Goal: Ask a question: Seek information or help from site administrators or community

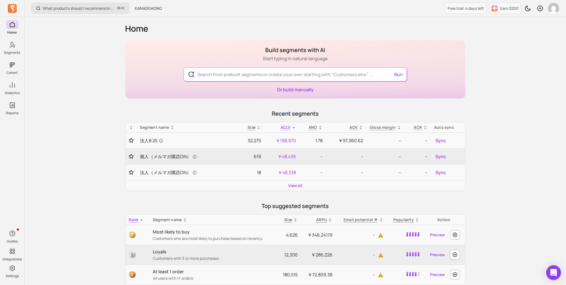
click at [557, 270] on icon "Open Intercom Messenger" at bounding box center [553, 272] width 7 height 7
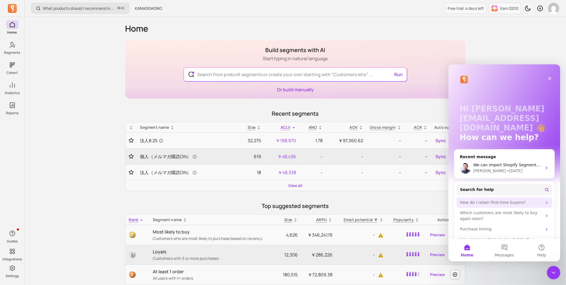
scroll to position [5, 0]
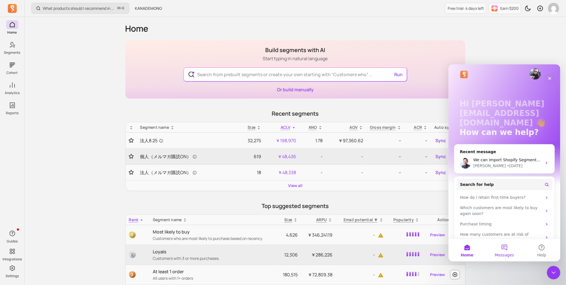
click at [509, 253] on span "Messages" at bounding box center [504, 255] width 19 height 4
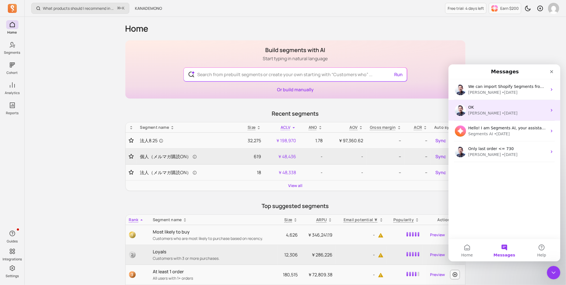
click at [502, 113] on div "• 4w ago" at bounding box center [510, 113] width 16 height 6
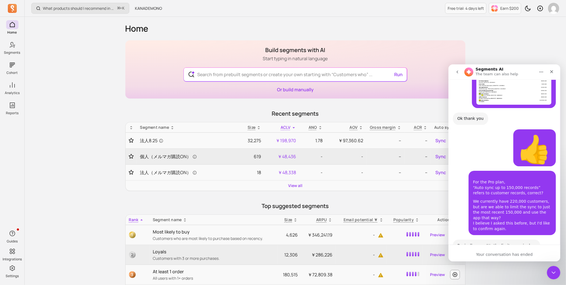
scroll to position [874, 0]
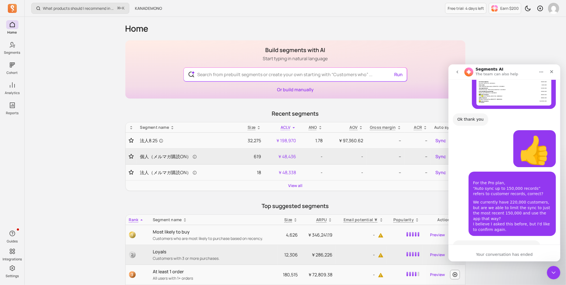
click at [461, 73] on button "go back" at bounding box center [457, 71] width 11 height 11
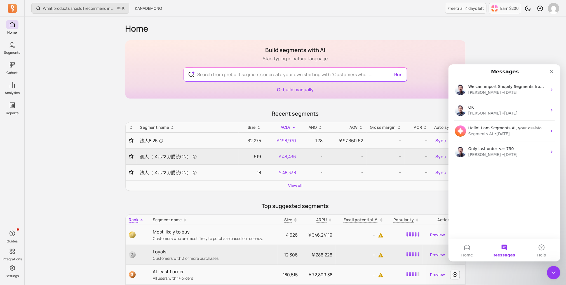
scroll to position [0, 0]
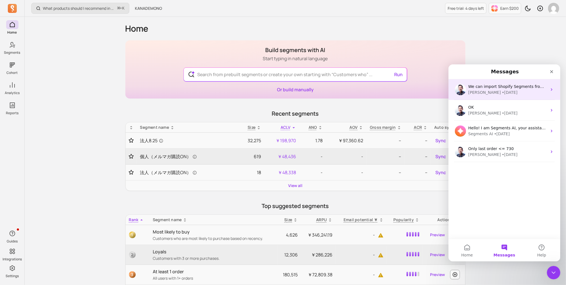
click at [519, 83] on div "We can import Shopify Segments from Shopify, which means any Shopify Segment yo…" at bounding box center [505, 89] width 112 height 21
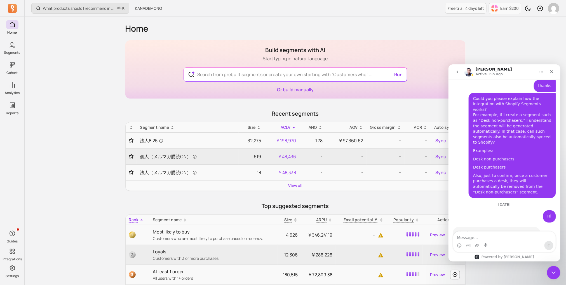
scroll to position [2044, 0]
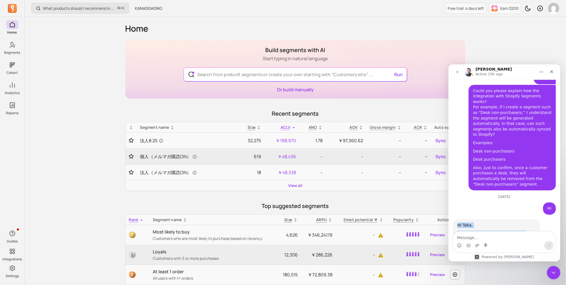
drag, startPoint x: 489, startPoint y: 215, endPoint x: 454, endPoint y: 137, distance: 85.3
copy div "Hi Taka, For dot digital you can use Shopify tags. First sync to Shopify as cus…"
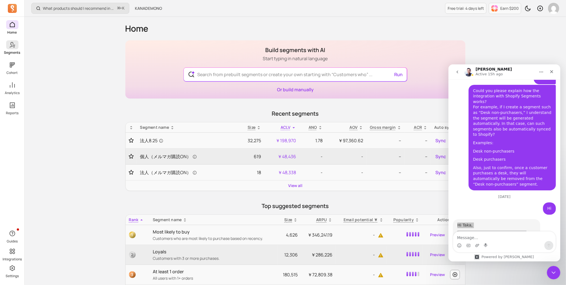
click at [8, 51] on p "Segments" at bounding box center [12, 52] width 16 height 4
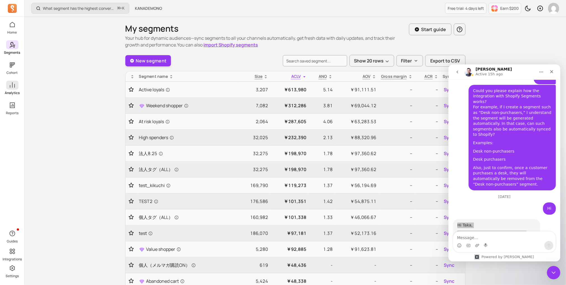
click at [8, 88] on span at bounding box center [12, 85] width 12 height 9
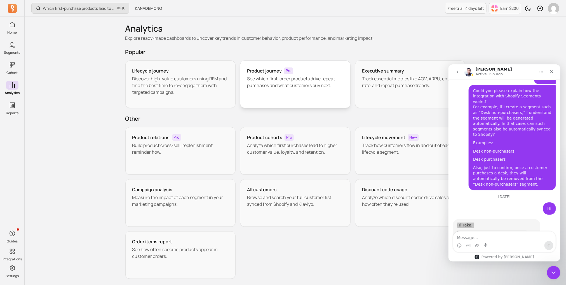
click at [284, 93] on div "Product journey Pro See which first-order products drive repeat purchases and w…" at bounding box center [295, 84] width 111 height 48
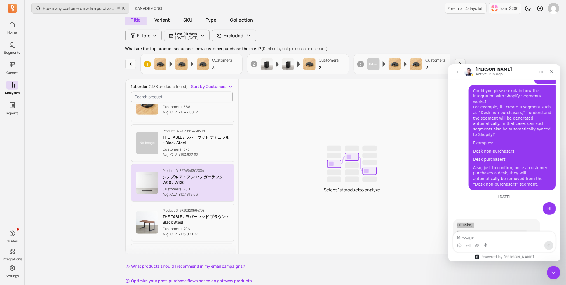
scroll to position [52, 0]
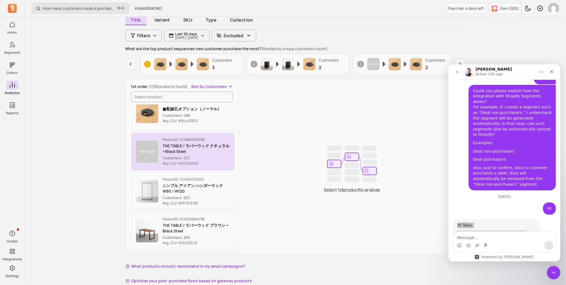
click at [199, 156] on p "Customers: 373" at bounding box center [196, 158] width 67 height 6
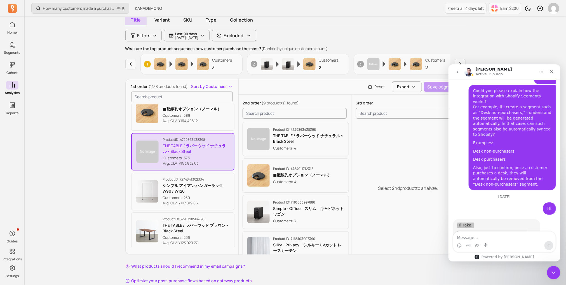
click at [284, 138] on p "THE TABLE / ラバーウッド ナチュラル × Black Steel" at bounding box center [308, 138] width 71 height 11
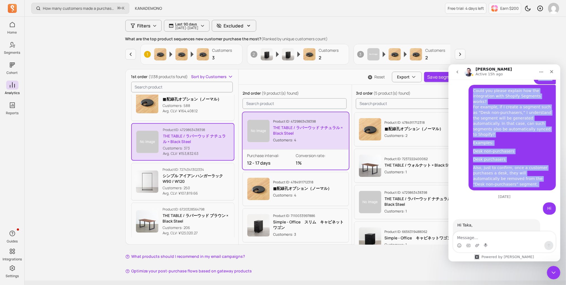
scroll to position [2041, 0]
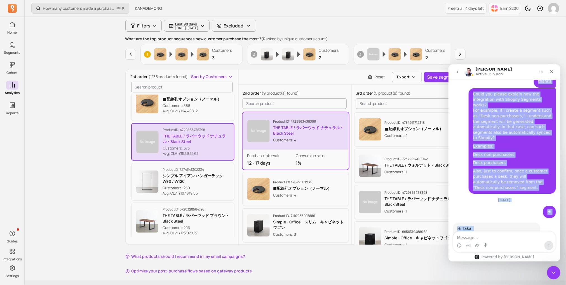
drag, startPoint x: 488, startPoint y: 77, endPoint x: 540, endPoint y: 174, distance: 110.7
click at [540, 174] on div "John Active 15h ago Hi there! You're speaking with Segments AI. I'm well traine…" at bounding box center [505, 162] width 112 height 197
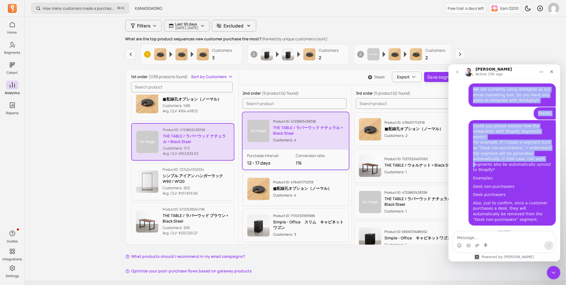
drag, startPoint x: 529, startPoint y: 76, endPoint x: 511, endPoint y: 81, distance: 18.2
click at [511, 81] on div "John Active 15h ago Hi there! You're speaking with Segments AI. I'm well traine…" at bounding box center [505, 162] width 112 height 197
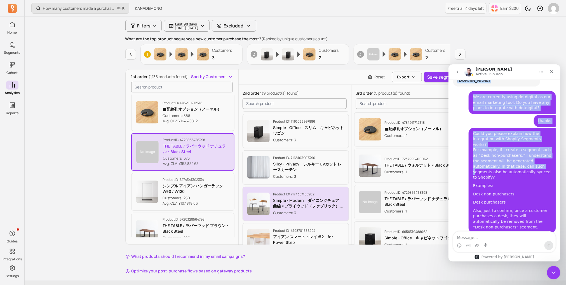
scroll to position [0, 0]
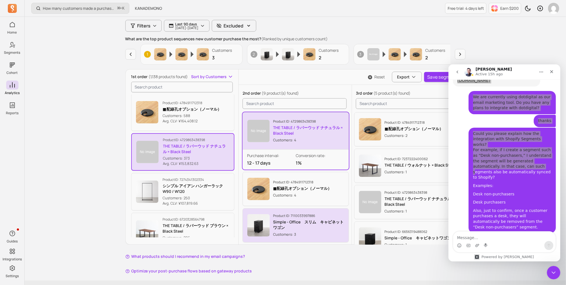
click at [286, 211] on button "Product ID: 7110033997886 Simple - Office　スリム　キャビネットワゴン Customers: 3" at bounding box center [296, 225] width 106 height 34
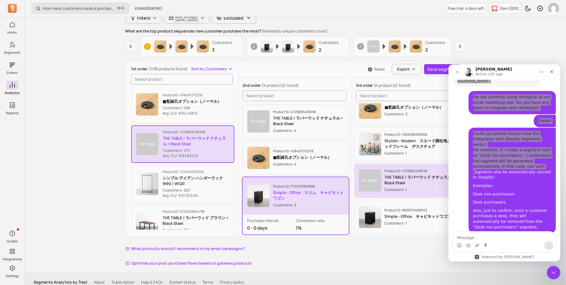
scroll to position [78, 0]
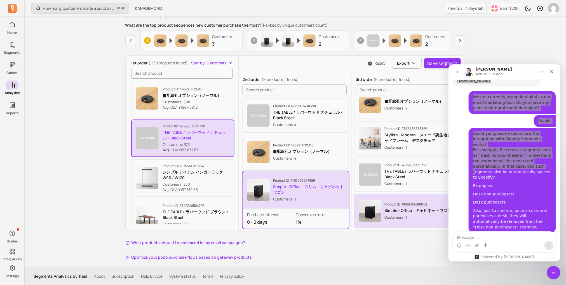
click at [382, 204] on div "Product ID: 6656319488062 Simple - Office　キャビネットワゴン Customers: 1" at bounding box center [408, 211] width 98 height 22
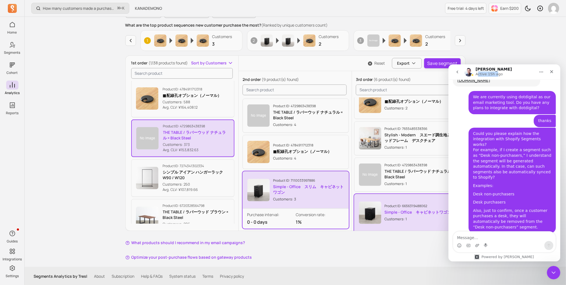
drag, startPoint x: 496, startPoint y: 71, endPoint x: 477, endPoint y: 72, distance: 18.8
click at [477, 72] on p "Active 15h ago" at bounding box center [489, 74] width 27 height 6
drag, startPoint x: 543, startPoint y: 67, endPoint x: 530, endPoint y: 69, distance: 13.1
click at [530, 69] on div "John Active 15h ago" at bounding box center [504, 71] width 105 height 11
click at [550, 69] on icon "Close" at bounding box center [552, 71] width 4 height 4
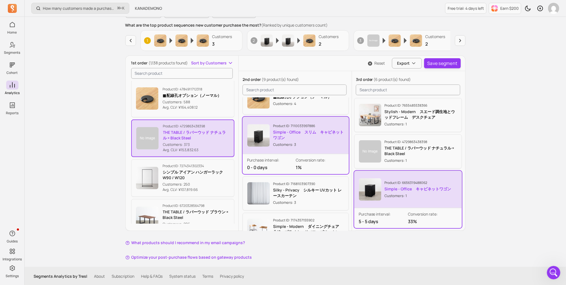
scroll to position [63, 0]
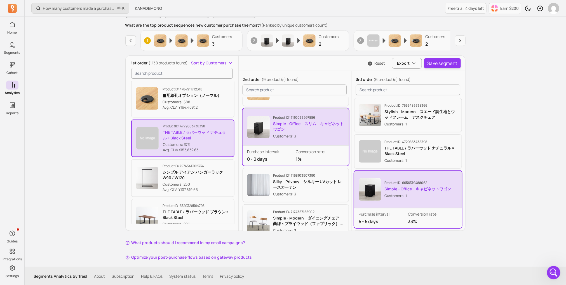
click at [366, 190] on img "button" at bounding box center [370, 189] width 22 height 22
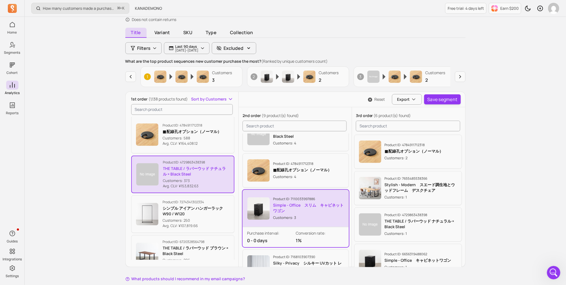
scroll to position [16, 0]
click at [447, 97] on button "Save segment" at bounding box center [442, 99] width 37 height 10
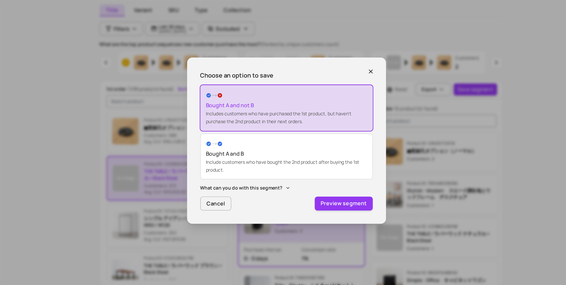
click at [258, 181] on span "What can you do with this segment?" at bounding box center [245, 183] width 69 height 6
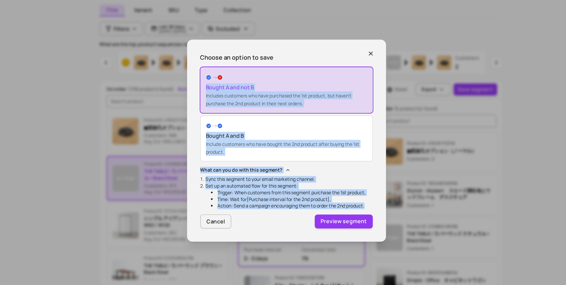
drag, startPoint x: 353, startPoint y: 200, endPoint x: 214, endPoint y: 86, distance: 179.5
click at [214, 86] on div "Choose an option to save Save segment option Bought A and not B Includes custom…" at bounding box center [283, 142] width 168 height 171
copy div "Bought A and not B Includes customers who have purchased the 1st product, but h…"
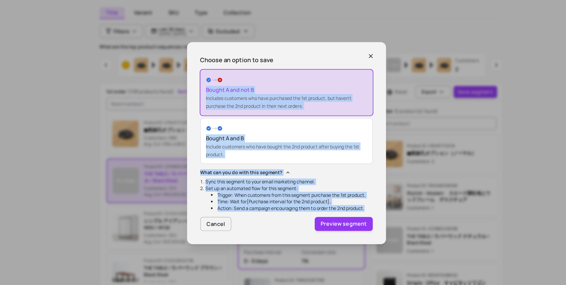
click at [337, 146] on span "Include customers who have bought the 2nd product after buying the 1st product." at bounding box center [280, 149] width 130 height 12
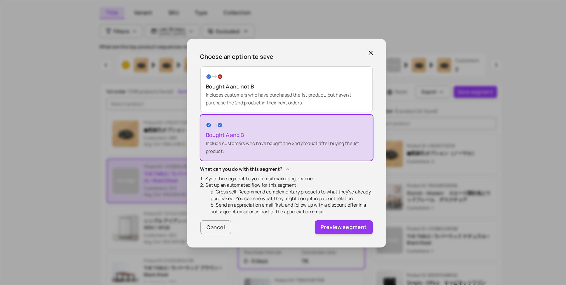
click at [329, 102] on span "Includes customers who have purchased the 1st product, but haven’t purchase the…" at bounding box center [276, 105] width 123 height 12
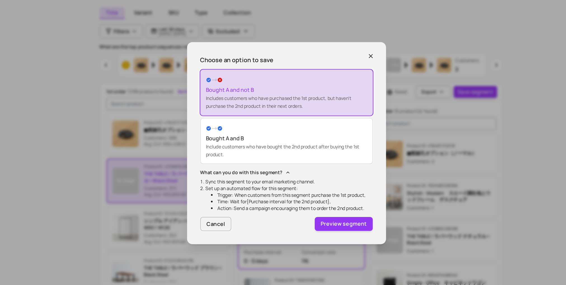
click at [322, 133] on div "Bought A and B Include customers who have bought the 2nd product after buying t…" at bounding box center [283, 140] width 136 height 29
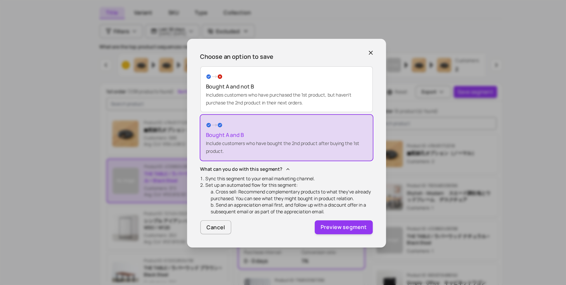
click at [326, 99] on div "Bought A and not B Includes customers who have purchased the 1st product, but h…" at bounding box center [283, 97] width 136 height 29
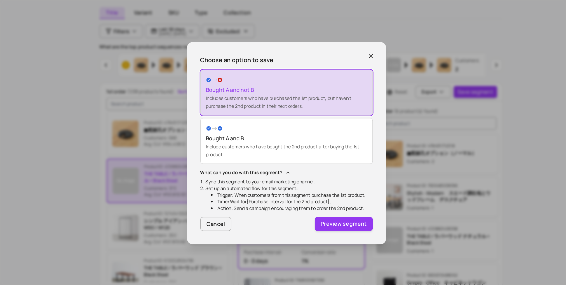
click at [317, 130] on div "Bought A and B Include customers who have bought the 2nd product after buying t…" at bounding box center [283, 140] width 136 height 29
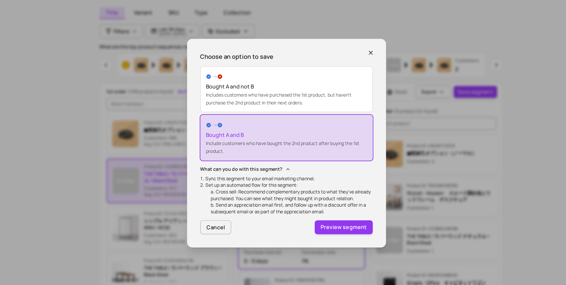
click at [327, 86] on div "Bought A and not B Includes customers who have purchased the 1st product, but h…" at bounding box center [283, 97] width 136 height 29
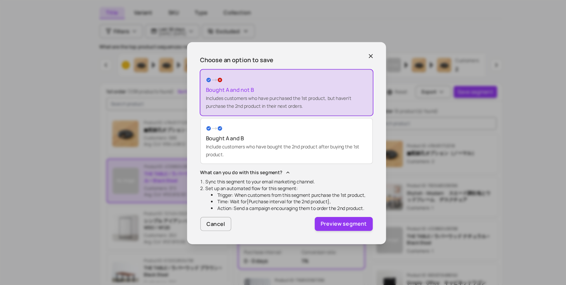
click at [323, 116] on div "Bought A and not B Includes customers who have purchased the 1st product, but h…" at bounding box center [284, 100] width 146 height 39
click at [319, 136] on p "Bought A and B" at bounding box center [283, 138] width 136 height 7
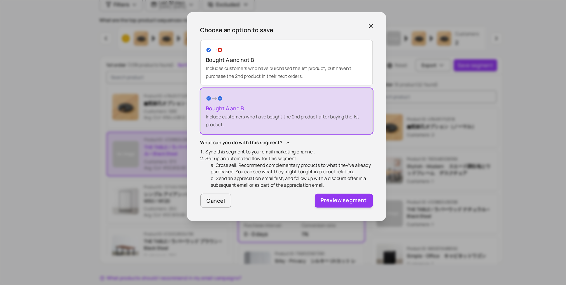
scroll to position [41, 0]
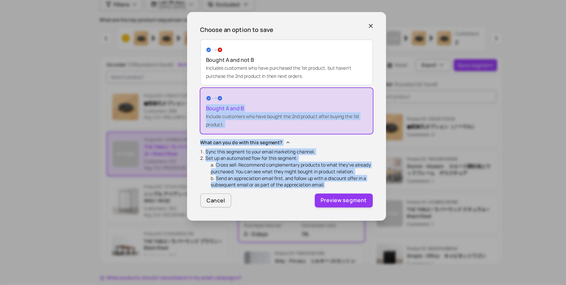
drag, startPoint x: 330, startPoint y: 203, endPoint x: 218, endPoint y: 125, distance: 137.0
click at [218, 125] on div "Choose an option to save Save segment option Bought A and not B Includes custom…" at bounding box center [283, 143] width 168 height 176
copy div "Bought A and B Include customers who have bought the 2nd product after buying t…"
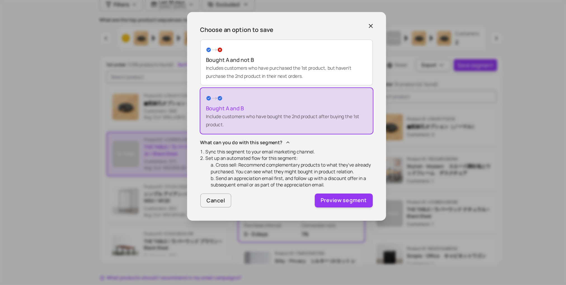
click at [312, 97] on p "Bought A and not B" at bounding box center [283, 95] width 136 height 7
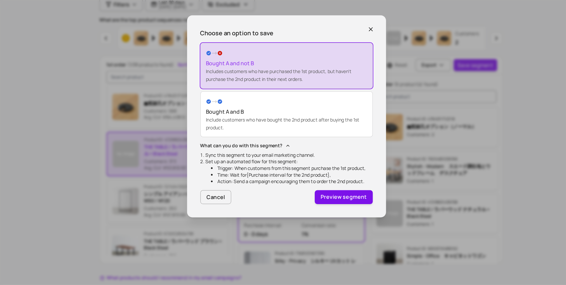
click at [321, 208] on button "Preview segment" at bounding box center [331, 211] width 49 height 12
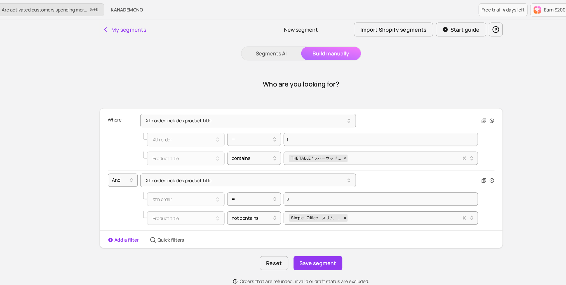
click at [146, 203] on button "Add a filter" at bounding box center [145, 203] width 26 height 6
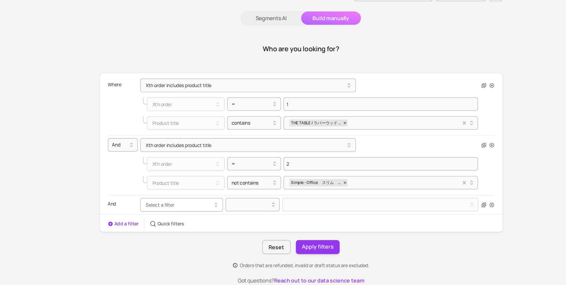
click at [188, 200] on button "Select a filter" at bounding box center [195, 202] width 70 height 11
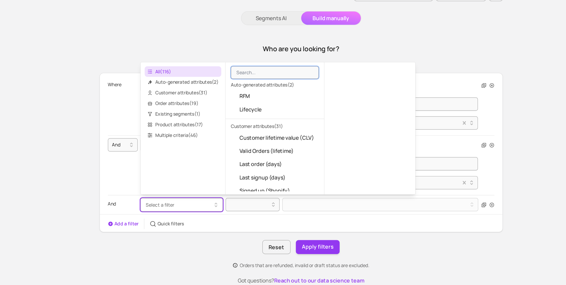
click at [424, 234] on div "Reset Apply filters" at bounding box center [295, 238] width 340 height 12
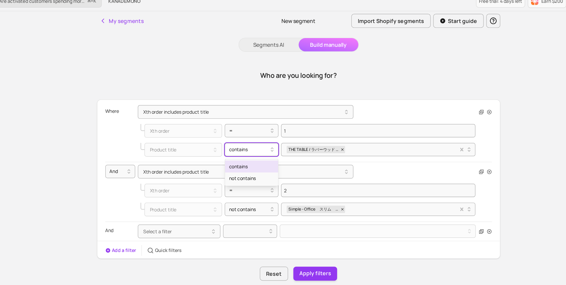
click at [262, 134] on div at bounding box center [254, 133] width 34 height 7
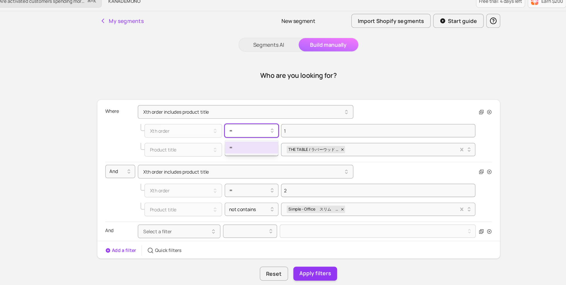
click at [266, 121] on div "=" at bounding box center [253, 117] width 39 height 9
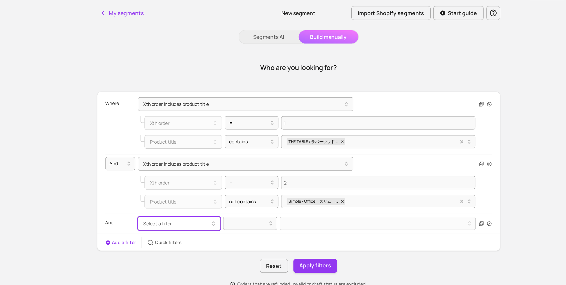
click at [214, 205] on button "Select a filter" at bounding box center [195, 202] width 70 height 11
click at [237, 213] on div "Where Xth order includes product title Xth order = 1 Product title contains THE…" at bounding box center [296, 158] width 340 height 129
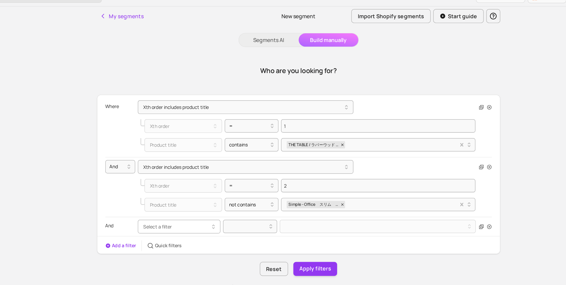
click at [206, 202] on button "Select a filter" at bounding box center [195, 202] width 70 height 11
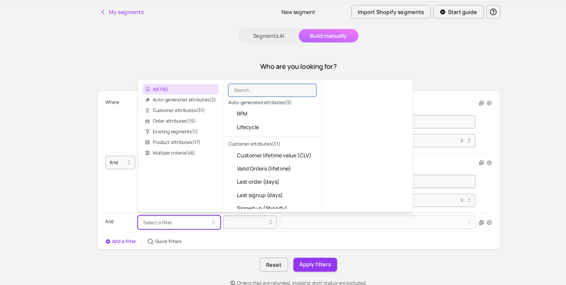
click at [229, 71] on div "Who are you looking for?" at bounding box center [295, 71] width 340 height 27
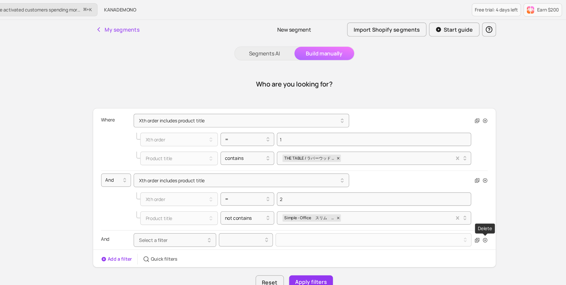
click at [456, 203] on icon "button" at bounding box center [456, 202] width 4 height 4
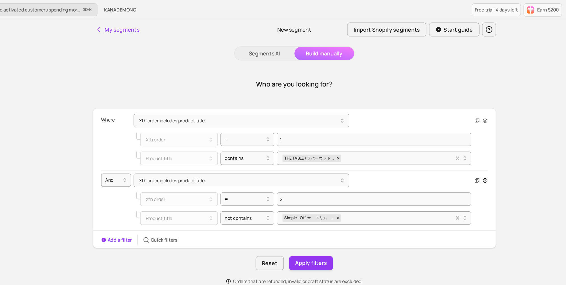
click at [455, 150] on icon "button" at bounding box center [456, 152] width 4 height 4
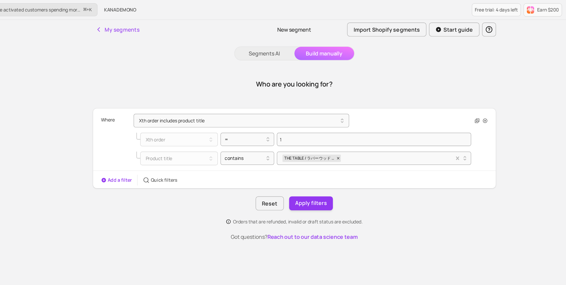
click at [460, 100] on div "Where Xth order includes product title Xth order = 1 Product title contains THE…" at bounding box center [296, 119] width 340 height 50
click at [459, 102] on icon "button" at bounding box center [456, 102] width 4 height 4
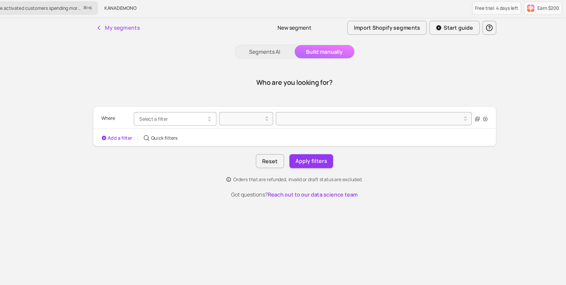
click at [200, 101] on button "Select a filter" at bounding box center [195, 101] width 70 height 11
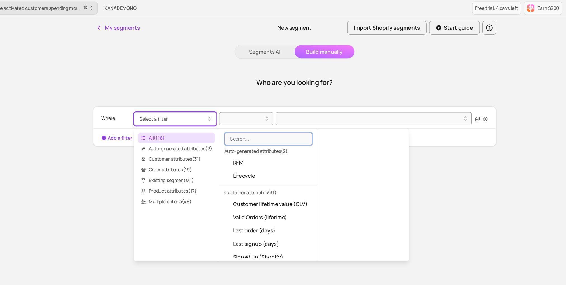
click at [216, 81] on div "Who are you looking for?" at bounding box center [295, 71] width 340 height 27
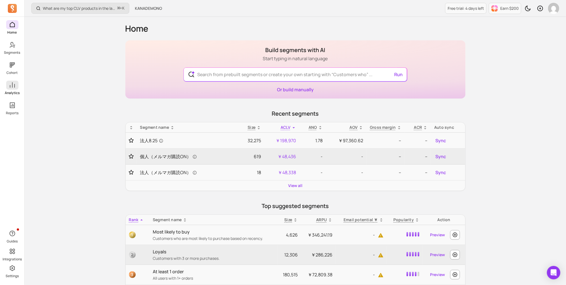
click at [10, 87] on icon at bounding box center [12, 85] width 7 height 7
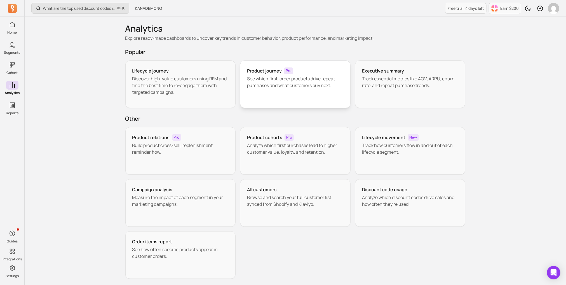
click at [256, 89] on div "Product journey Pro See which first-order products drive repeat purchases and w…" at bounding box center [295, 84] width 111 height 48
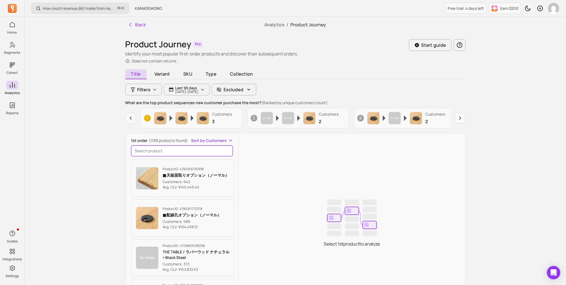
click at [202, 148] on input "search product" at bounding box center [182, 151] width 102 height 11
paste input "THE TABLE / MORTEX モールテックス 全4色 × Stainless"
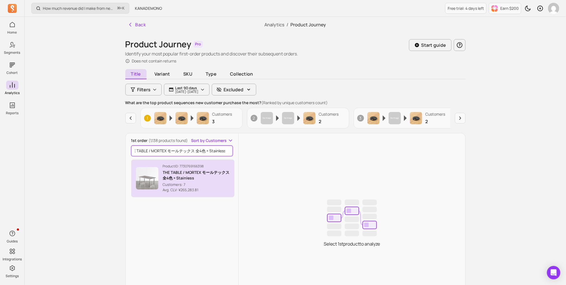
type input "THE TABLE / MORTEX モールテックス 全4色 × Stainless"
click at [198, 176] on p "THE TABLE / MORTEX モールテックス 全4色 × Stainless" at bounding box center [196, 175] width 67 height 11
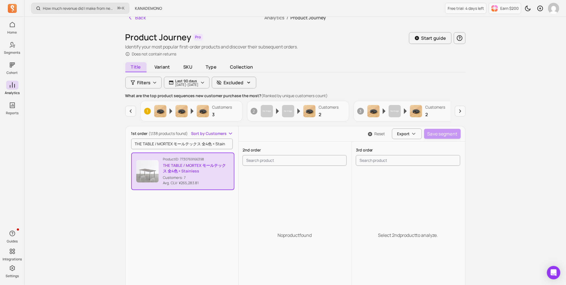
scroll to position [8, 0]
click at [390, 162] on input "search product" at bounding box center [408, 159] width 104 height 11
click at [214, 171] on p "THE TABLE / MORTEX モールテックス 全4色 × Stainless" at bounding box center [196, 167] width 67 height 11
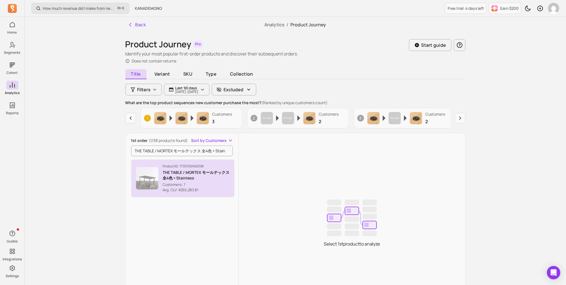
click at [164, 179] on p "THE TABLE / MORTEX モールテックス 全4色 × Stainless" at bounding box center [196, 175] width 67 height 11
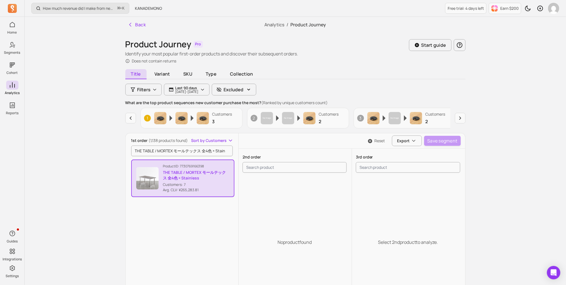
scroll to position [2, 0]
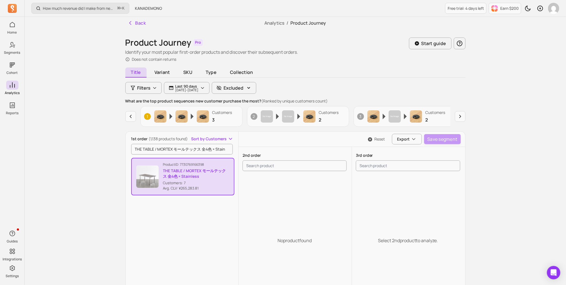
click at [217, 178] on p "THE TABLE / MORTEX モールテックス 全4色 × Stainless" at bounding box center [196, 173] width 67 height 11
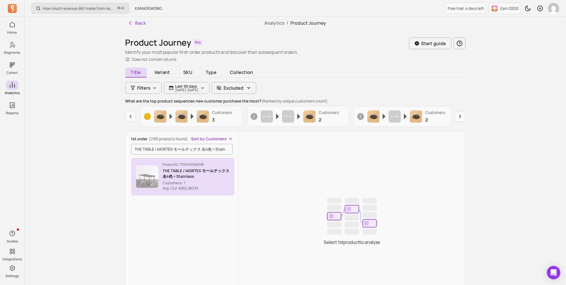
click at [218, 175] on p "THE TABLE / MORTEX モールテックス 全4色 × Stainless" at bounding box center [196, 173] width 67 height 11
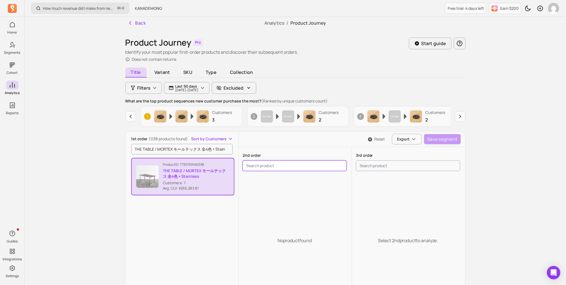
click at [261, 164] on input "search product" at bounding box center [295, 165] width 104 height 11
paste input "THE TABLE / MORTEX モールテックス 全4色 × Stainless"
type input "THE TABLE / MORTEX モールテックス 全4色 × Stainles"
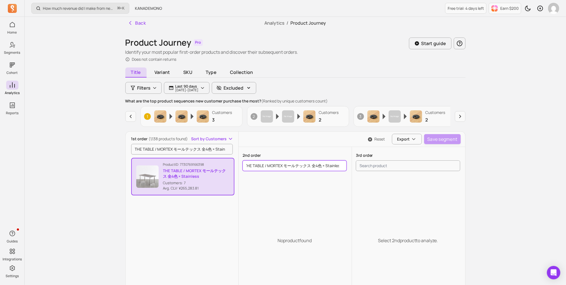
click at [262, 161] on input "THE TABLE / MORTEX モールテックス 全4色 × Stainles" at bounding box center [295, 165] width 104 height 11
click at [370, 138] on icon "button" at bounding box center [370, 139] width 4 height 4
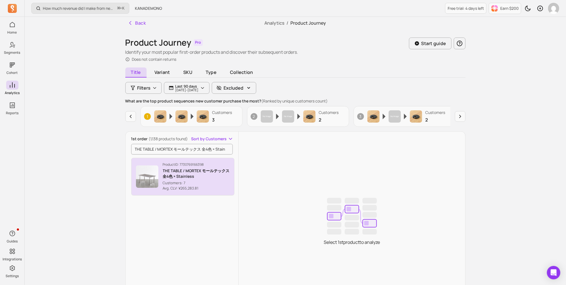
click at [223, 163] on p "Product ID: 7730769166398" at bounding box center [196, 164] width 67 height 4
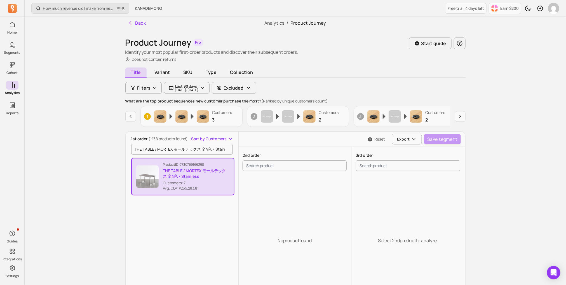
scroll to position [3, 0]
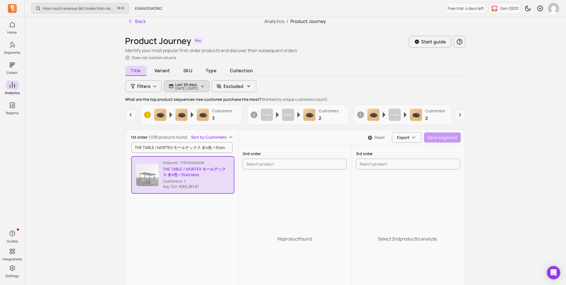
click at [199, 87] on p "[DATE] - [DATE]" at bounding box center [187, 88] width 23 height 3
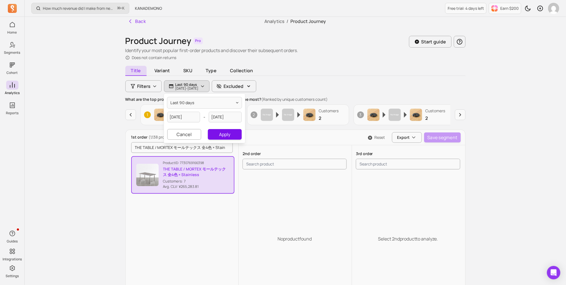
click at [216, 136] on button "Apply" at bounding box center [225, 134] width 34 height 11
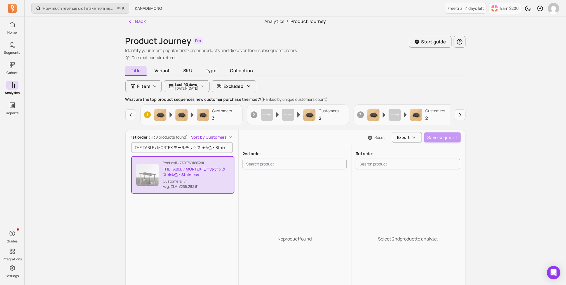
click at [199, 194] on div "Product ID: 7730769166398 THE TABLE / MORTEX モールテックス 全4色 × Stainless Customers:…" at bounding box center [183, 175] width 104 height 40
click at [203, 179] on p "Customers: 7" at bounding box center [196, 182] width 67 height 6
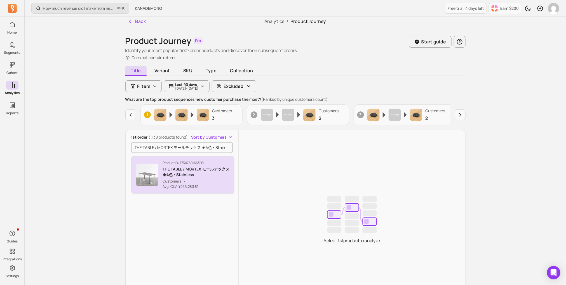
click at [203, 179] on p "Customers: 7" at bounding box center [196, 182] width 67 height 6
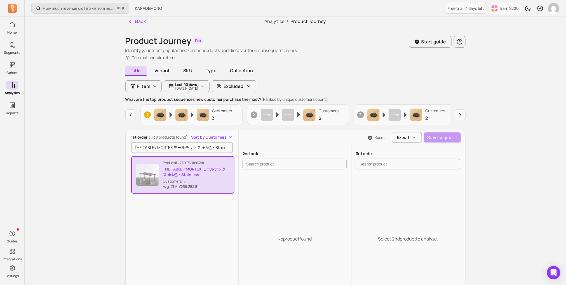
click at [203, 179] on p "Customers: 7" at bounding box center [196, 182] width 67 height 6
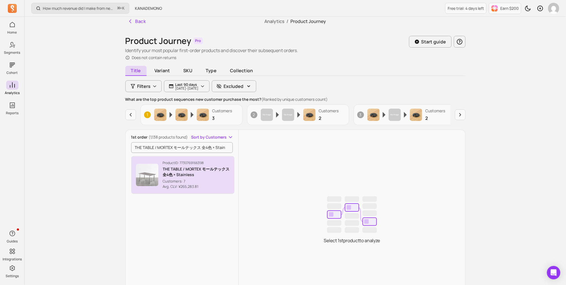
click at [203, 179] on p "Customers: 7" at bounding box center [196, 182] width 67 height 6
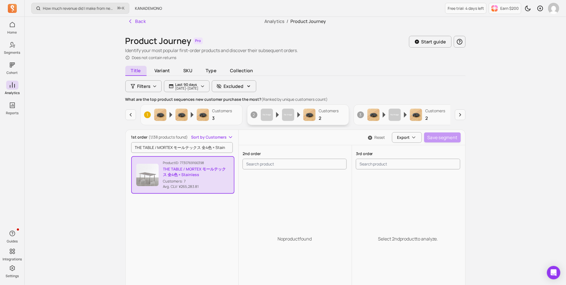
click at [277, 113] on icon "button" at bounding box center [277, 115] width 3 height 6
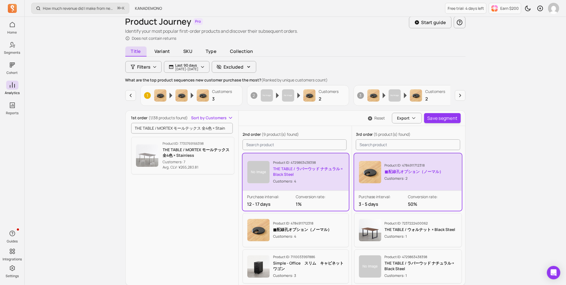
scroll to position [28, 0]
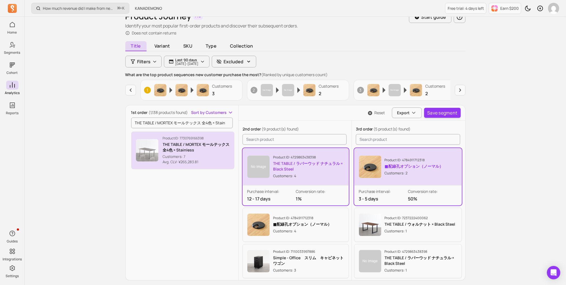
click at [211, 142] on p "THE TABLE / MORTEX モールテックス 全4色 × Stainless" at bounding box center [196, 147] width 67 height 11
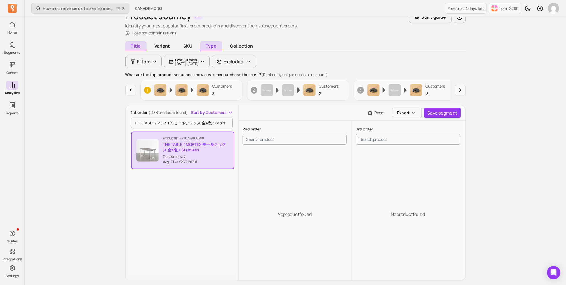
click at [209, 46] on span "Type" at bounding box center [211, 46] width 22 height 10
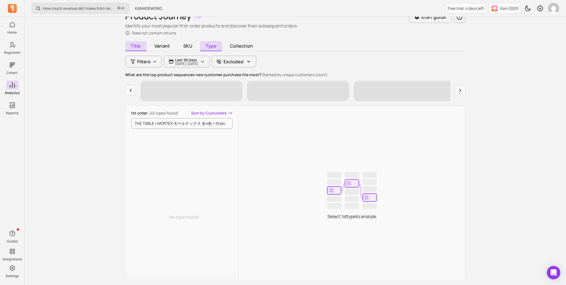
click at [142, 48] on span "Title" at bounding box center [135, 46] width 21 height 10
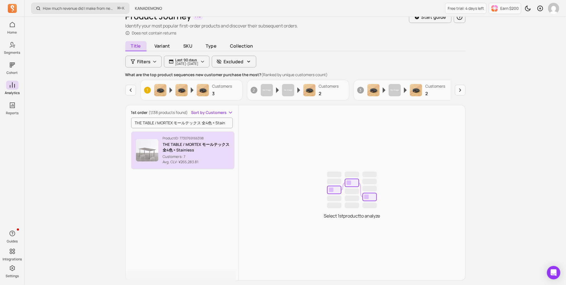
click at [174, 151] on p "THE TABLE / MORTEX モールテックス 全4色 × Stainless" at bounding box center [196, 147] width 67 height 11
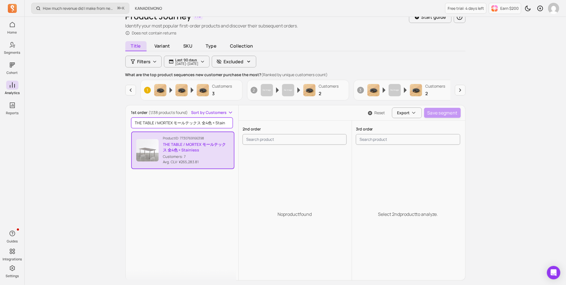
click at [166, 123] on input "THE TABLE / MORTEX モールテックス 全4色 × Stainless" at bounding box center [182, 123] width 102 height 11
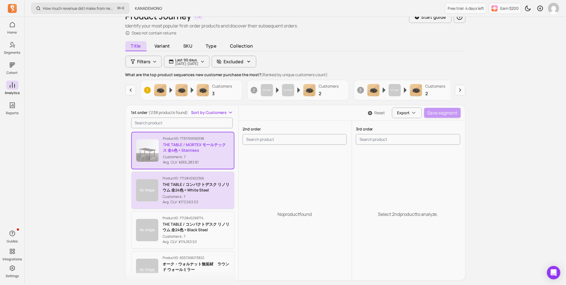
click at [197, 187] on p "THE TABLE / コンパクトデスク リノリウム 全24色 × White Steel" at bounding box center [196, 187] width 67 height 11
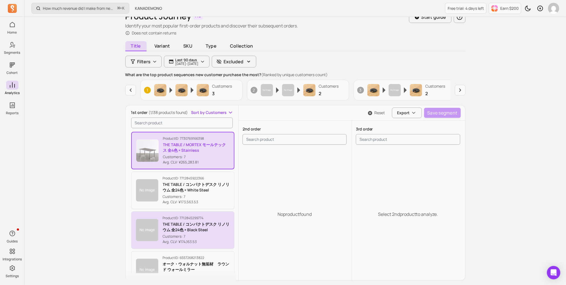
scroll to position [14392, 0]
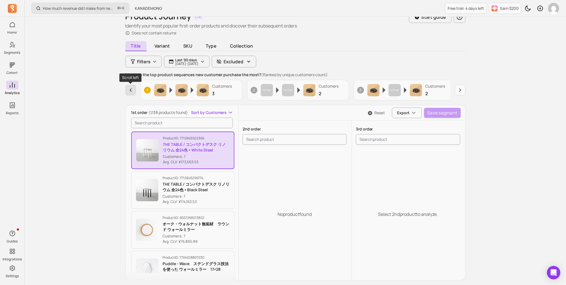
click at [132, 90] on icon "button" at bounding box center [131, 90] width 6 height 6
click at [132, 88] on icon "button" at bounding box center [131, 90] width 6 height 6
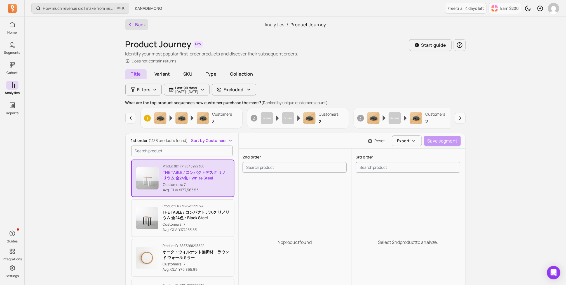
click at [131, 21] on button "Back" at bounding box center [136, 24] width 23 height 11
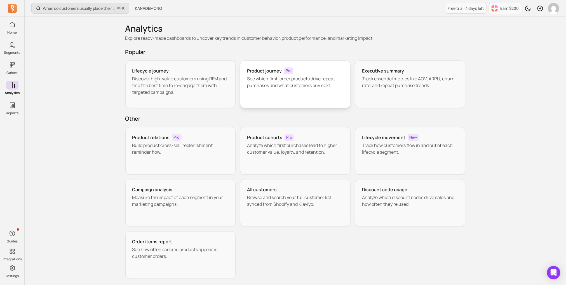
click at [272, 92] on div "Product journey Pro See which first-order products drive repeat purchases and w…" at bounding box center [295, 84] width 111 height 48
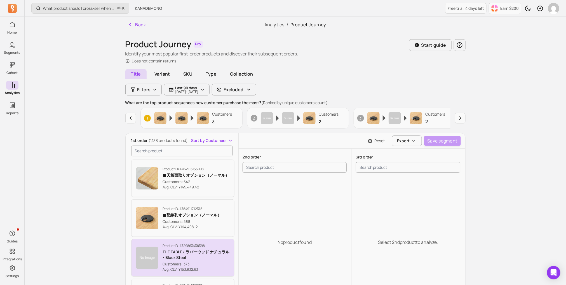
click at [199, 244] on p "Product ID: 4729863438398" at bounding box center [196, 246] width 67 height 4
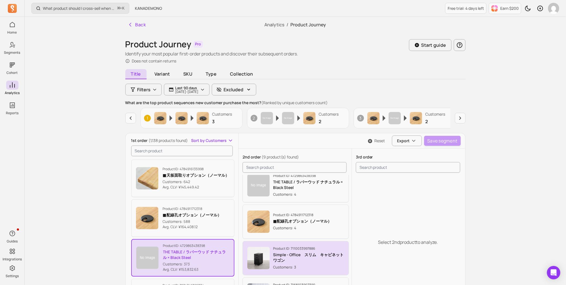
scroll to position [12, 0]
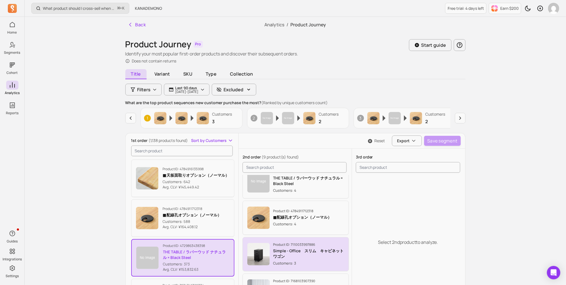
click at [298, 243] on p "Product ID: 7110033997886" at bounding box center [308, 244] width 71 height 4
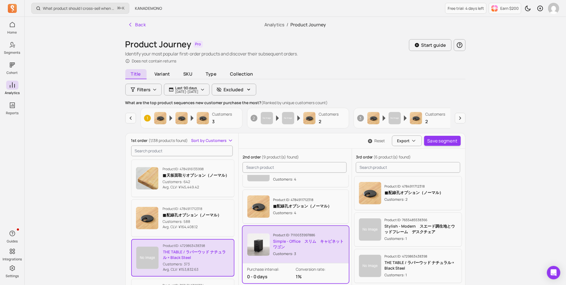
scroll to position [24, 0]
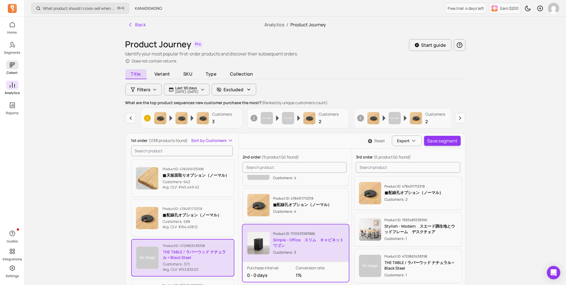
click at [13, 73] on p "Cohort" at bounding box center [12, 73] width 11 height 4
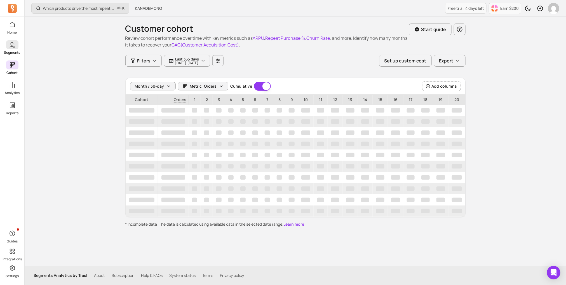
click at [11, 47] on icon at bounding box center [12, 44] width 7 height 7
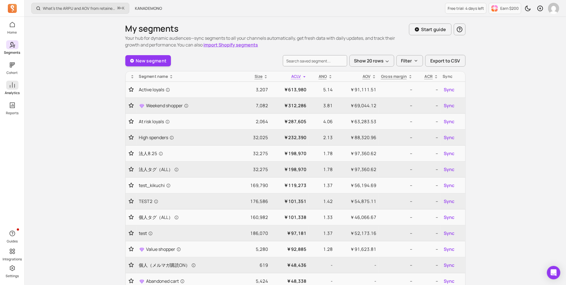
click at [9, 88] on icon at bounding box center [12, 85] width 7 height 7
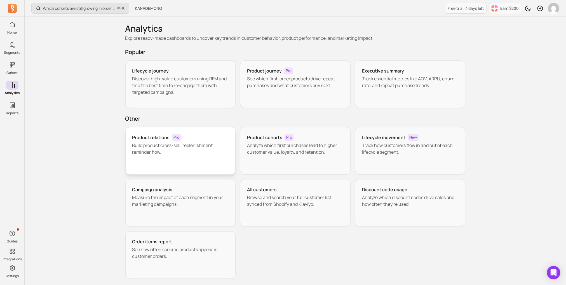
click at [162, 144] on p "Build product cross-sell, replenishment reminder flow." at bounding box center [180, 148] width 97 height 13
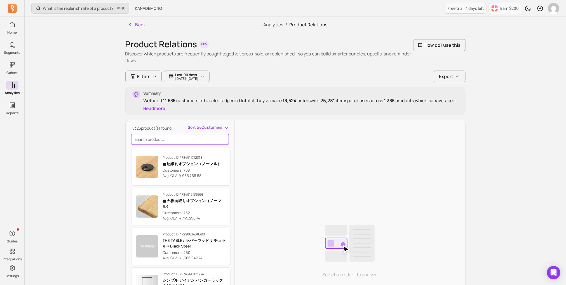
click at [163, 143] on input "search product" at bounding box center [180, 139] width 98 height 11
paste input "THE TABLE / MORTEX モールテックス 全4色 × Stainless"
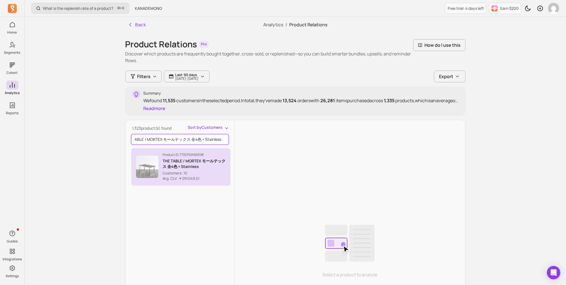
type input "THE TABLE / MORTEX モールテックス 全4色 × Stainless"
click at [164, 163] on p "THE TABLE / MORTEX モールテックス 全4色 × Stainless" at bounding box center [194, 163] width 63 height 11
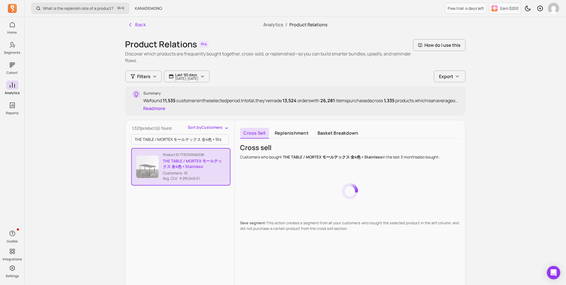
scroll to position [6, 0]
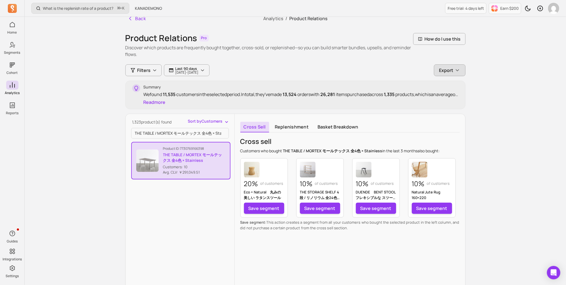
click at [448, 67] on span "Export" at bounding box center [447, 70] width 14 height 7
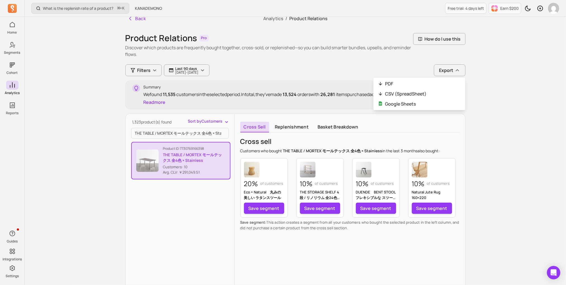
click at [481, 62] on div "What is the replenish rate of a product? ⌘ + [PERSON_NAME] Free trial: 4 days l…" at bounding box center [296, 196] width 542 height 405
click at [279, 189] on p "Eco × Natural　丸みの美しい ラタンスツール" at bounding box center [264, 194] width 40 height 11
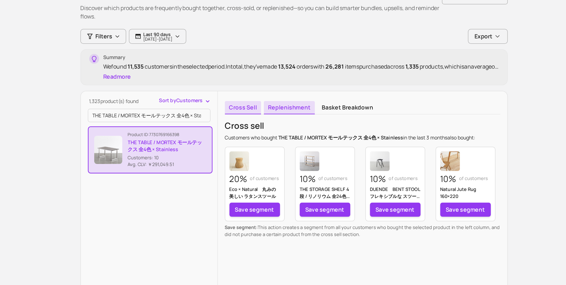
click at [290, 131] on link "Replenishment" at bounding box center [292, 127] width 41 height 11
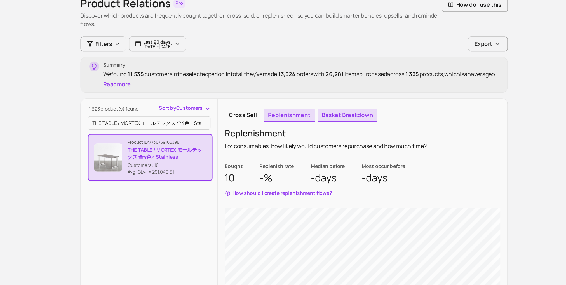
click at [326, 135] on link "Basket breakdown" at bounding box center [338, 133] width 48 height 11
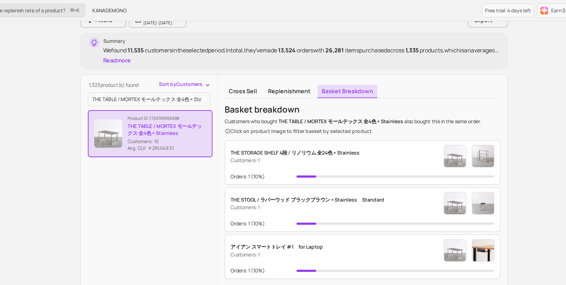
scroll to position [60, 0]
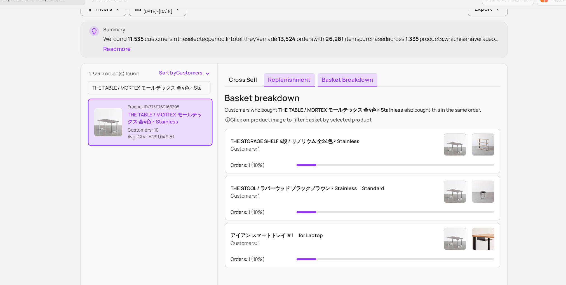
click at [306, 72] on link "Replenishment" at bounding box center [292, 73] width 41 height 11
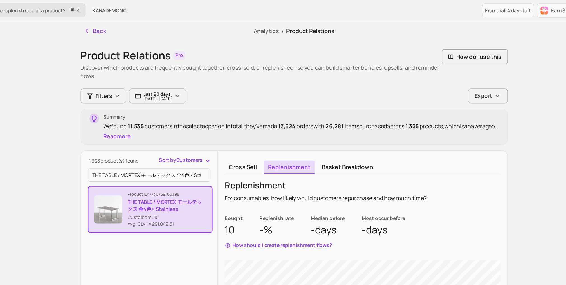
click at [250, 122] on div "Cross sell Replenishment Basket breakdown Replenishment For consumables, how li…" at bounding box center [350, 249] width 231 height 259
click at [250, 129] on link "Cross sell" at bounding box center [255, 133] width 29 height 11
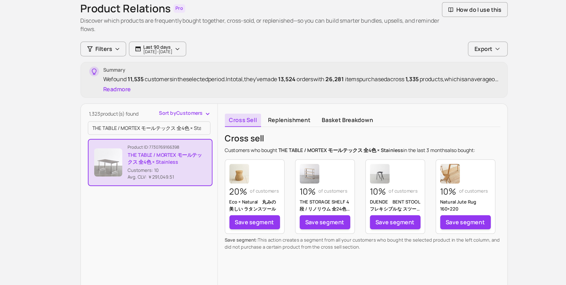
scroll to position [41, 0]
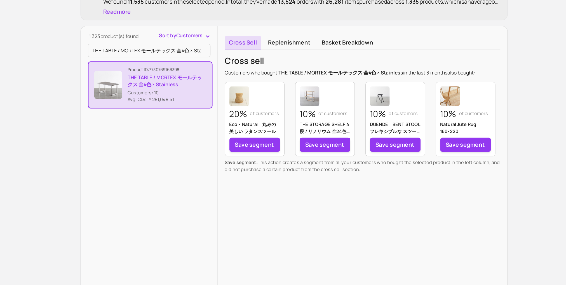
click at [259, 152] on div "20% of customers Eco × Natural　丸みの美しい ラタンスツール" at bounding box center [264, 146] width 40 height 39
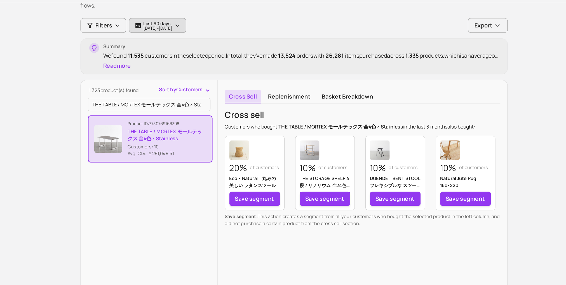
click at [199, 36] on p "2025-05-31 - 2025-08-29" at bounding box center [187, 37] width 23 height 3
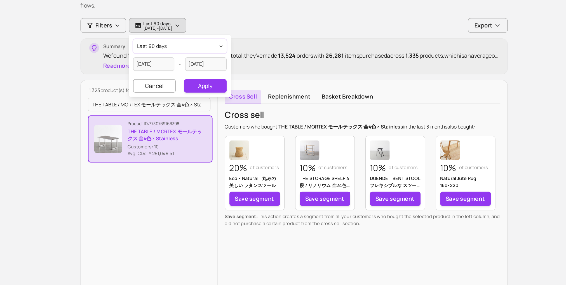
click at [200, 51] on button "last 90 days" at bounding box center [204, 51] width 74 height 11
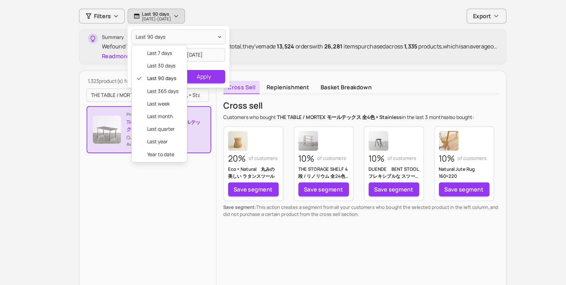
click at [145, 32] on div "Filters Last 90 days 2025-05-31 - 2025-08-29 last 90 days last 7 days last 30 d…" at bounding box center [167, 35] width 84 height 12
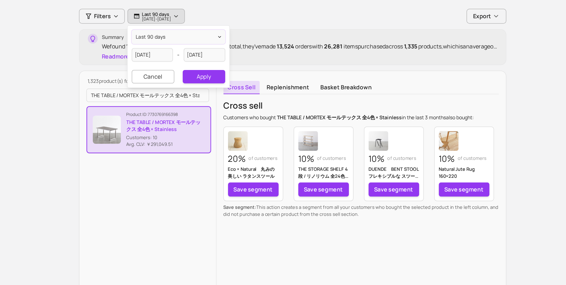
click at [145, 32] on span "Filters" at bounding box center [143, 35] width 13 height 7
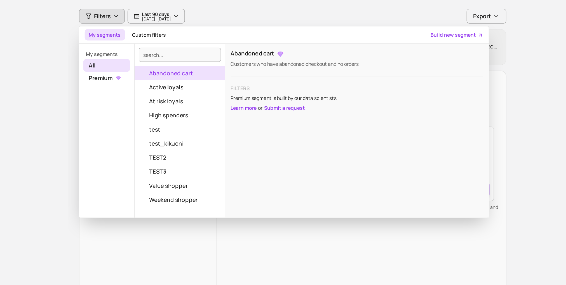
click at [479, 75] on div "What is the replenish rate of a product? ⌘ + K KANADEMONO Free trial: 4 days le…" at bounding box center [296, 161] width 542 height 405
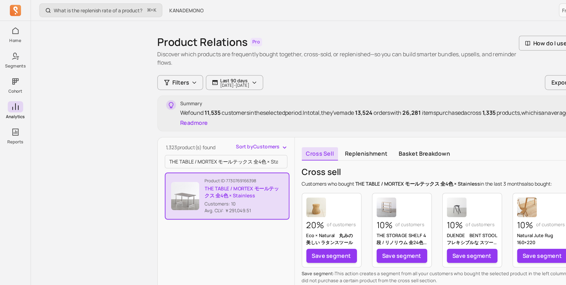
scroll to position [6, 0]
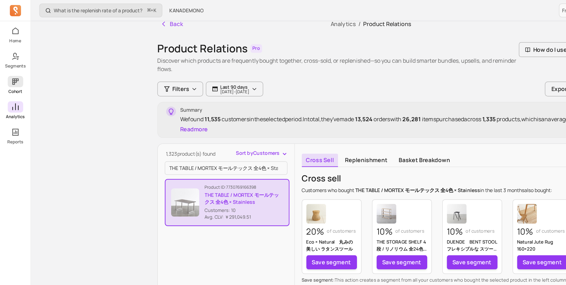
click at [15, 67] on icon at bounding box center [12, 65] width 7 height 7
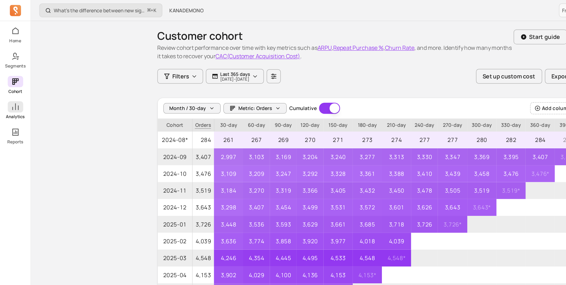
click at [13, 82] on icon at bounding box center [12, 85] width 7 height 7
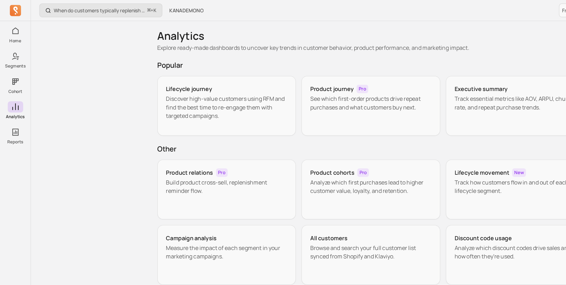
click at [13, 82] on icon at bounding box center [12, 85] width 7 height 7
click at [138, 156] on div "Product relations Pro Build product cross-sell, replenishment reminder flow." at bounding box center [180, 151] width 111 height 48
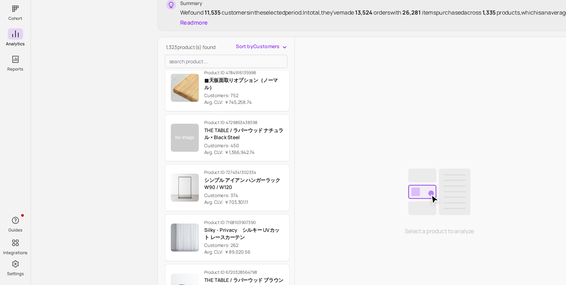
scroll to position [73, 0]
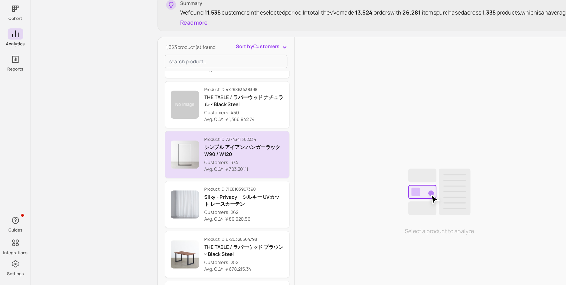
click at [153, 184] on img "button" at bounding box center [147, 181] width 22 height 22
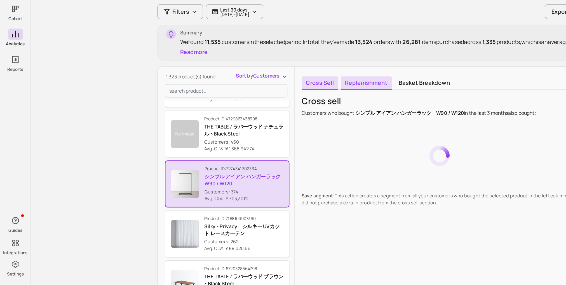
scroll to position [11, 0]
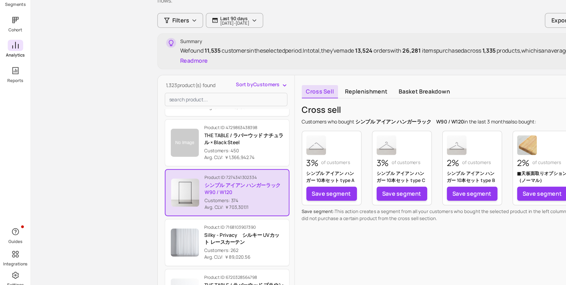
click at [15, 88] on icon at bounding box center [12, 85] width 7 height 7
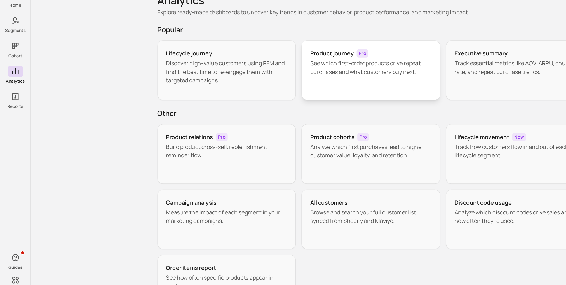
click at [284, 98] on div "Product journey Pro See which first-order products drive repeat purchases and w…" at bounding box center [295, 84] width 111 height 48
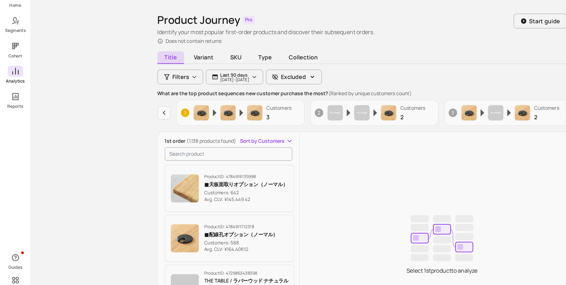
click at [10, 87] on icon at bounding box center [12, 84] width 5 height 5
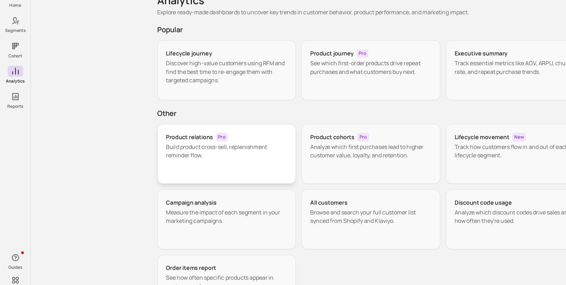
click at [152, 148] on p "Build product cross-sell, replenishment reminder flow." at bounding box center [180, 148] width 97 height 13
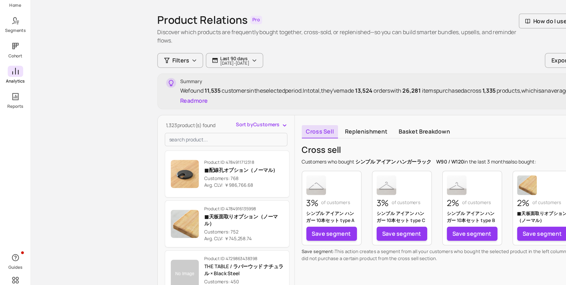
click at [17, 90] on link "Analytics" at bounding box center [12, 88] width 24 height 15
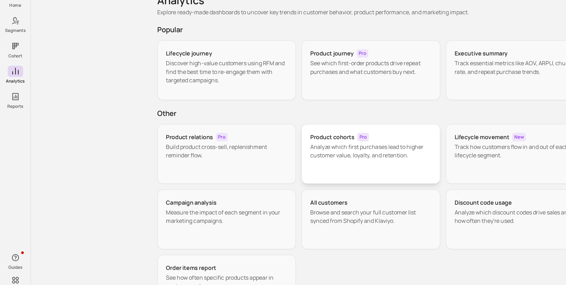
click at [258, 158] on div "Product cohorts Pro Analyze which first purchases lead to higher customer value…" at bounding box center [295, 151] width 111 height 48
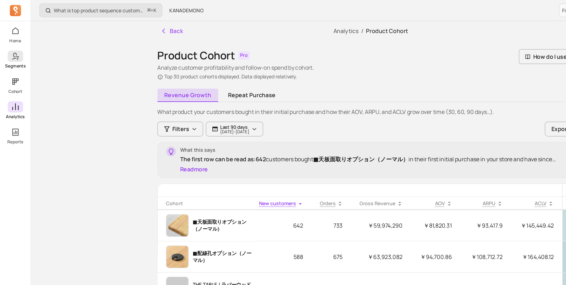
click at [12, 47] on icon at bounding box center [12, 44] width 7 height 7
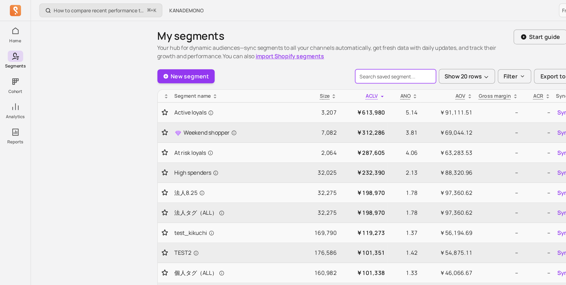
click at [298, 61] on input "search" at bounding box center [315, 60] width 64 height 11
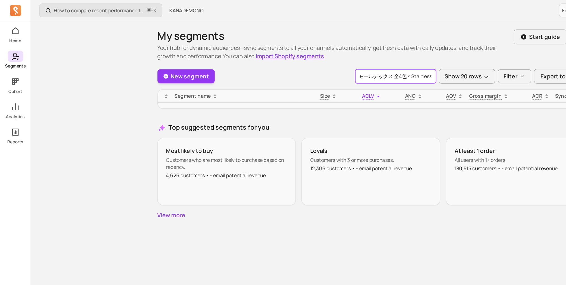
type input "THE TABLE / MORTEX モールテックス 全4色 × Stainless"
click at [13, 43] on icon at bounding box center [11, 45] width 4 height 6
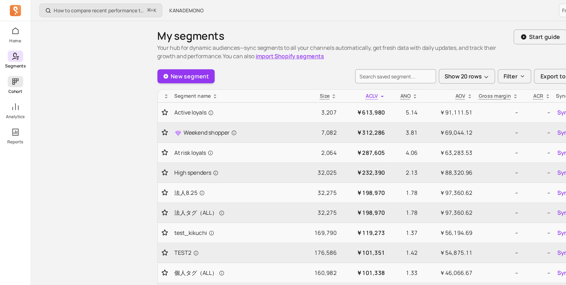
click at [14, 65] on icon at bounding box center [12, 65] width 7 height 7
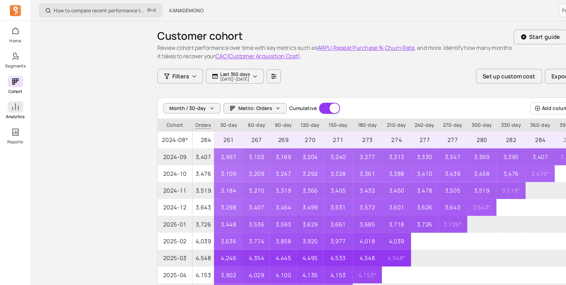
click at [12, 87] on icon at bounding box center [12, 84] width 5 height 5
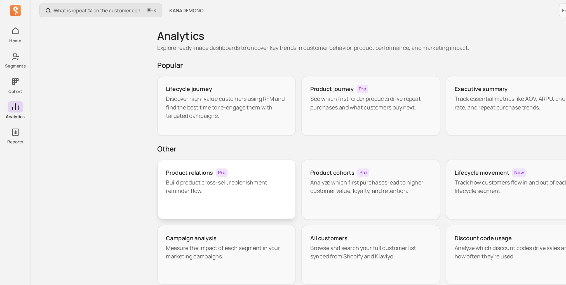
click at [173, 146] on p "Build product cross-sell, replenishment reminder flow." at bounding box center [180, 148] width 97 height 13
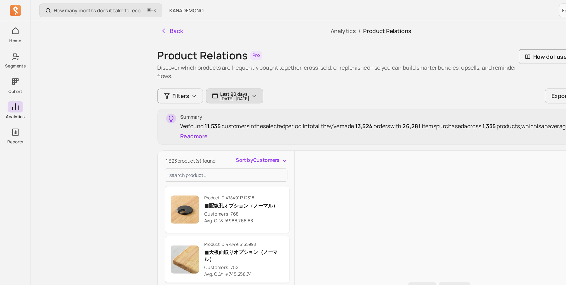
click at [199, 75] on p "Last 90 days" at bounding box center [187, 75] width 23 height 4
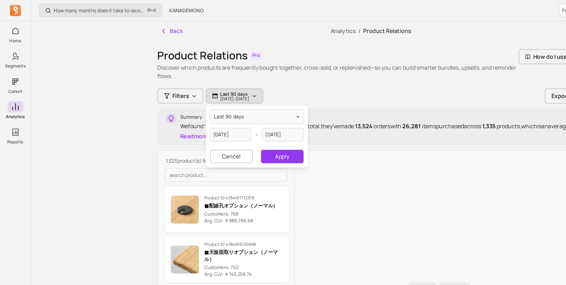
click at [263, 51] on p "Discover which products are frequently bought together, cross-sold, or replenis…" at bounding box center [269, 56] width 288 height 13
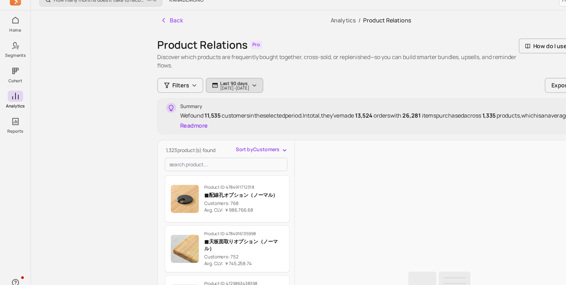
click at [199, 73] on p "Last 90 days" at bounding box center [187, 75] width 23 height 4
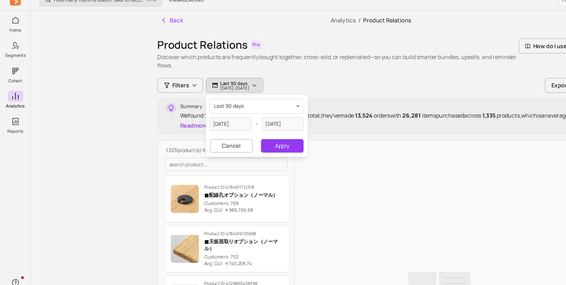
click at [185, 94] on span "last 90 days" at bounding box center [183, 93] width 24 height 6
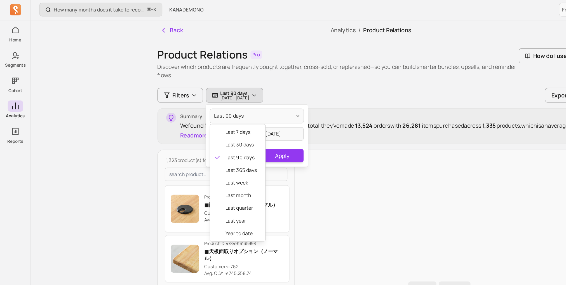
click at [79, 130] on div "How many months does it take to recover my CAC (Customer Acquisition Cost)? ⌘ +…" at bounding box center [296, 202] width 542 height 405
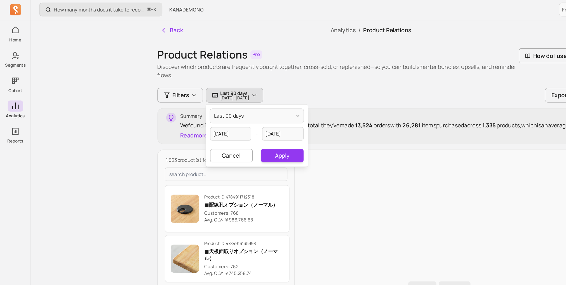
click at [79, 113] on div "How many months does it take to recover my CAC (Customer Acquisition Cost)? ⌘ +…" at bounding box center [296, 202] width 542 height 405
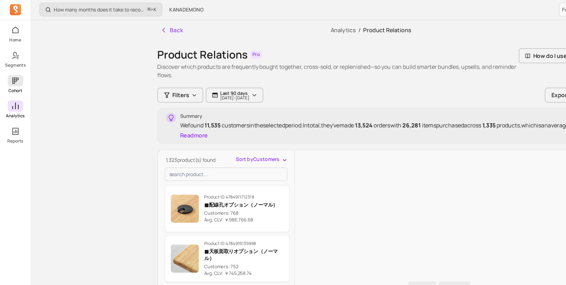
click at [15, 66] on icon at bounding box center [12, 65] width 7 height 7
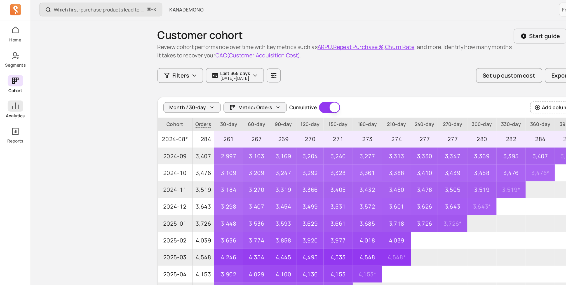
click at [11, 84] on icon at bounding box center [12, 85] width 7 height 7
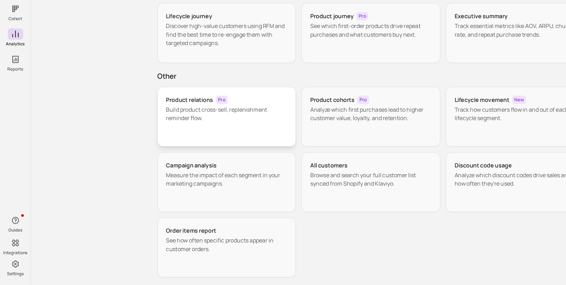
scroll to position [24, 0]
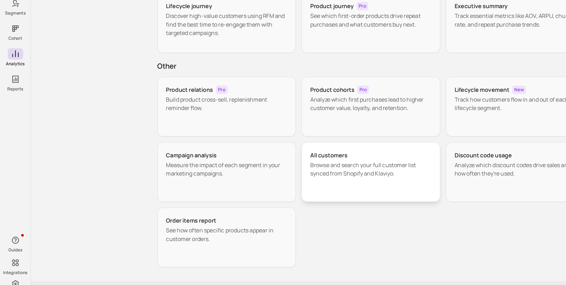
click at [272, 192] on div "All customers Browse and search your full customer list synced from Shopify and…" at bounding box center [295, 179] width 111 height 48
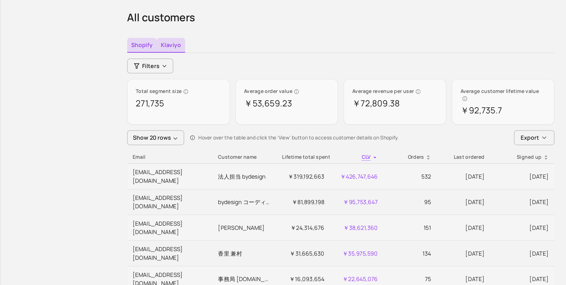
click at [163, 61] on button "Klaviyo" at bounding box center [160, 66] width 23 height 12
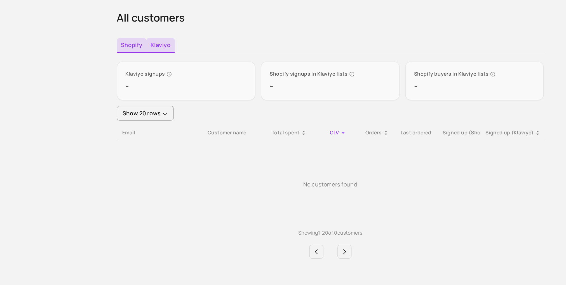
click at [136, 62] on button "Shopify" at bounding box center [137, 66] width 24 height 12
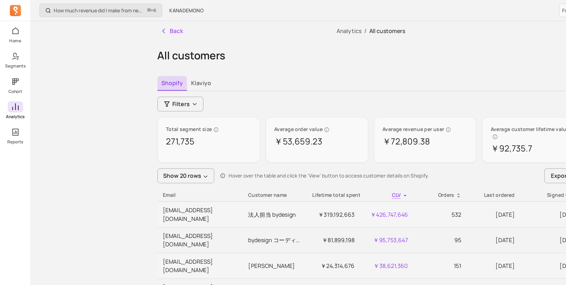
click at [13, 39] on div "Home Segments Cohort Analytics Reports" at bounding box center [12, 67] width 24 height 95
click at [13, 41] on span at bounding box center [12, 44] width 12 height 9
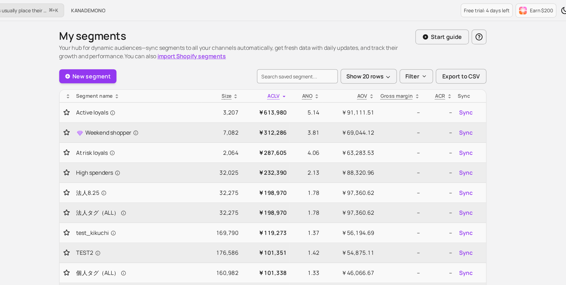
click at [304, 54] on div "My segments Your hub for dynamic audiences—sync segments to all your channels a…" at bounding box center [295, 227] width 340 height 407
click at [304, 59] on input "search" at bounding box center [315, 60] width 64 height 11
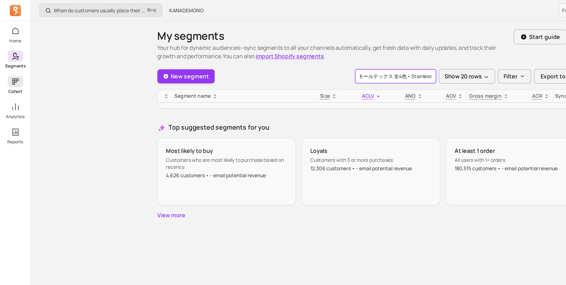
type input "THE TABLE / MORTEX モールテックス 全4色 × Stainless"
click at [9, 62] on icon at bounding box center [12, 65] width 7 height 7
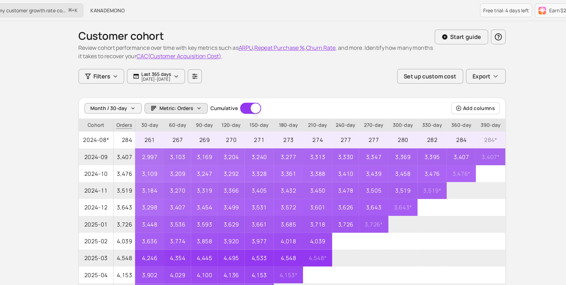
click at [190, 84] on span "Metric: Orders" at bounding box center [203, 86] width 27 height 6
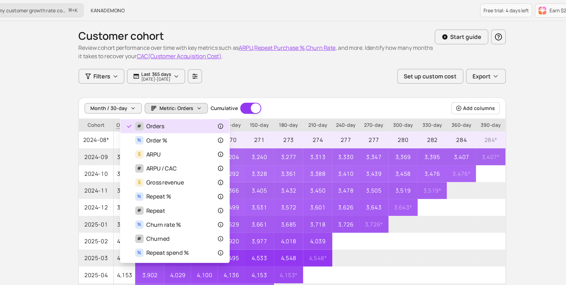
click at [190, 84] on span "Metric: Orders" at bounding box center [203, 86] width 27 height 6
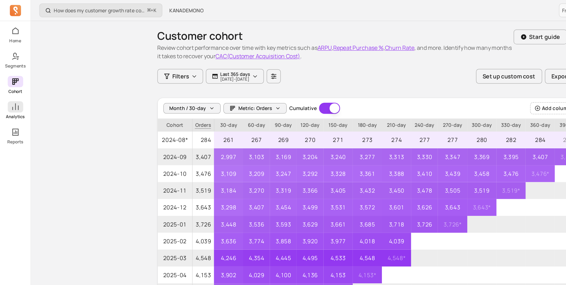
click at [9, 88] on icon at bounding box center [12, 85] width 7 height 7
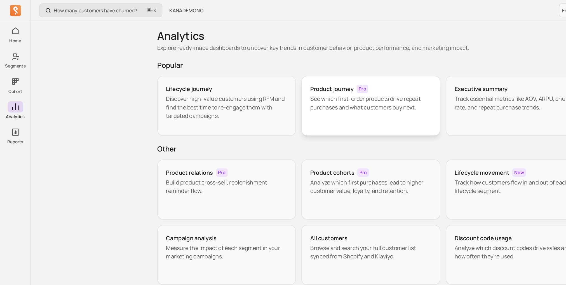
click at [258, 90] on div "Product journey Pro See which first-order products drive repeat purchases and w…" at bounding box center [295, 84] width 111 height 48
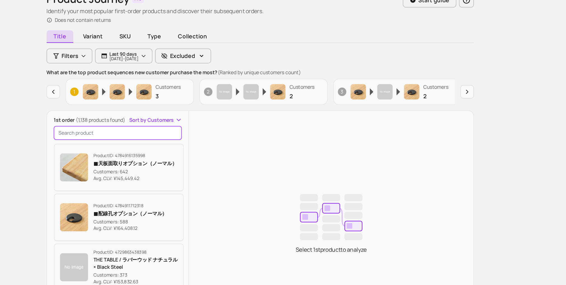
click at [179, 151] on input "search product" at bounding box center [182, 151] width 102 height 11
paste input "THE TABLE / MORTEX モールテックス 全4色 × Stainless"
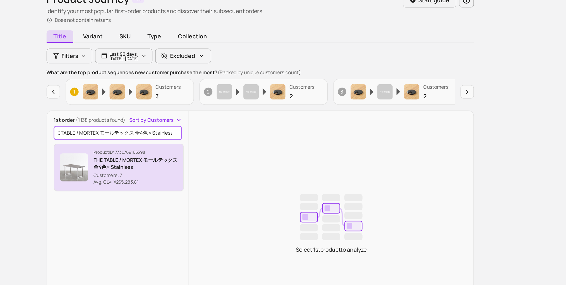
type input "THE TABLE / MORTEX モールテックス 全4色 × Stainless"
click at [179, 178] on p "THE TABLE / MORTEX モールテックス 全4色 × Stainless" at bounding box center [196, 175] width 67 height 11
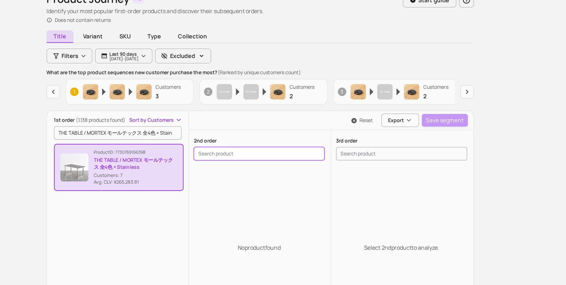
click at [266, 169] on input "search product" at bounding box center [295, 167] width 104 height 11
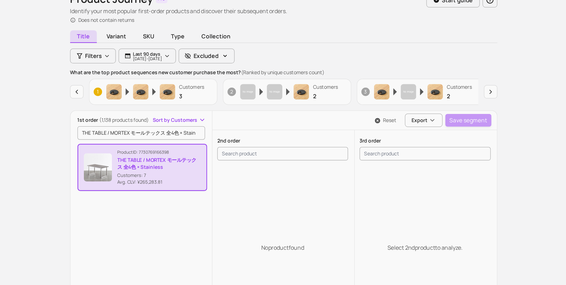
click at [216, 174] on p "THE TABLE / MORTEX モールテックス 全4色 × Stainless" at bounding box center [196, 175] width 67 height 11
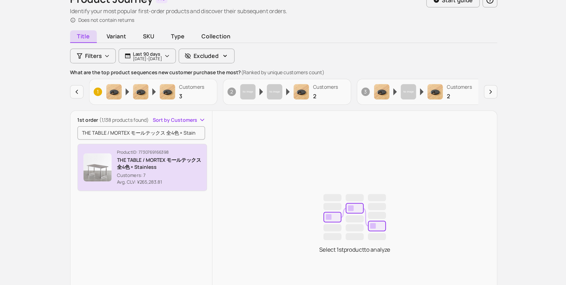
click at [216, 174] on p "THE TABLE / MORTEX モールテックス 全4色 × Stainless" at bounding box center [196, 175] width 67 height 11
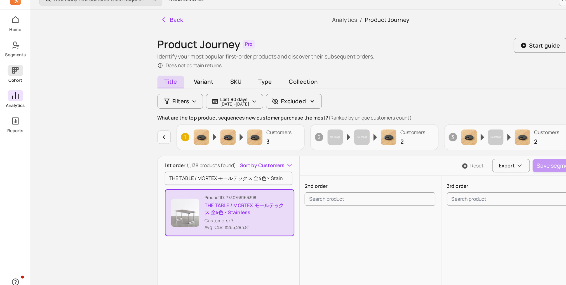
click at [15, 63] on icon at bounding box center [12, 65] width 7 height 7
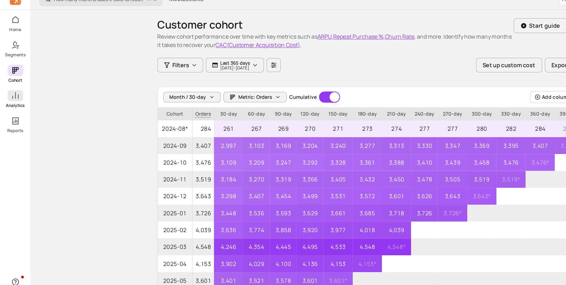
click at [13, 82] on icon at bounding box center [12, 85] width 7 height 7
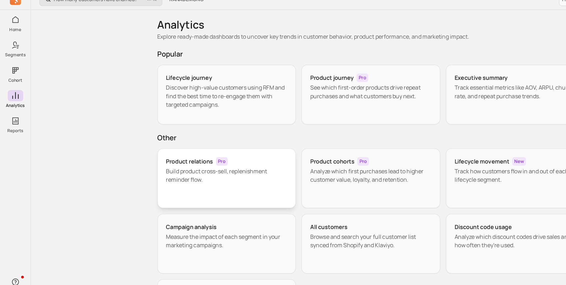
click at [215, 158] on div "Product relations Pro Build product cross-sell, replenishment reminder flow." at bounding box center [180, 151] width 111 height 48
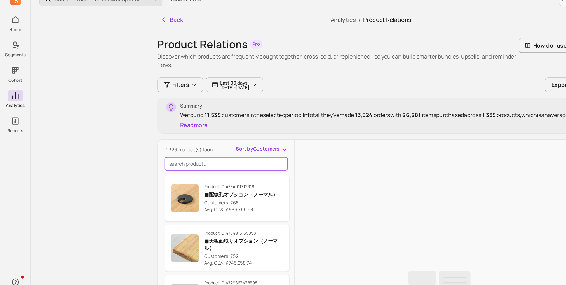
click at [205, 141] on input "search product" at bounding box center [180, 139] width 98 height 11
paste input "THE TABLE / MORTEX モールテックス 全4色 × Stainless"
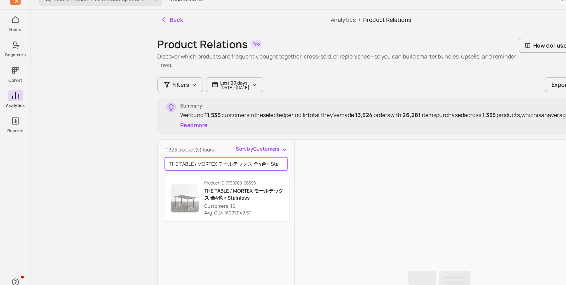
scroll to position [0, 10]
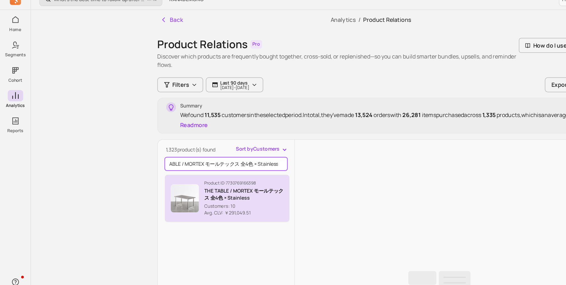
type input "THE TABLE / MORTEX モールテックス 全4色 × Stainless"
click at [192, 167] on p "THE TABLE / MORTEX モールテックス 全4色 × Stainless" at bounding box center [194, 163] width 63 height 11
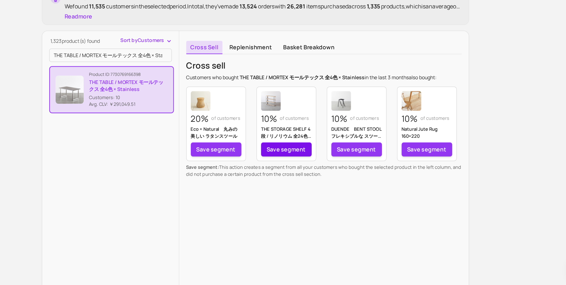
scroll to position [46, 0]
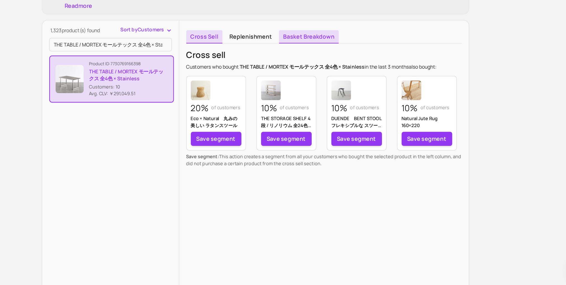
click at [346, 90] on link "Basket breakdown" at bounding box center [338, 87] width 48 height 11
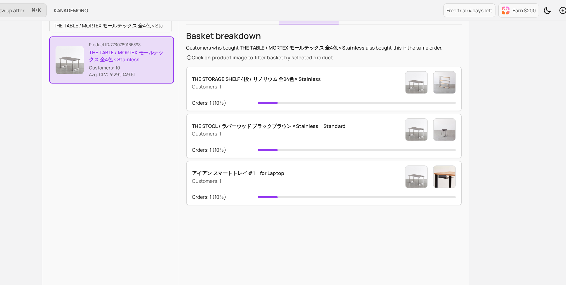
scroll to position [45, 0]
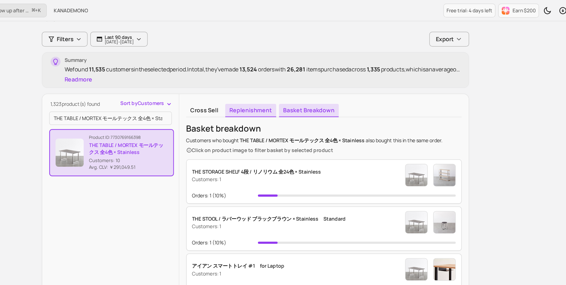
click at [296, 86] on link "Replenishment" at bounding box center [292, 88] width 41 height 11
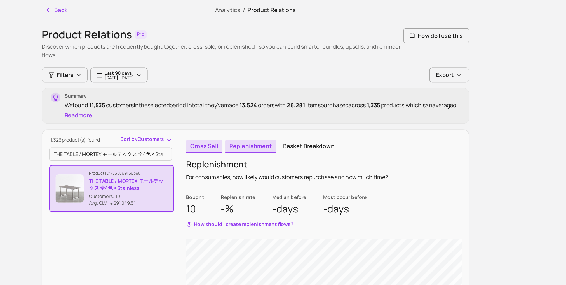
click at [249, 138] on link "Cross sell" at bounding box center [255, 133] width 29 height 11
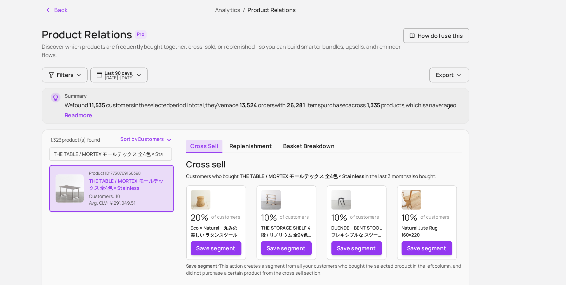
click at [251, 133] on link "Cross sell" at bounding box center [255, 133] width 29 height 11
click at [215, 174] on p "Customers: 10" at bounding box center [194, 174] width 62 height 6
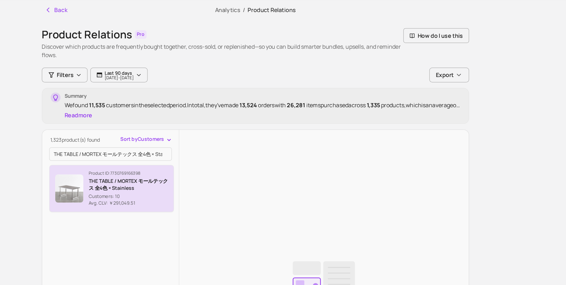
click at [215, 174] on p "Customers: 10" at bounding box center [194, 174] width 63 height 6
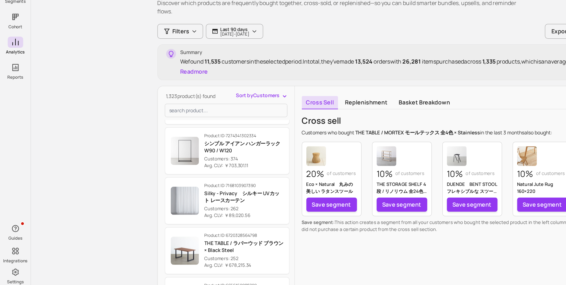
scroll to position [103, 0]
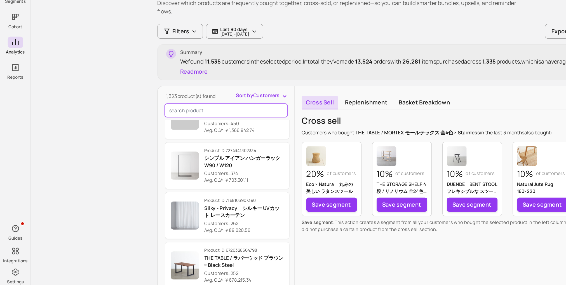
click at [172, 137] on input "search product" at bounding box center [180, 139] width 98 height 11
paste input "THE TABLE / MORTEX モールテックス 全4色 × Stainless"
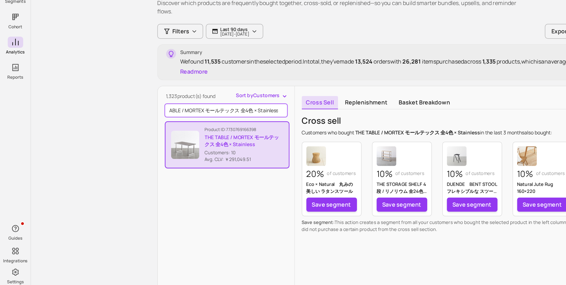
type input "THE TABLE / MORTEX モールテックス 全4色 × Stainless"
click at [176, 162] on p "THE TABLE / MORTEX モールテックス 全4色 × Stainless" at bounding box center [194, 163] width 62 height 11
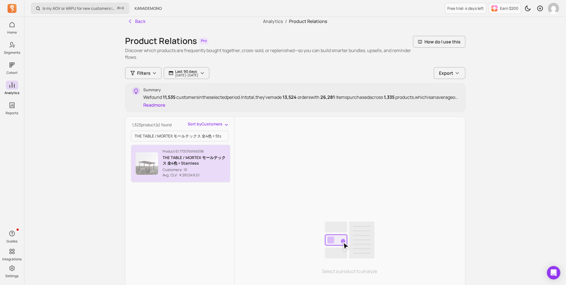
scroll to position [3, 0]
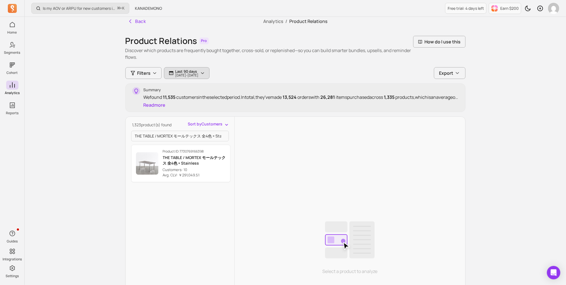
click at [181, 77] on p "[DATE] - [DATE]" at bounding box center [187, 75] width 23 height 3
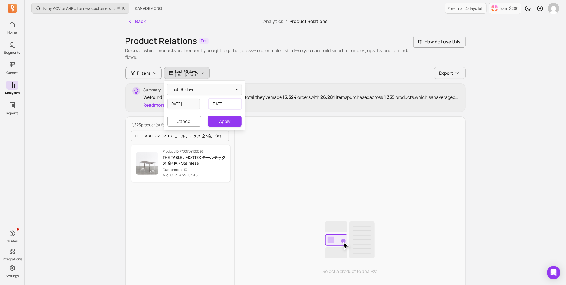
click at [216, 101] on input "[DATE]" at bounding box center [225, 104] width 33 height 11
select select "2025"
select select "August"
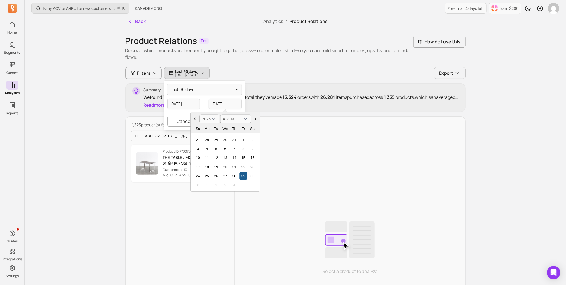
click at [242, 174] on div "29" at bounding box center [244, 176] width 8 height 8
select select "2025"
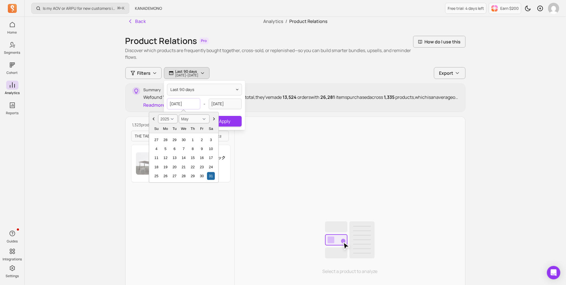
click at [192, 104] on input "[DATE]" at bounding box center [183, 104] width 33 height 11
click at [213, 116] on icon "Choose Date" at bounding box center [214, 119] width 6 height 6
select select "July"
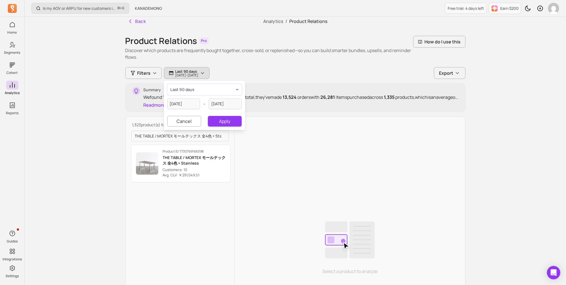
click at [182, 94] on button "last 90 days" at bounding box center [204, 89] width 74 height 11
click at [192, 102] on span "last 7 days" at bounding box center [192, 103] width 25 height 6
type input "[DATE]"
click at [218, 123] on button "Apply" at bounding box center [225, 121] width 34 height 11
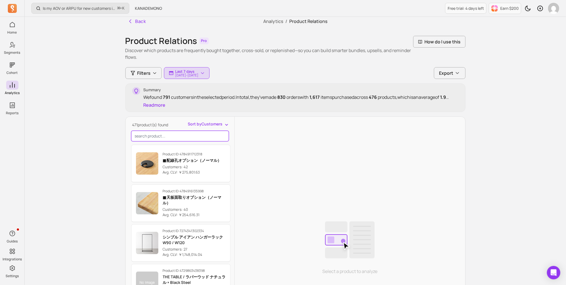
click at [190, 135] on input "search product" at bounding box center [180, 136] width 98 height 11
paste input "THE TABLE / MORTEX モールテックス 全4色 × Stainless"
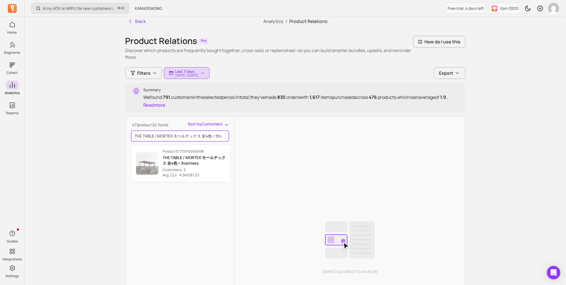
scroll to position [0, 10]
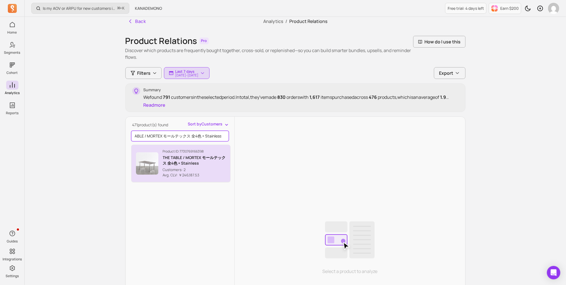
type input "THE TABLE / MORTEX モールテックス 全4色 × Stainless"
click at [190, 158] on p "THE TABLE / MORTEX モールテックス 全4色 × Stainless" at bounding box center [194, 160] width 63 height 11
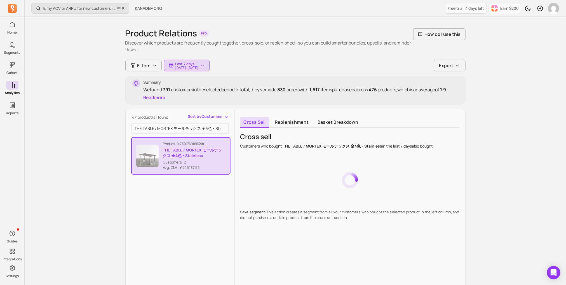
scroll to position [13, 0]
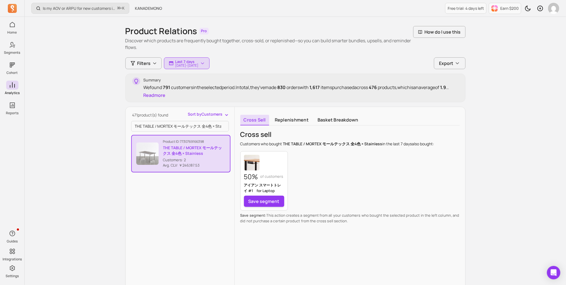
click at [333, 116] on link "Basket breakdown" at bounding box center [338, 120] width 48 height 11
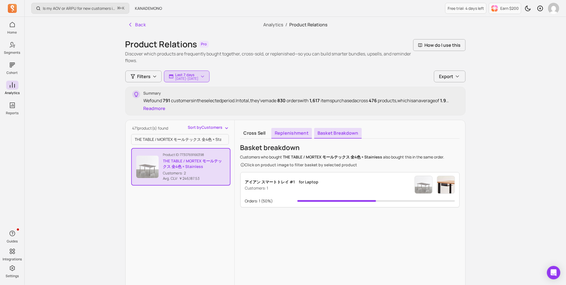
click at [283, 132] on link "Replenishment" at bounding box center [292, 133] width 41 height 11
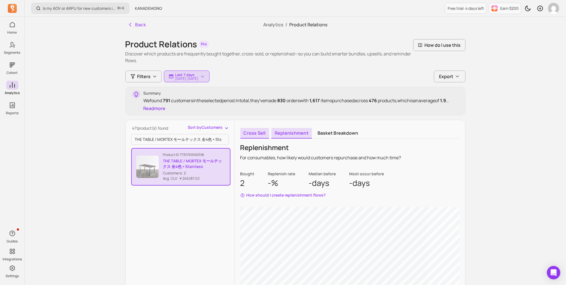
click at [257, 133] on link "Cross sell" at bounding box center [255, 133] width 29 height 11
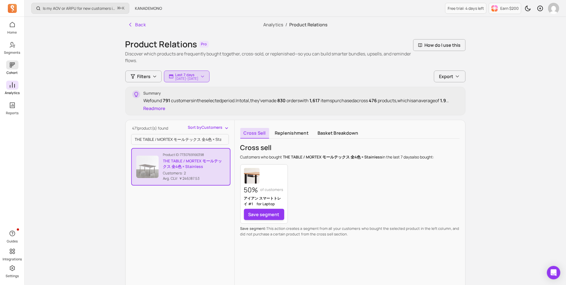
click at [10, 71] on p "Cohort" at bounding box center [12, 73] width 11 height 4
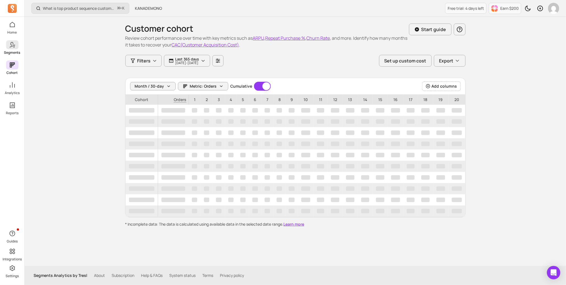
click at [13, 51] on p "Segments" at bounding box center [12, 52] width 16 height 4
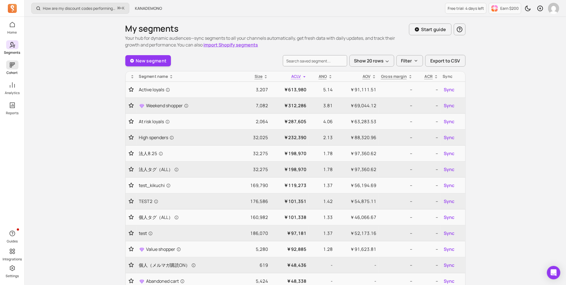
click at [15, 65] on icon at bounding box center [12, 65] width 7 height 7
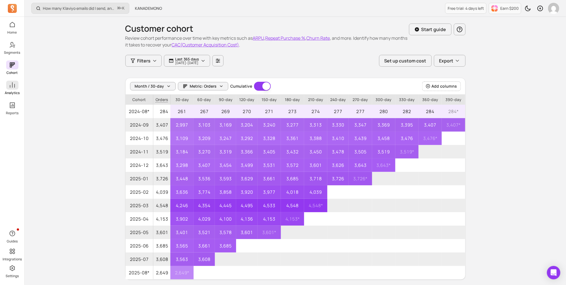
click at [8, 89] on span at bounding box center [12, 85] width 12 height 9
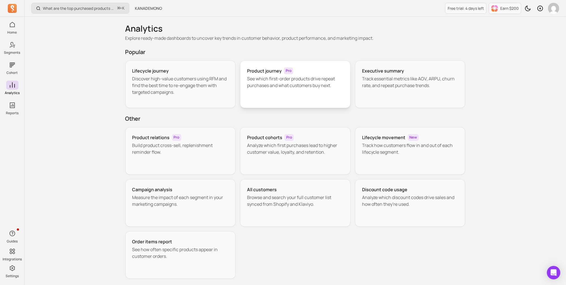
click at [247, 82] on div "Product journey Pro See which first-order products drive repeat purchases and w…" at bounding box center [295, 84] width 111 height 48
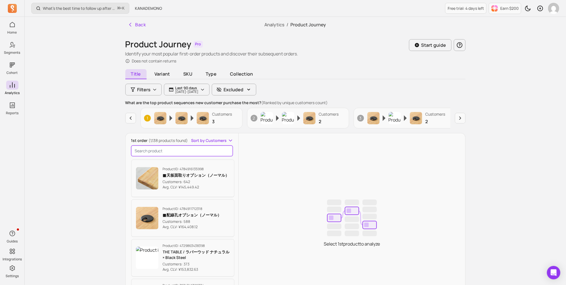
click at [184, 150] on input "search product" at bounding box center [182, 151] width 102 height 11
paste input "THE TABLE / MORTEX モールテックス 全4色 × Stainless"
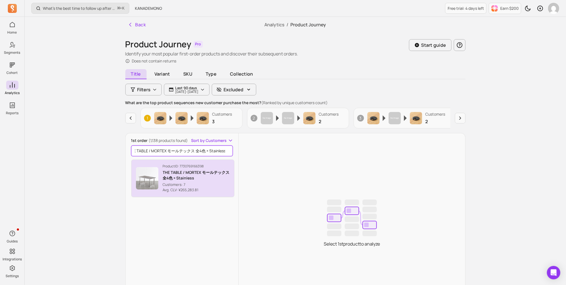
type input "THE TABLE / MORTEX モールテックス 全4色 × Stainless"
click at [181, 174] on p "THE TABLE / MORTEX モールテックス 全4色 × Stainless" at bounding box center [196, 175] width 67 height 11
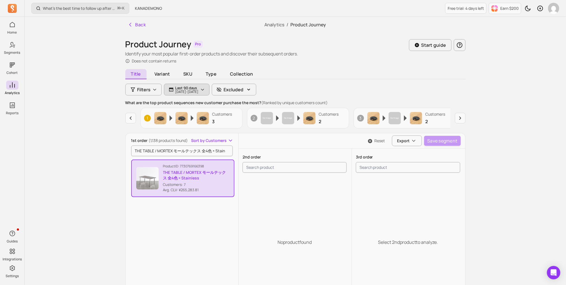
click at [199, 93] on p "[DATE] - [DATE]" at bounding box center [187, 91] width 23 height 3
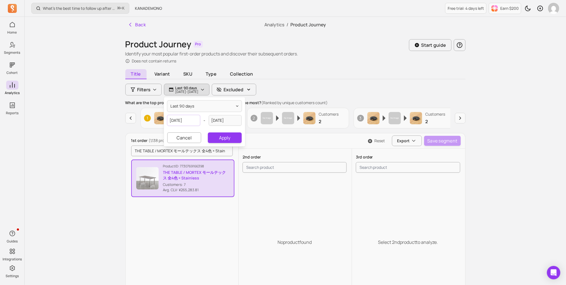
select select "2025"
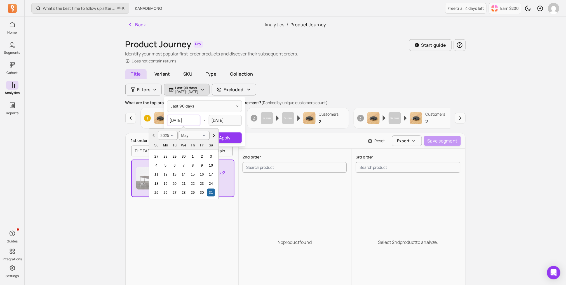
click at [193, 120] on input "[DATE]" at bounding box center [183, 120] width 33 height 11
click at [213, 136] on icon "Choose Date" at bounding box center [214, 136] width 6 height 6
click at [213, 137] on icon "Choose Date" at bounding box center [214, 136] width 6 height 6
select select "August"
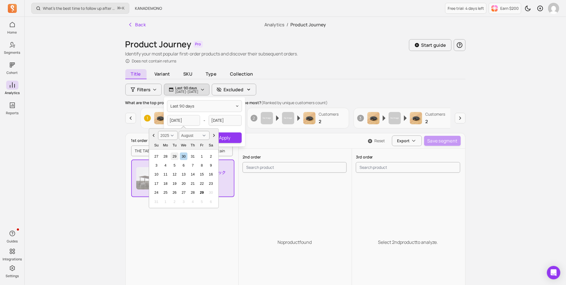
click at [171, 153] on div "29" at bounding box center [175, 156] width 8 height 8
type input "2025-07-29"
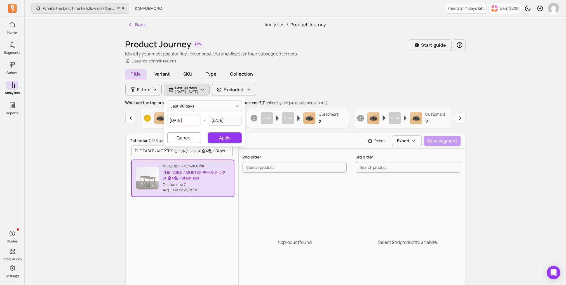
click at [197, 122] on input "2025-07-29" at bounding box center [183, 120] width 33 height 11
select select "2025"
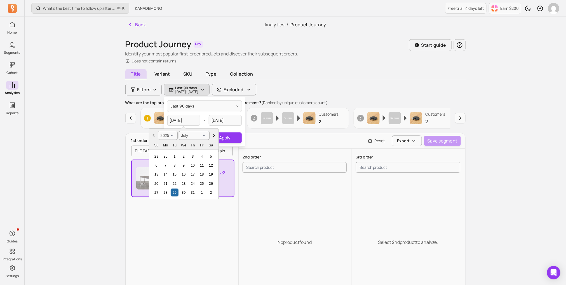
click at [214, 135] on icon "Choose Date" at bounding box center [214, 136] width 6 height 6
select select "August"
click at [189, 191] on div "28" at bounding box center [193, 193] width 8 height 8
type input "2025-08-28"
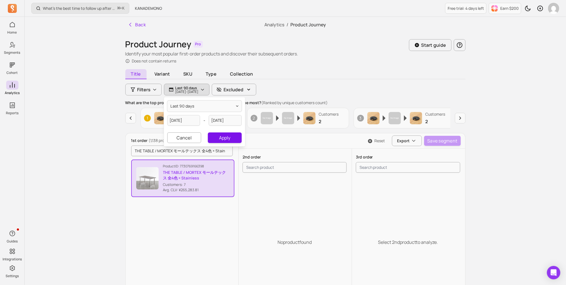
click at [226, 139] on button "Apply" at bounding box center [225, 137] width 34 height 11
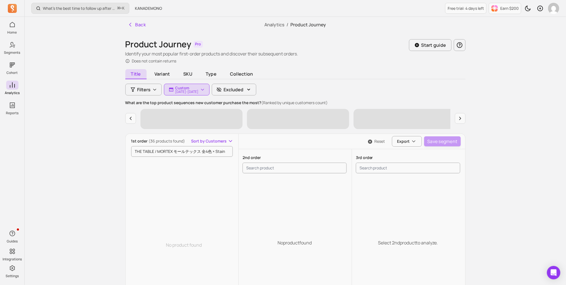
click at [207, 169] on div "No product found" at bounding box center [184, 245] width 106 height 176
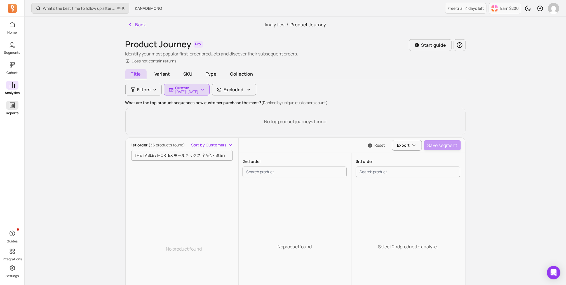
click at [12, 102] on icon at bounding box center [12, 105] width 7 height 7
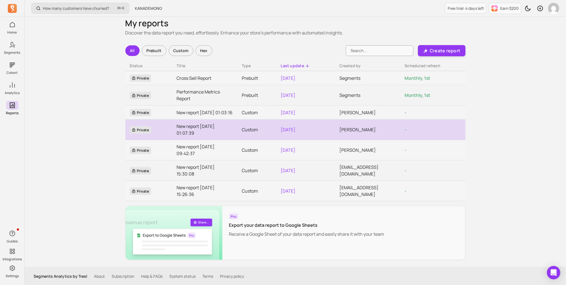
scroll to position [12, 0]
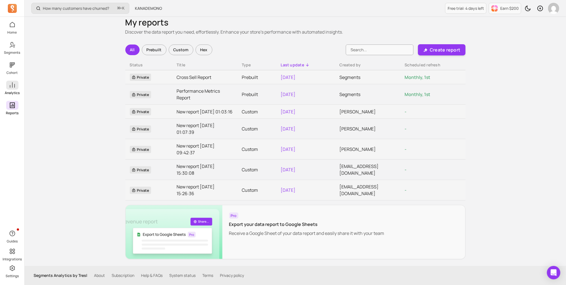
click at [16, 89] on span at bounding box center [12, 85] width 12 height 9
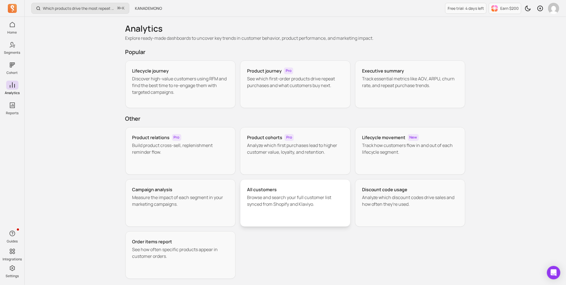
scroll to position [2, 0]
click at [304, 211] on div "All customers Browse and search your full customer list synced from Shopify and…" at bounding box center [295, 202] width 111 height 48
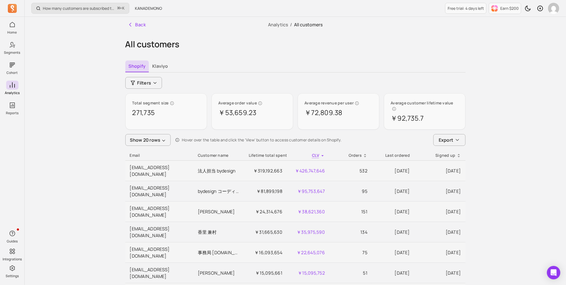
scroll to position [4, 0]
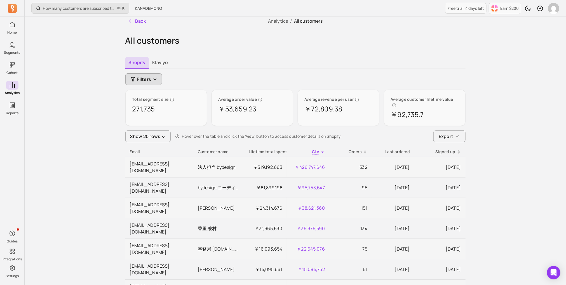
click at [151, 81] on span "Filters" at bounding box center [144, 79] width 14 height 7
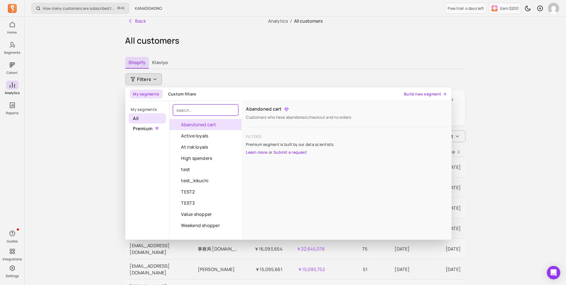
click at [190, 107] on input "search" at bounding box center [206, 109] width 66 height 11
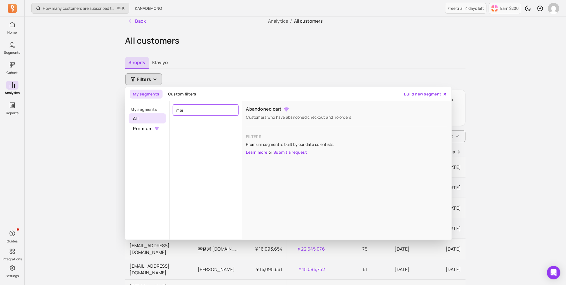
type input "mail"
click at [193, 93] on button "Custom filters" at bounding box center [182, 94] width 35 height 9
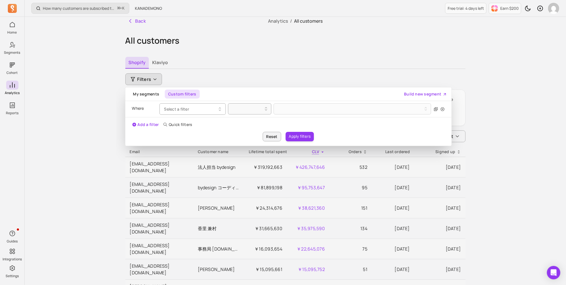
click at [194, 109] on button "Select a filter" at bounding box center [193, 108] width 66 height 11
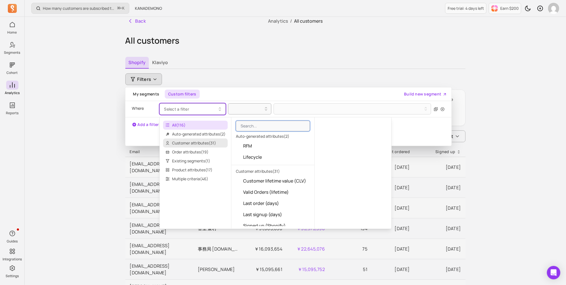
click at [189, 139] on span "Customer attributes ( 31 )" at bounding box center [195, 143] width 65 height 9
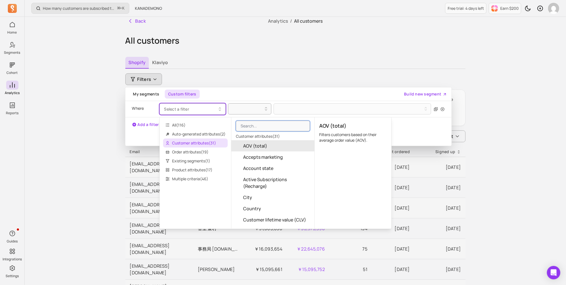
click at [250, 119] on div "Customer attributes ( 31 ) AOV (total) Accepts marketing Account state Active S…" at bounding box center [273, 172] width 83 height 111
click at [250, 123] on input "search" at bounding box center [273, 126] width 74 height 11
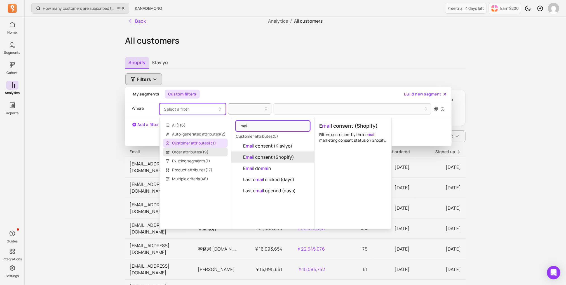
type input "mai"
click at [202, 151] on span "Order attributes ( 19 )" at bounding box center [195, 152] width 65 height 9
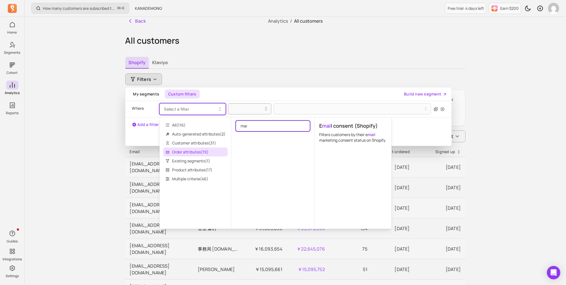
click at [258, 125] on input "mai" at bounding box center [273, 126] width 74 height 11
click at [189, 125] on span "All ( 116 )" at bounding box center [195, 125] width 65 height 9
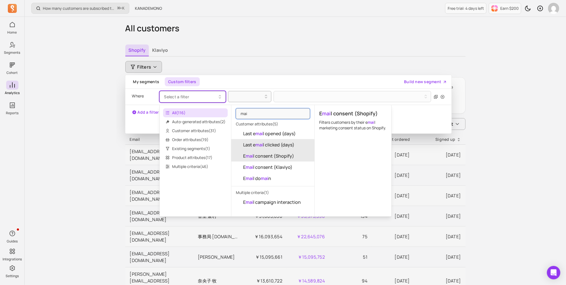
scroll to position [19, 0]
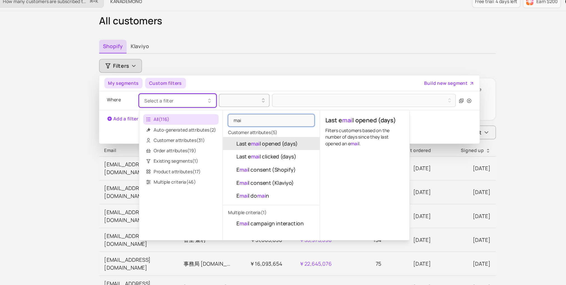
click at [162, 77] on button "My segments" at bounding box center [146, 78] width 33 height 9
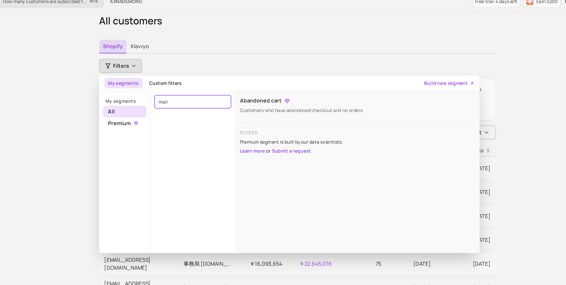
click at [199, 96] on input "mail" at bounding box center [206, 94] width 66 height 11
type input "m"
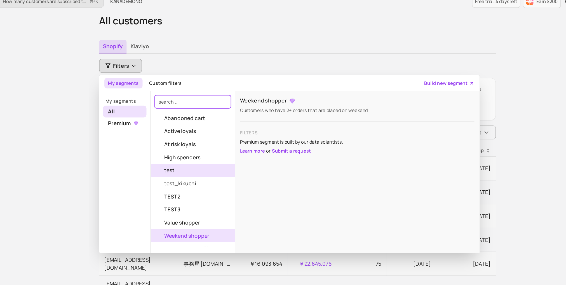
scroll to position [0, 0]
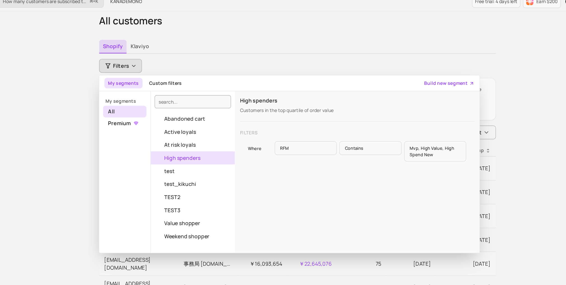
click at [296, 135] on p "RFM" at bounding box center [302, 134] width 53 height 12
click at [335, 133] on p "contains" at bounding box center [357, 134] width 53 height 12
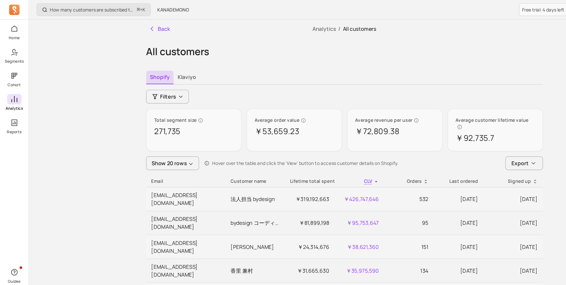
click at [11, 88] on icon at bounding box center [12, 85] width 7 height 7
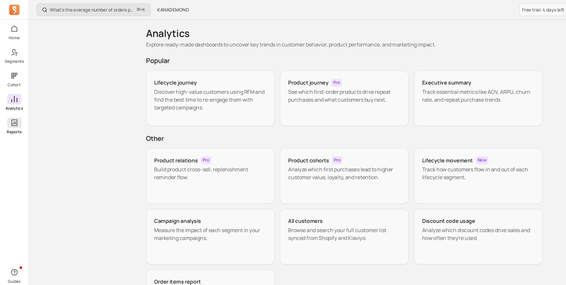
click at [10, 114] on p "Reports" at bounding box center [12, 113] width 13 height 4
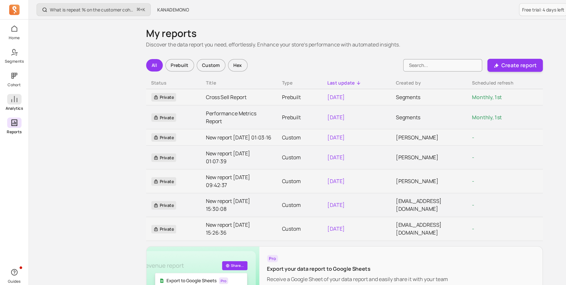
click at [15, 91] on p "Analytics" at bounding box center [12, 93] width 15 height 4
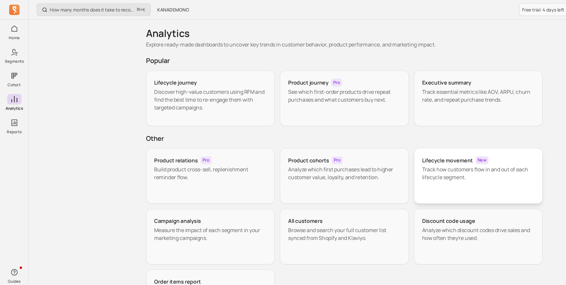
click at [376, 171] on div "Lifecycle movement New Track how customers flow in and out of each lifecycle se…" at bounding box center [410, 151] width 111 height 48
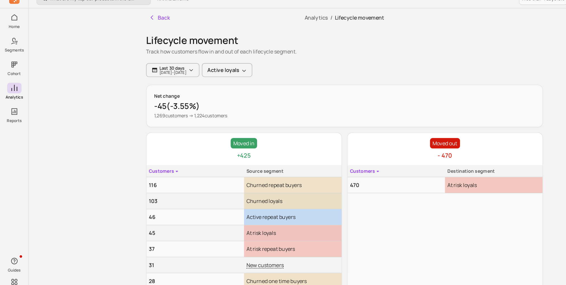
click at [27, 40] on div "What are my top CLV products in the last 90 days? ⌘ + K KANADEMONO Free trial: …" at bounding box center [296, 155] width 542 height 311
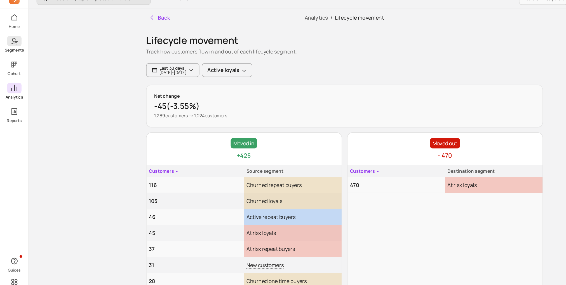
click at [11, 46] on icon at bounding box center [12, 44] width 7 height 7
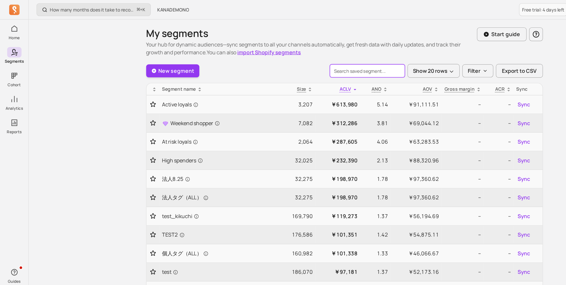
click at [315, 60] on input "search" at bounding box center [315, 60] width 64 height 11
type input "THE TABLE / MORTEX モールテックス 全4色 × Stainless"
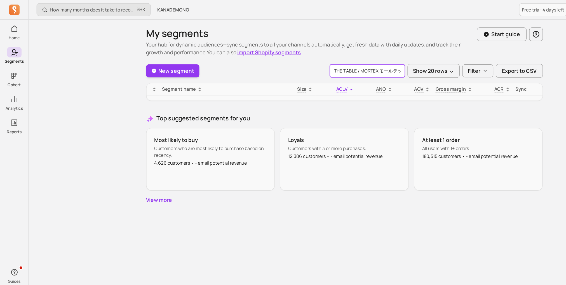
scroll to position [0, 40]
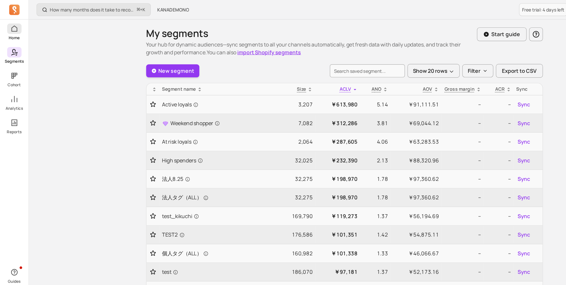
click at [14, 22] on icon at bounding box center [12, 24] width 7 height 7
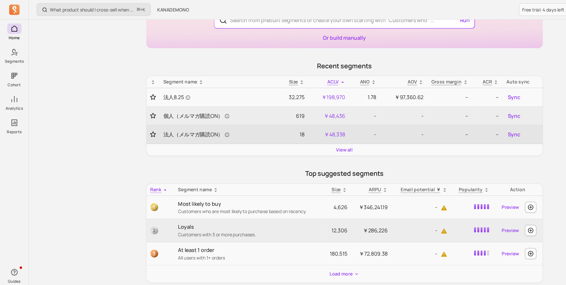
scroll to position [52, 0]
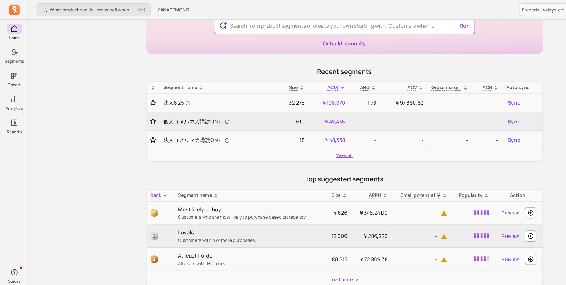
click at [296, 131] on link "View all" at bounding box center [295, 133] width 14 height 6
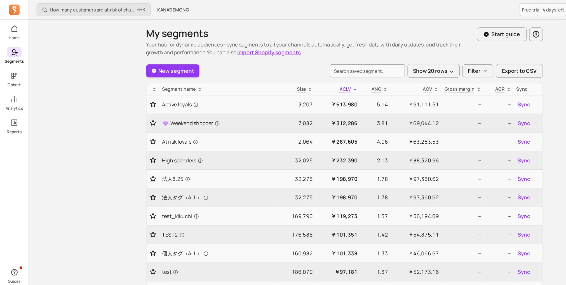
click at [4, 42] on link "Segments" at bounding box center [12, 47] width 24 height 15
click at [9, 42] on icon at bounding box center [12, 44] width 7 height 7
click at [14, 70] on link "Cohort" at bounding box center [12, 67] width 24 height 15
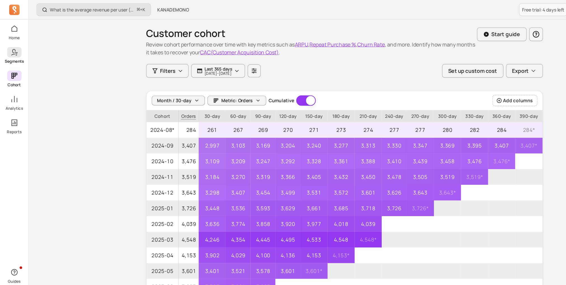
click at [14, 45] on icon at bounding box center [14, 45] width 2 height 1
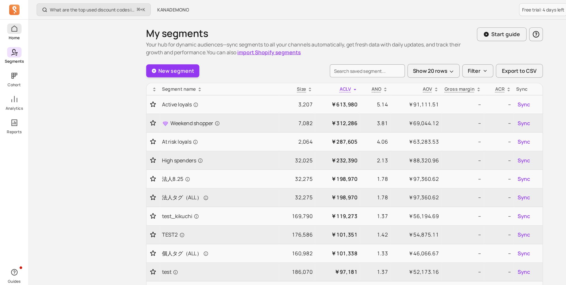
click at [18, 28] on link "Home" at bounding box center [12, 27] width 24 height 15
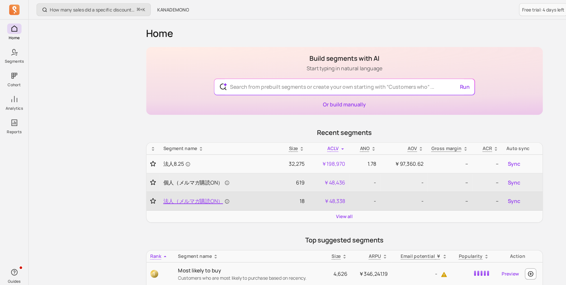
click at [186, 172] on span "法人（メルマガ購読ON）" at bounding box center [168, 172] width 57 height 7
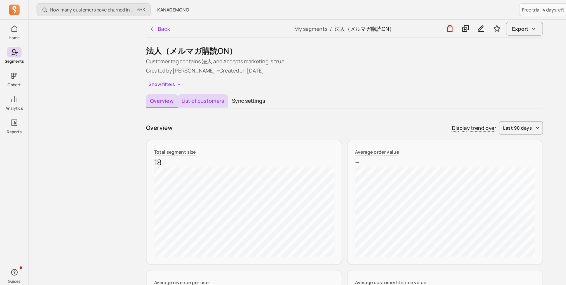
click at [178, 89] on button "List of customers" at bounding box center [174, 87] width 43 height 12
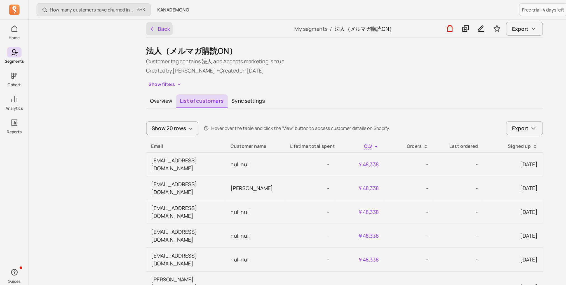
click at [130, 25] on icon "button" at bounding box center [131, 25] width 6 height 6
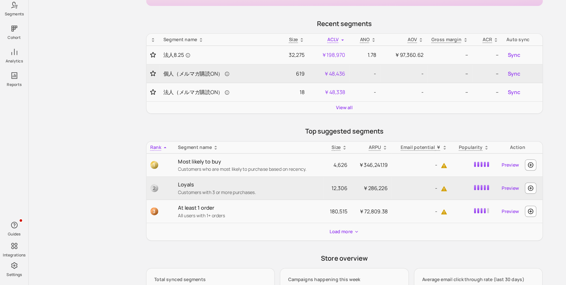
scroll to position [53, 0]
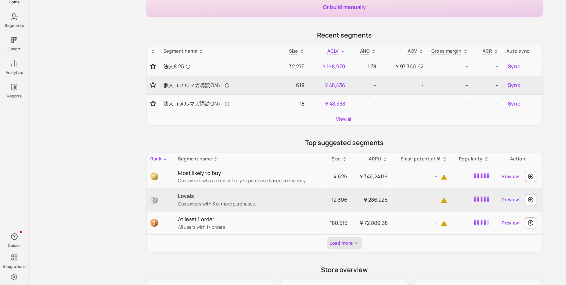
click at [293, 242] on button "Load more" at bounding box center [296, 239] width 30 height 10
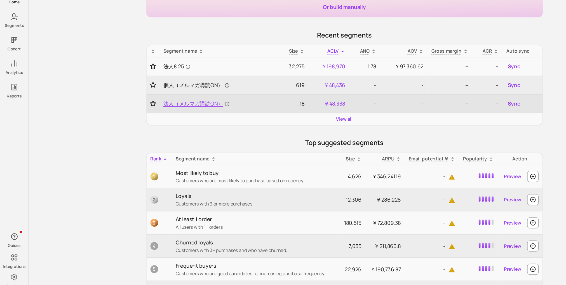
click at [184, 120] on span "法人（メルマガ購読ON）" at bounding box center [168, 119] width 57 height 7
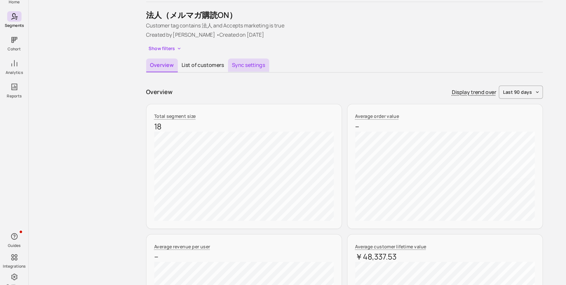
click at [207, 88] on button "Sync settings" at bounding box center [213, 87] width 35 height 12
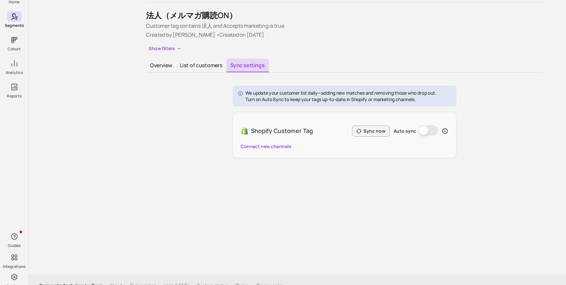
click at [247, 115] on p "Turn on Auto Sync to keep your tags up-to-date in Shopify or marketing channels." at bounding box center [293, 116] width 164 height 6
click at [251, 111] on p "We update your customer list daily—adding new matches and removing those who dr…" at bounding box center [293, 111] width 164 height 6
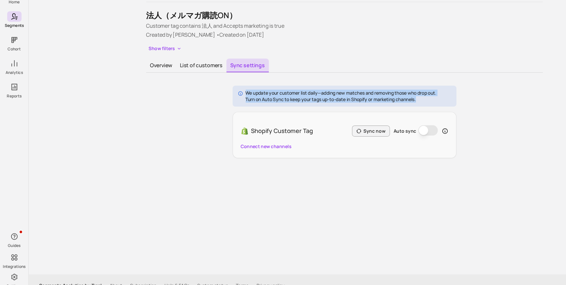
drag, startPoint x: 362, startPoint y: 116, endPoint x: 221, endPoint y: 98, distance: 142.6
click at [221, 98] on div "Overview List of customers Sync settings We update your customer list daily—add…" at bounding box center [295, 123] width 340 height 85
copy div "We update your customer list daily—adding new matches and removing those who dr…"
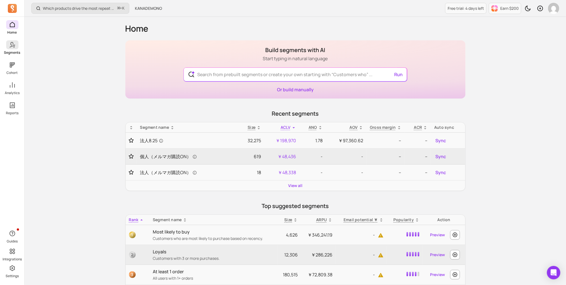
click at [12, 50] on link "Segments" at bounding box center [12, 47] width 24 height 15
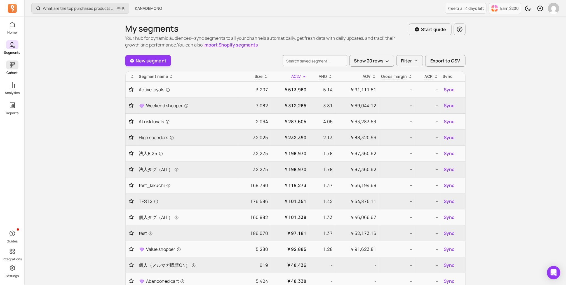
click at [10, 65] on icon at bounding box center [12, 65] width 7 height 7
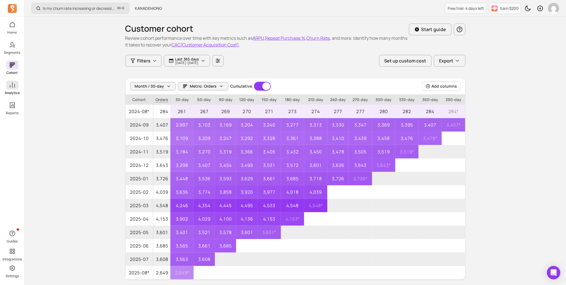
click at [11, 81] on span at bounding box center [12, 85] width 12 height 9
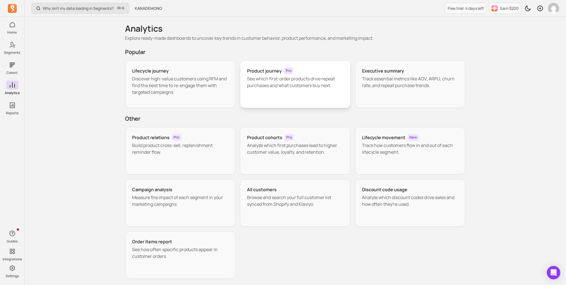
click at [306, 76] on p "See which first-order products drive repeat purchases and what customers buy ne…" at bounding box center [295, 81] width 97 height 13
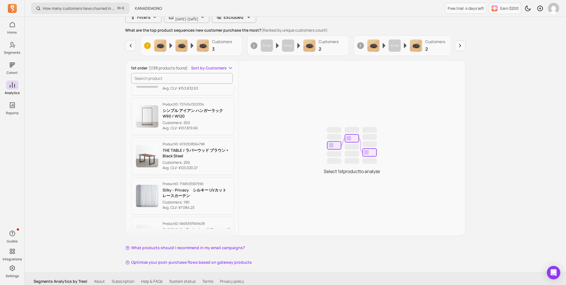
scroll to position [108, 0]
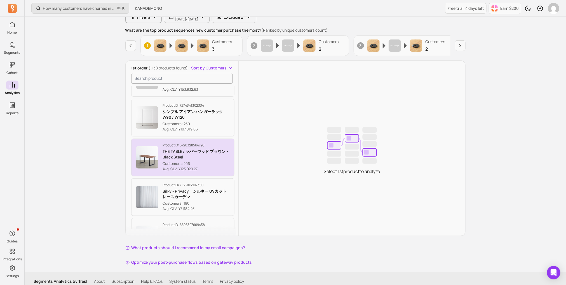
click at [171, 149] on p "THE TABLE / ラバーウッド ブラウン × Black Steel" at bounding box center [196, 154] width 67 height 11
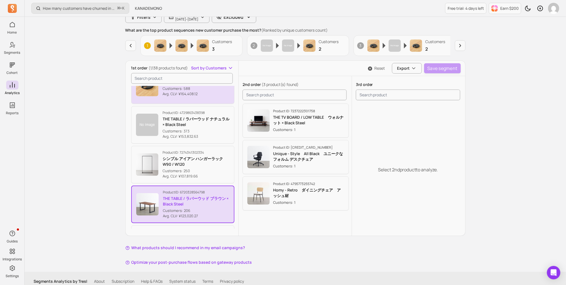
scroll to position [44, 0]
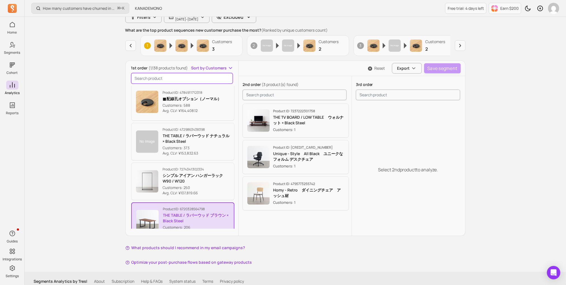
click at [183, 78] on input "search product" at bounding box center [182, 78] width 102 height 11
paste input "We update your customer list daily—adding new matches and removing those who dr…"
type input "We update your customer list daily—adding new matches and removing those who dr…"
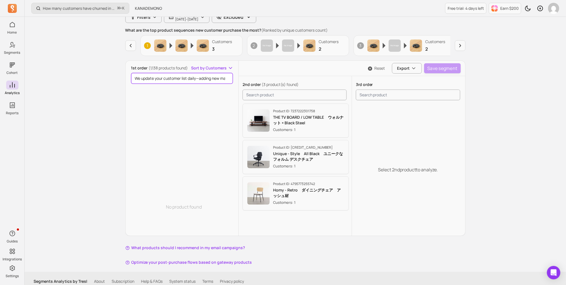
scroll to position [0, 0]
click at [183, 78] on input "We update your customer list daily—adding new matches and removing those who dr…" at bounding box center [182, 78] width 102 height 11
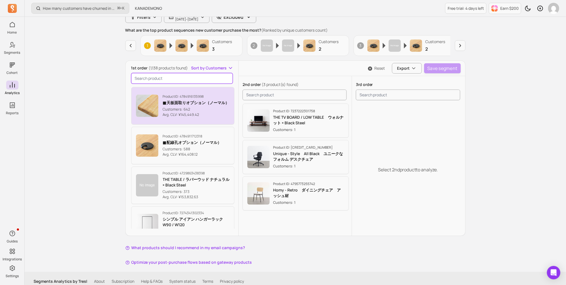
paste input "THE TABLE / MORTEX モールテックス 全4色 × Stainless"
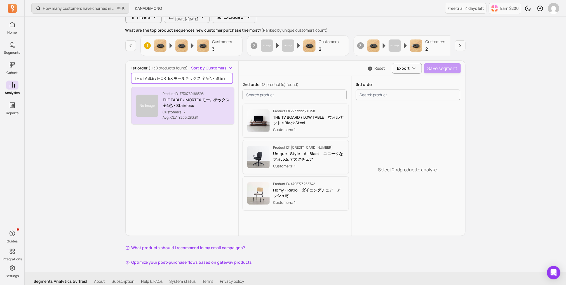
scroll to position [0, 6]
type input "THE TABLE / MORTEX モールテックス 全4色 × Stainless"
click at [190, 92] on p "Product ID: 7730769166398" at bounding box center [196, 94] width 67 height 4
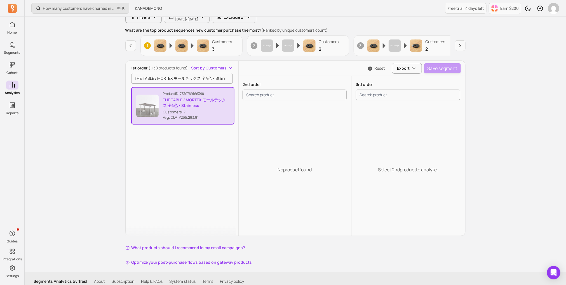
click at [190, 97] on p "THE TABLE / MORTEX モールテックス 全4色 × Stainless" at bounding box center [196, 102] width 67 height 11
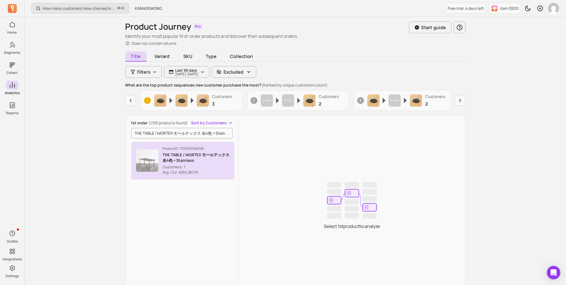
scroll to position [15, 0]
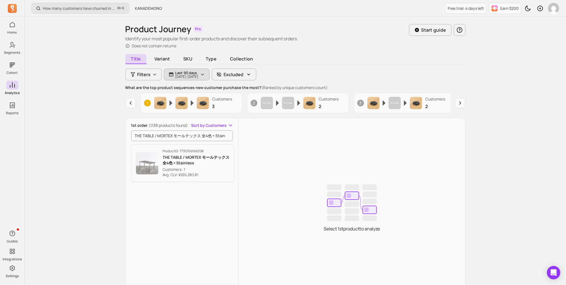
click at [195, 78] on p "[DATE] - [DATE]" at bounding box center [187, 76] width 23 height 3
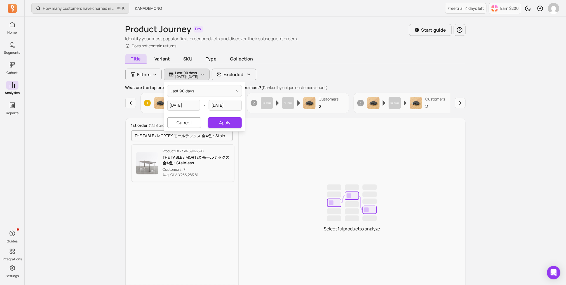
click at [193, 78] on p "[DATE] - [DATE]" at bounding box center [187, 76] width 23 height 3
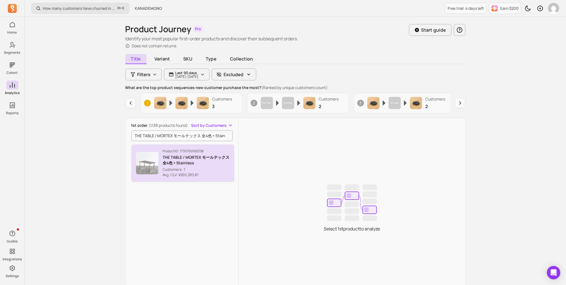
click at [179, 167] on p "Customers: 7" at bounding box center [196, 170] width 67 height 6
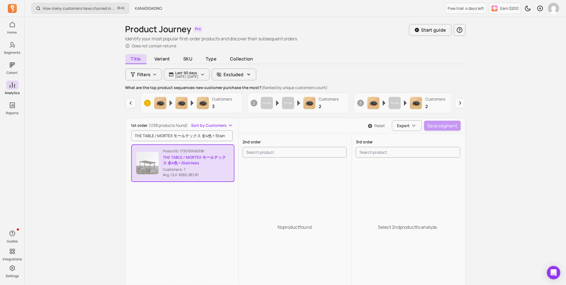
scroll to position [18, 0]
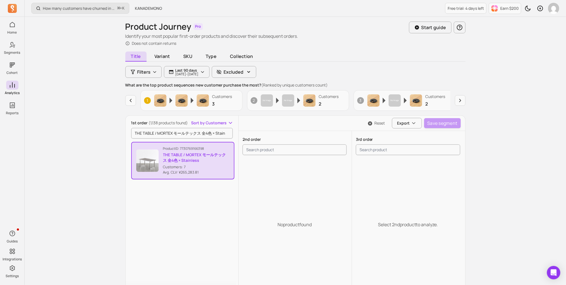
click at [179, 168] on p "Customers: 7" at bounding box center [196, 167] width 67 height 6
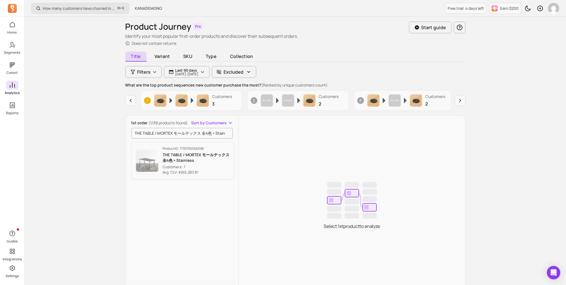
click at [13, 82] on icon at bounding box center [12, 85] width 7 height 7
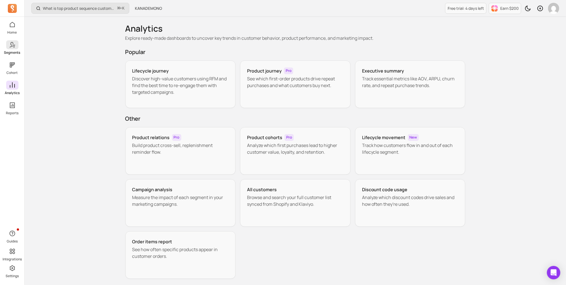
click at [16, 46] on span at bounding box center [12, 44] width 12 height 9
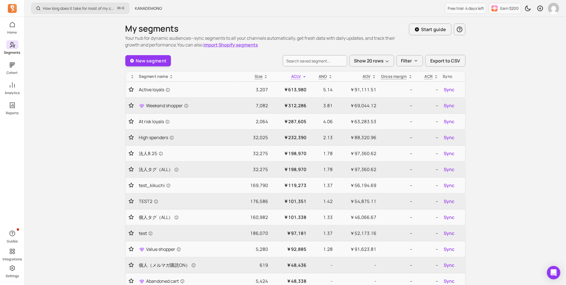
click at [11, 46] on icon at bounding box center [12, 44] width 7 height 7
click at [6, 66] on span at bounding box center [12, 64] width 12 height 9
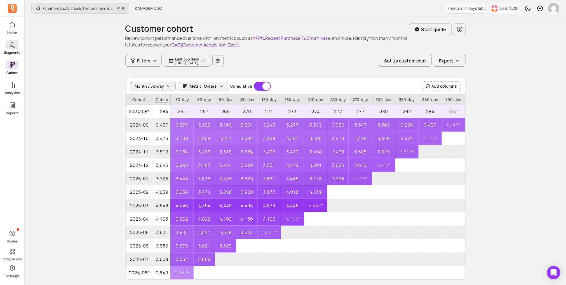
click at [13, 49] on link "Segments" at bounding box center [12, 47] width 24 height 15
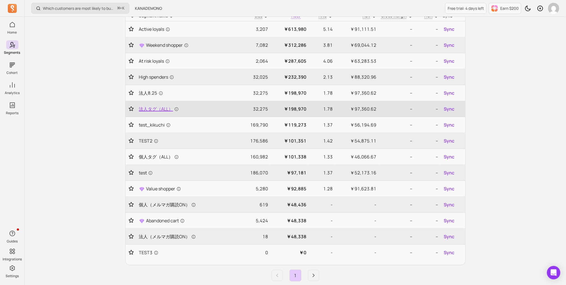
scroll to position [63, 0]
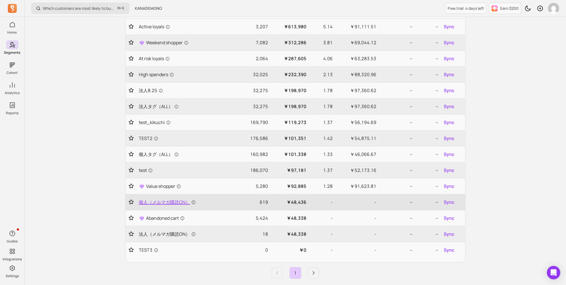
click at [155, 202] on span "個人（メルマガ購読ON）" at bounding box center [167, 202] width 57 height 7
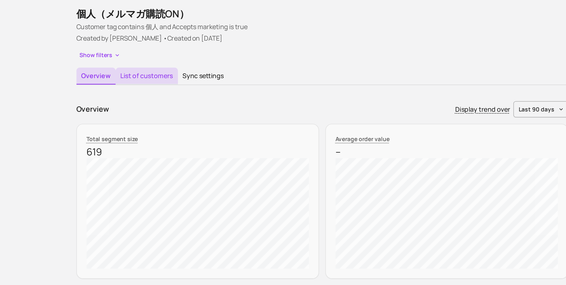
click at [180, 89] on button "List of customers" at bounding box center [174, 87] width 43 height 12
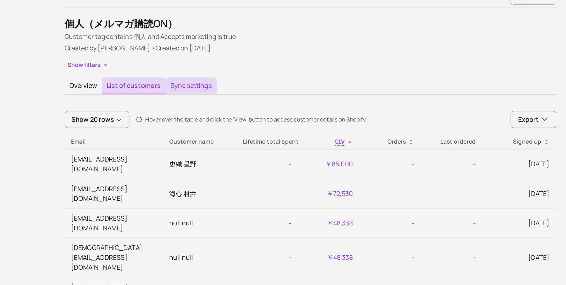
click at [206, 87] on button "Sync settings" at bounding box center [212, 87] width 35 height 12
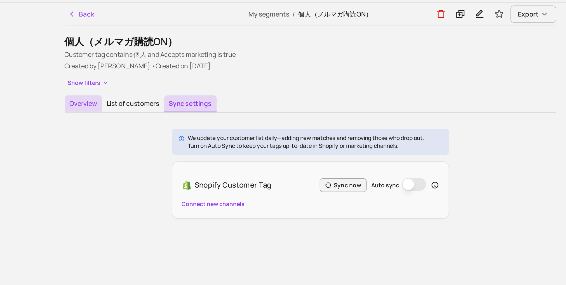
click at [132, 88] on button "Overview" at bounding box center [138, 87] width 26 height 12
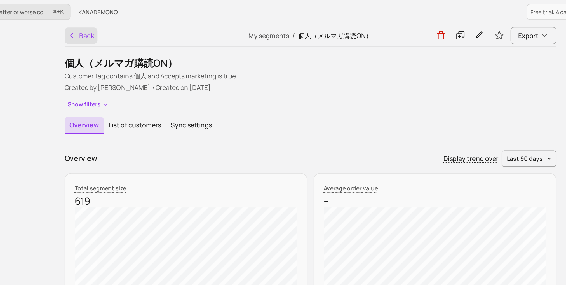
click at [130, 26] on icon "button" at bounding box center [131, 25] width 6 height 6
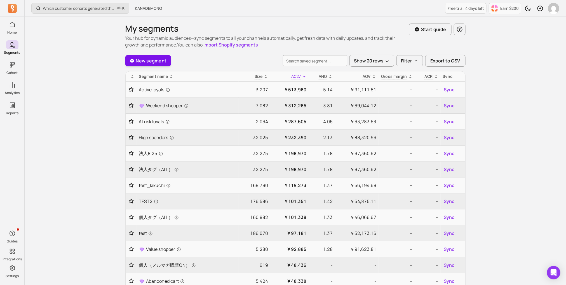
click at [151, 62] on link "New segment" at bounding box center [148, 60] width 46 height 11
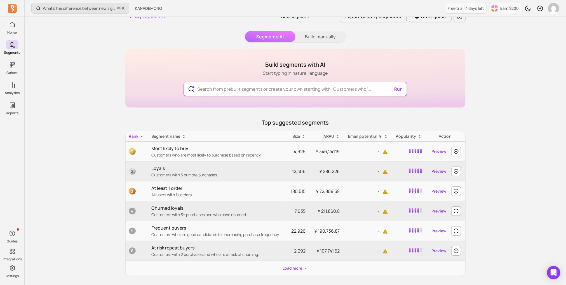
scroll to position [5, 0]
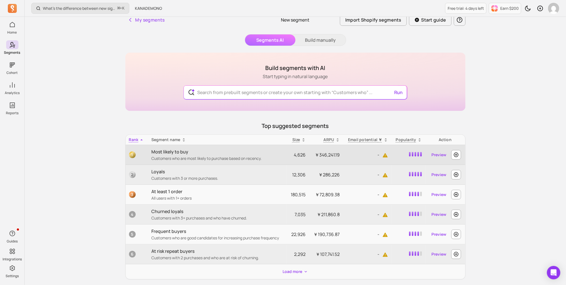
click at [181, 146] on td "Most likely to buy Customers who are most likely to purchase based on recency." at bounding box center [217, 155] width 139 height 20
click at [181, 156] on p "Customers who are most likely to purchase based on recency." at bounding box center [217, 159] width 132 height 6
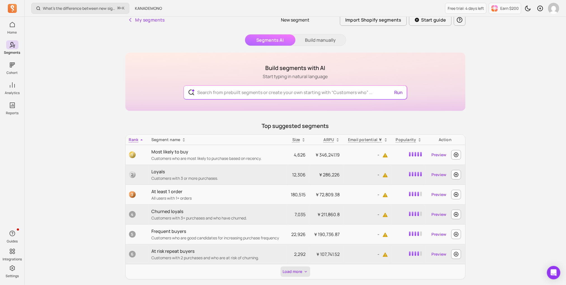
click at [282, 268] on button "Load more" at bounding box center [296, 272] width 30 height 10
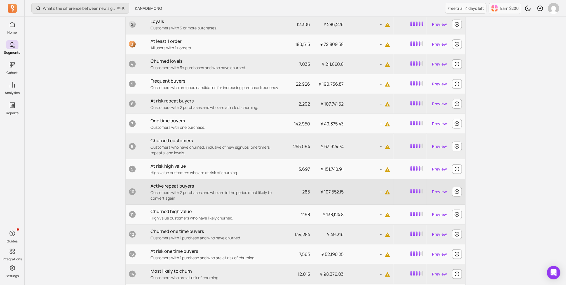
scroll to position [155, 0]
click at [439, 192] on link "Preview" at bounding box center [439, 193] width 19 height 10
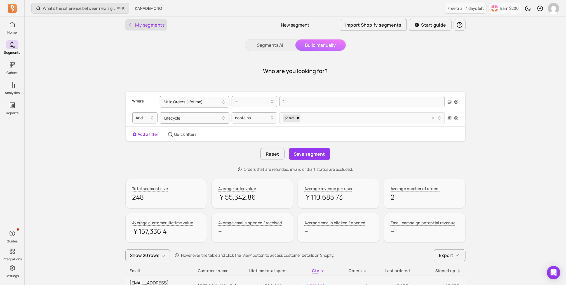
click at [149, 25] on button "My segments" at bounding box center [146, 24] width 42 height 11
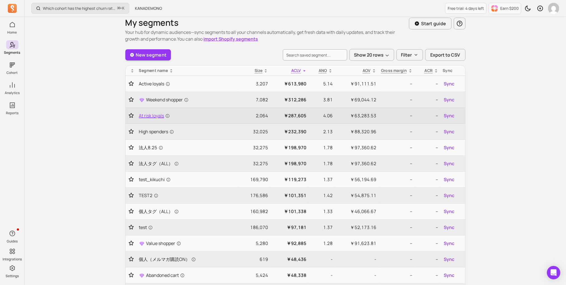
scroll to position [8, 0]
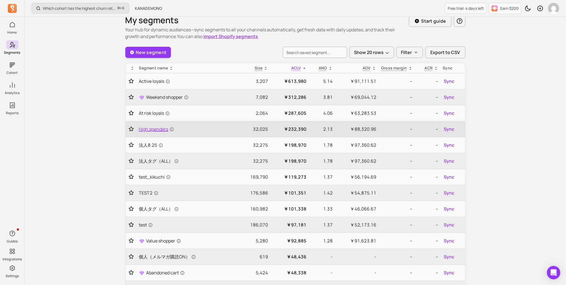
click at [148, 126] on span "High spenders" at bounding box center [156, 129] width 35 height 7
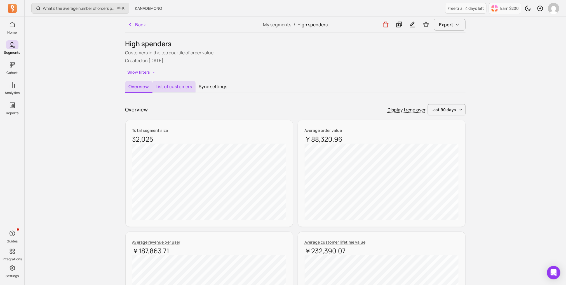
click at [168, 83] on button "List of customers" at bounding box center [174, 87] width 43 height 12
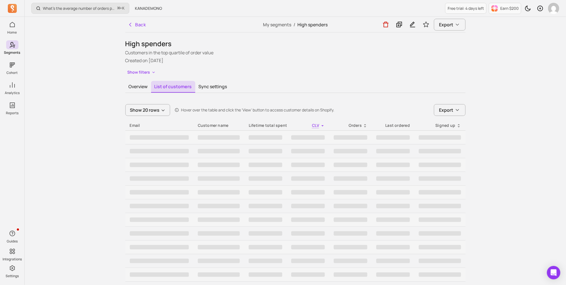
scroll to position [3, 0]
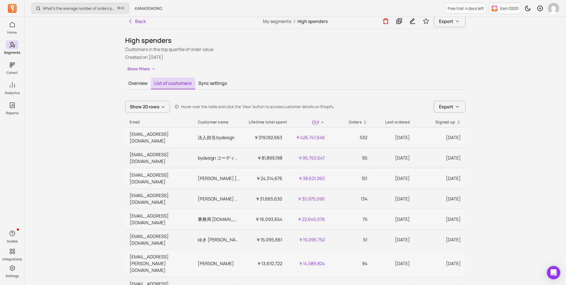
click at [278, 120] on div "Lifetime total spent" at bounding box center [266, 122] width 34 height 6
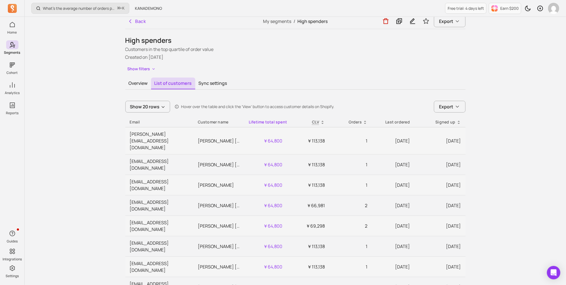
click at [348, 122] on div "Orders" at bounding box center [351, 122] width 34 height 6
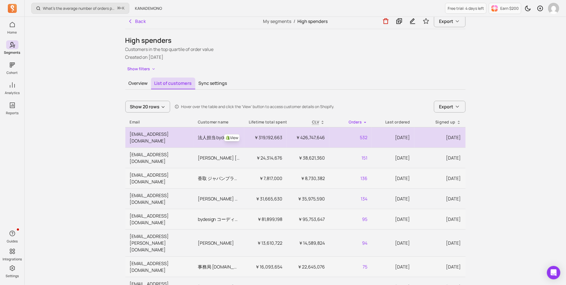
click at [352, 134] on td "532" at bounding box center [351, 137] width 43 height 20
copy td "532"
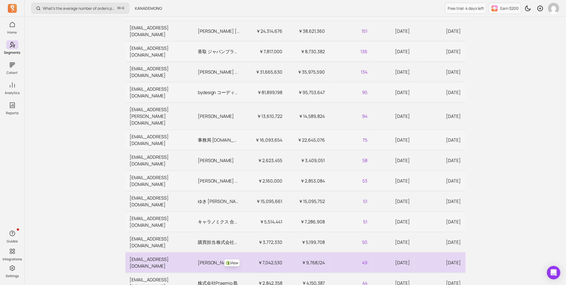
scroll to position [128, 0]
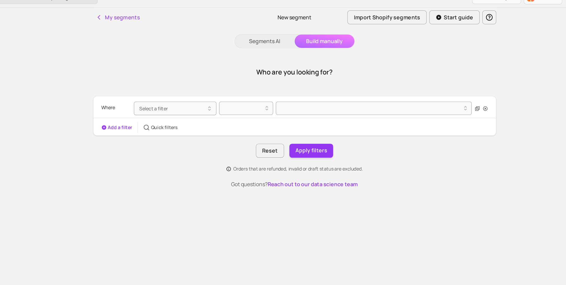
scroll to position [2044, 0]
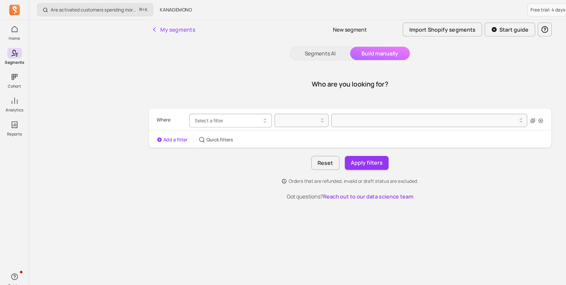
click at [197, 104] on button "Select a filter" at bounding box center [195, 101] width 70 height 11
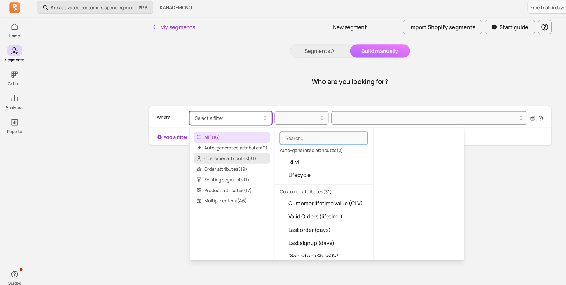
click at [200, 134] on span "Customer attributes ( 31 )" at bounding box center [196, 135] width 65 height 9
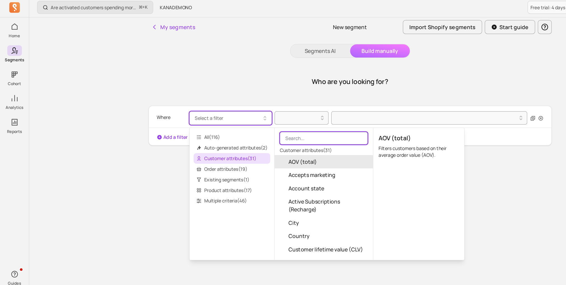
click at [260, 122] on input "search" at bounding box center [273, 118] width 74 height 11
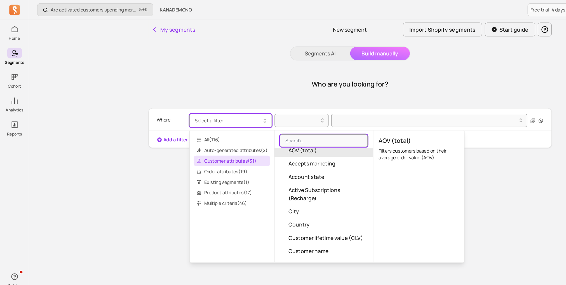
scroll to position [12, 0]
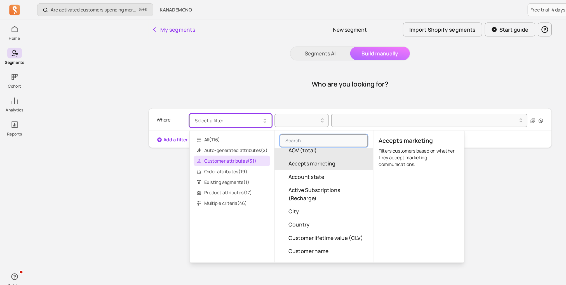
click at [267, 136] on span "Accepts marketing" at bounding box center [264, 138] width 40 height 7
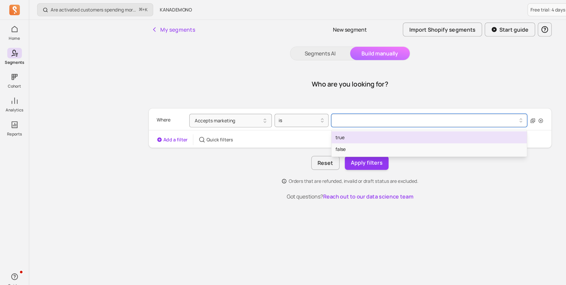
click at [287, 105] on div at bounding box center [361, 101] width 160 height 9
click at [286, 113] on div "true" at bounding box center [362, 116] width 165 height 10
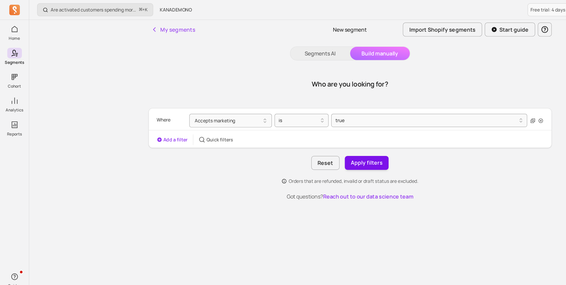
click at [307, 139] on button "Apply filters" at bounding box center [309, 138] width 37 height 12
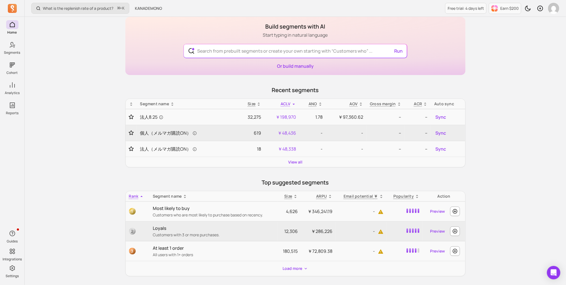
scroll to position [26, 0]
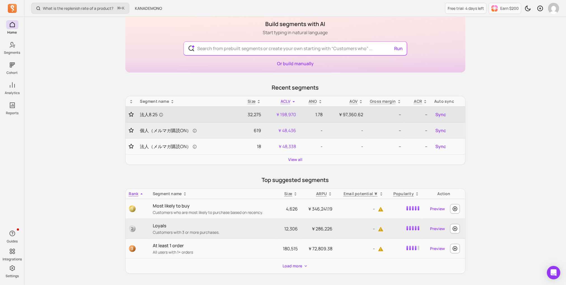
click at [210, 107] on td "法人8.25" at bounding box center [188, 115] width 102 height 16
click at [209, 113] on link "法人8.25" at bounding box center [187, 114] width 95 height 7
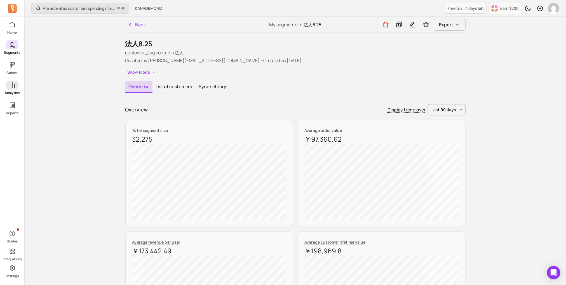
click at [16, 88] on span at bounding box center [12, 85] width 12 height 9
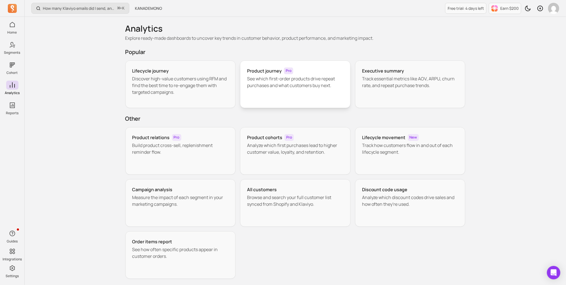
click at [260, 95] on div "Product journey Pro See which first-order products drive repeat purchases and w…" at bounding box center [295, 84] width 111 height 48
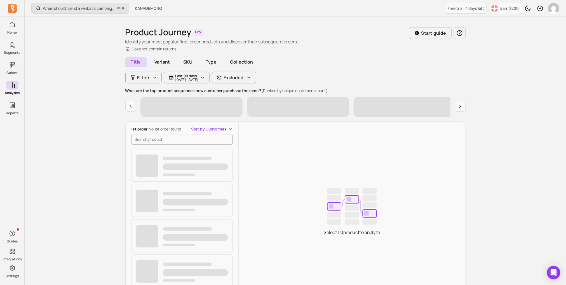
scroll to position [17, 0]
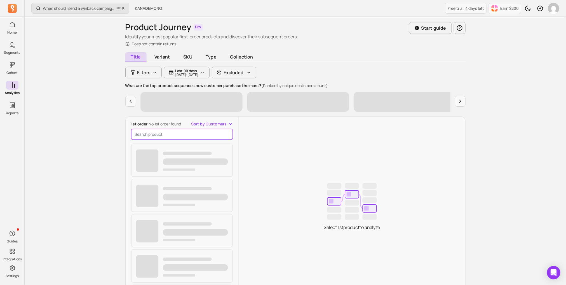
click at [173, 133] on input "search product" at bounding box center [182, 134] width 102 height 11
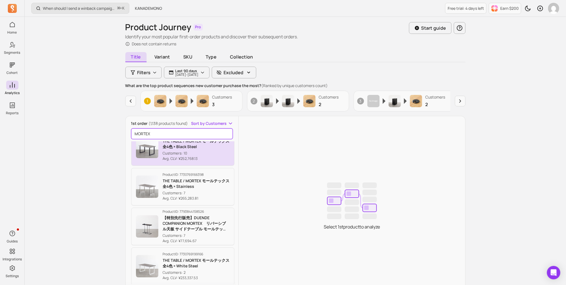
scroll to position [16, 0]
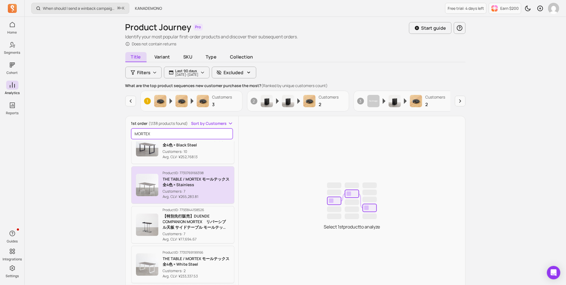
type input "MORTEX"
click at [171, 179] on p "THE TABLE / MORTEX モールテックス 全4色 × Stainless" at bounding box center [196, 181] width 67 height 11
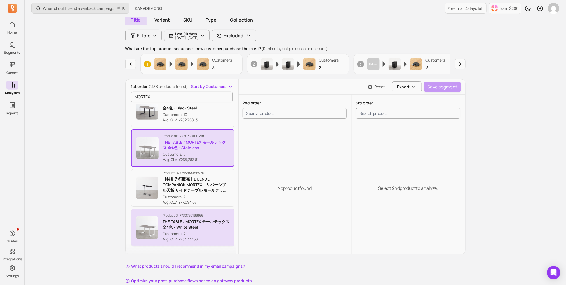
scroll to position [57, 0]
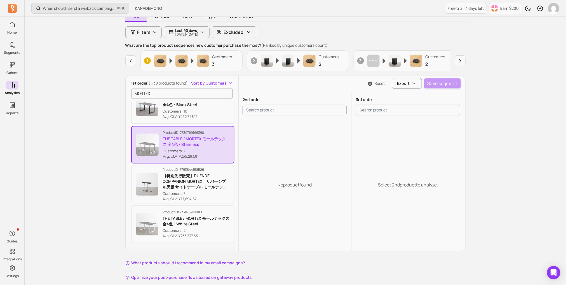
click at [197, 132] on p "Product ID: 7730769166398" at bounding box center [196, 132] width 67 height 4
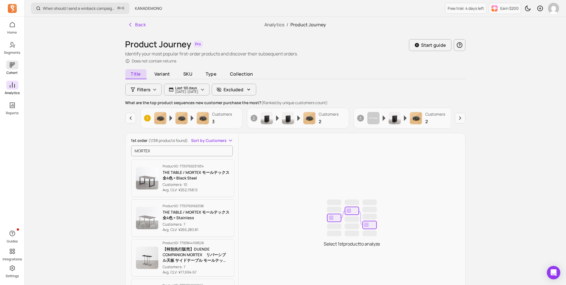
click at [17, 66] on span at bounding box center [12, 64] width 12 height 9
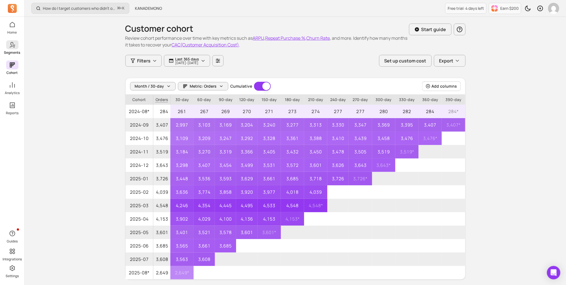
click at [11, 44] on icon at bounding box center [11, 45] width 4 height 6
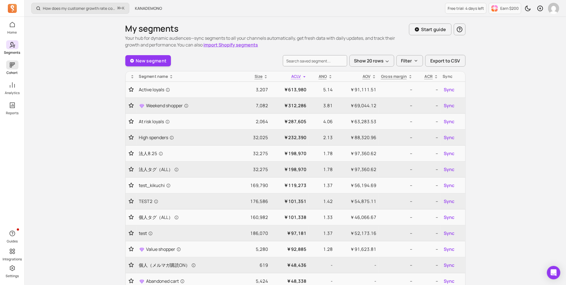
click at [14, 69] on span at bounding box center [12, 64] width 12 height 9
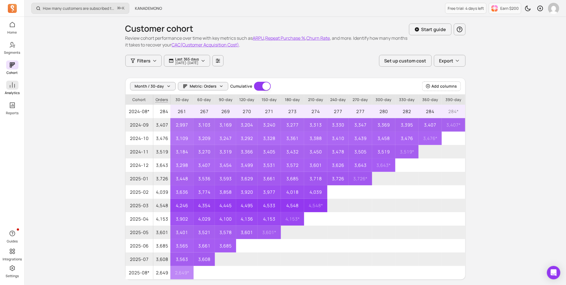
click at [13, 89] on span at bounding box center [12, 85] width 12 height 9
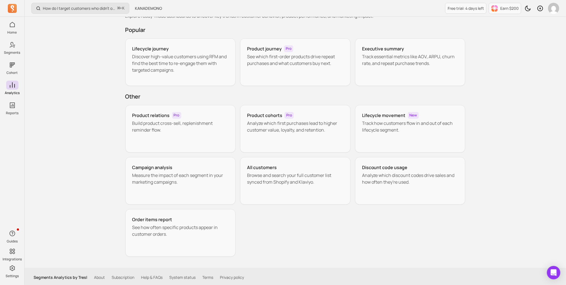
scroll to position [24, 0]
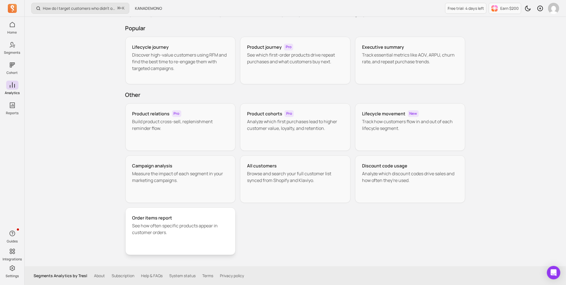
click at [188, 223] on p "See how often specific products appear in customer orders." at bounding box center [180, 228] width 97 height 13
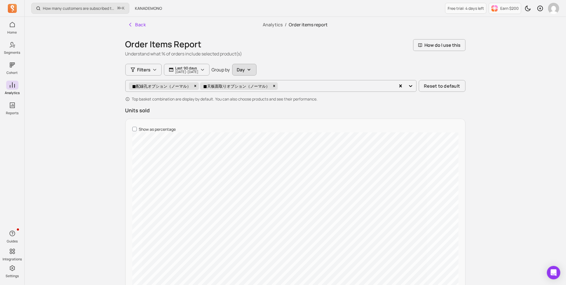
click at [257, 72] on button "Day" at bounding box center [244, 70] width 24 height 12
click at [260, 94] on span "Week" at bounding box center [256, 93] width 24 height 6
click at [184, 66] on p "Last 90 days" at bounding box center [187, 68] width 23 height 4
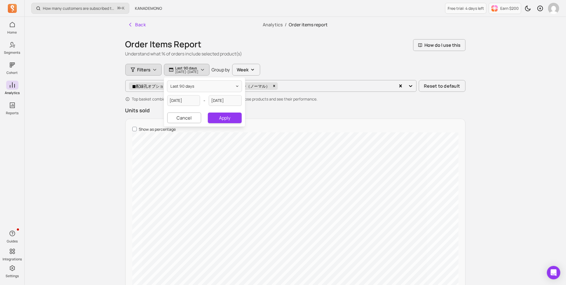
click at [148, 65] on button "Filters" at bounding box center [143, 70] width 36 height 12
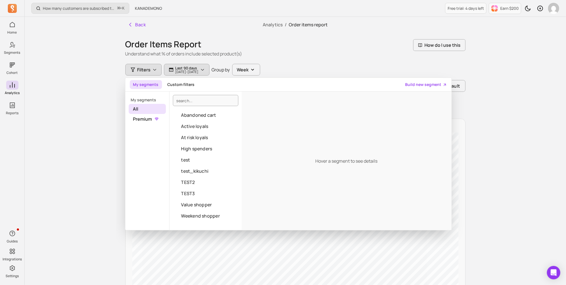
click at [199, 67] on p "Last 90 days" at bounding box center [187, 68] width 23 height 4
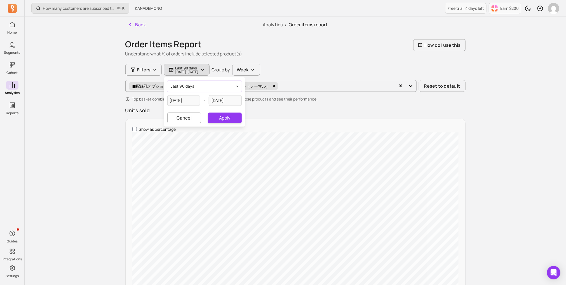
click at [193, 88] on span "last 90 days" at bounding box center [183, 86] width 24 height 6
click at [191, 57] on div "Order Items Report Understand what % of orders include selected product(s) How …" at bounding box center [295, 254] width 340 height 431
click at [125, 21] on button "Back" at bounding box center [136, 24] width 23 height 11
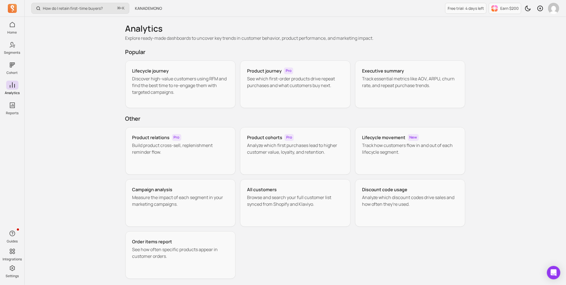
scroll to position [24, 0]
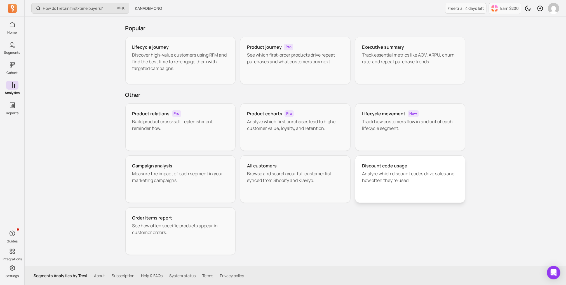
click at [367, 190] on div "Discount code usage Analyze which discount codes drive sales and how often they…" at bounding box center [410, 179] width 111 height 48
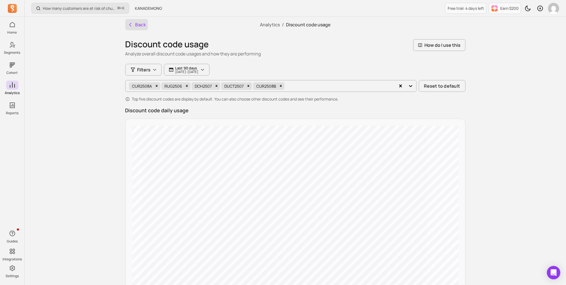
click at [132, 24] on icon "button" at bounding box center [131, 25] width 6 height 6
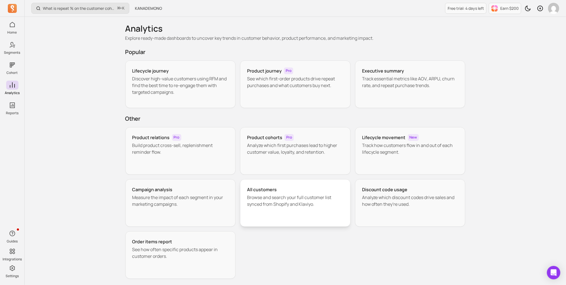
click at [277, 192] on div "All customers" at bounding box center [295, 189] width 97 height 7
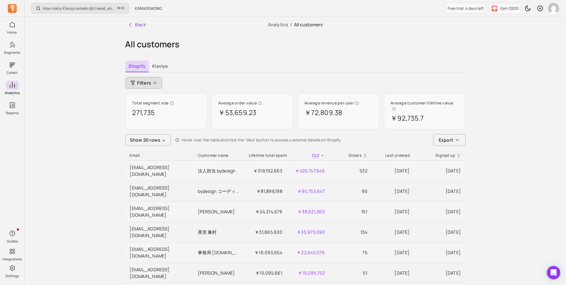
click at [151, 78] on button "Filters" at bounding box center [143, 83] width 37 height 12
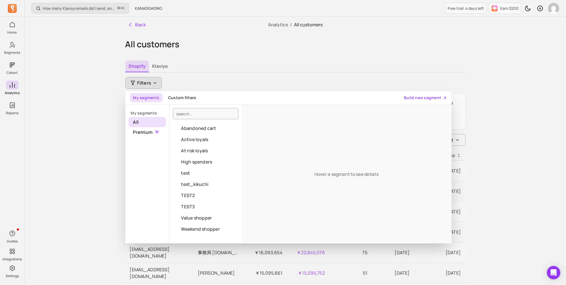
click at [216, 69] on div "Shopify Klaviyo" at bounding box center [295, 66] width 340 height 12
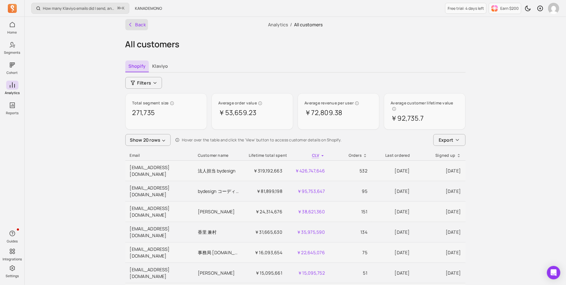
click at [127, 20] on button "Back" at bounding box center [136, 24] width 23 height 11
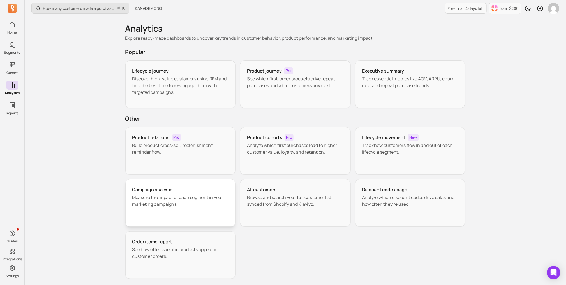
click at [169, 192] on h3 "Campaign analysis" at bounding box center [152, 189] width 40 height 7
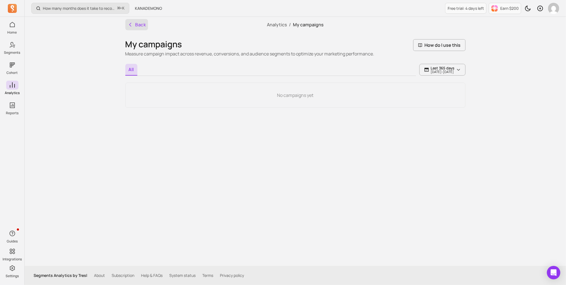
click at [132, 19] on button "Back" at bounding box center [136, 24] width 23 height 11
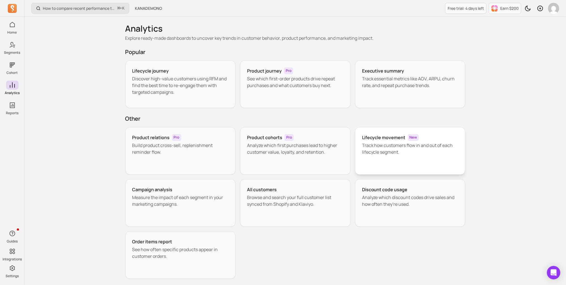
click at [389, 143] on p "Track how customers flow in and out of each lifecycle segment." at bounding box center [410, 148] width 97 height 13
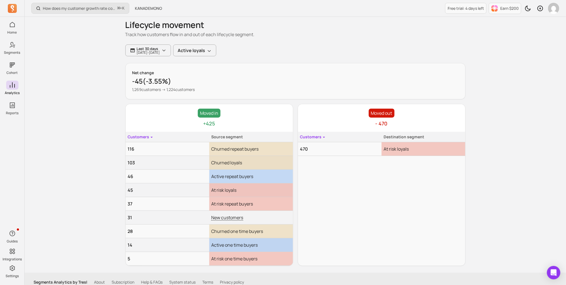
scroll to position [25, 0]
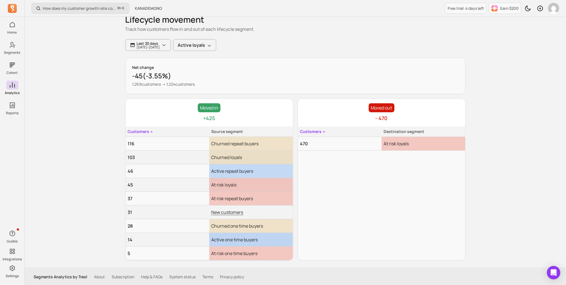
click at [130, 141] on td "116" at bounding box center [168, 144] width 84 height 14
click at [266, 143] on td "Churned repeat buyers" at bounding box center [251, 144] width 84 height 14
click at [214, 104] on p "Moved in" at bounding box center [209, 107] width 23 height 9
click at [214, 136] on th "Source segment" at bounding box center [251, 132] width 84 height 10
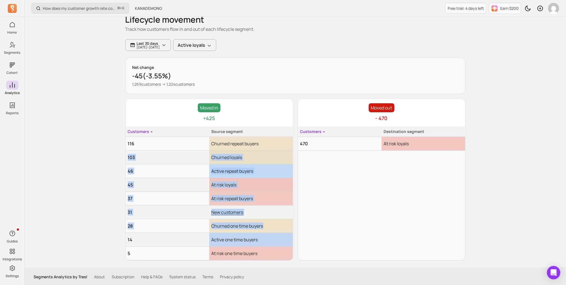
drag, startPoint x: 224, startPoint y: 150, endPoint x: 244, endPoint y: 237, distance: 89.8
click at [245, 235] on tbody "116 Churned repeat buyers 103 Churned loyals 46 Active repeat buyers 45 At risk…" at bounding box center [209, 198] width 167 height 123
click at [245, 228] on td "Churned one time buyers" at bounding box center [251, 226] width 84 height 14
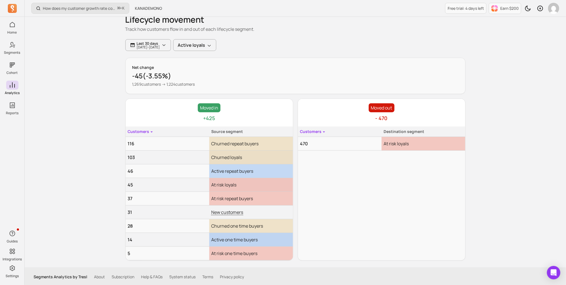
click at [230, 211] on span "New customers" at bounding box center [228, 212] width 32 height 6
click at [217, 212] on span "New customers" at bounding box center [228, 212] width 32 height 6
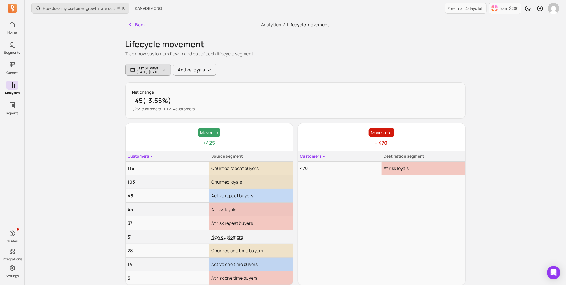
click at [160, 71] on p "2025-07-30 - 2025-08-29" at bounding box center [148, 71] width 23 height 3
click at [158, 52] on p "Track how customers flow in and out of each lifecycle segment." at bounding box center [295, 53] width 340 height 7
click at [206, 232] on td "31" at bounding box center [168, 237] width 84 height 14
click at [233, 198] on td "Active repeat buyers" at bounding box center [251, 196] width 84 height 14
click at [232, 198] on td "Active repeat buyers" at bounding box center [251, 196] width 84 height 14
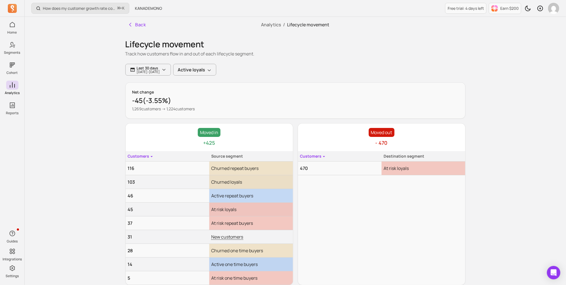
click at [231, 173] on td "Churned repeat buyers" at bounding box center [251, 169] width 84 height 14
drag, startPoint x: 139, startPoint y: 155, endPoint x: 143, endPoint y: 154, distance: 4.2
click at [139, 154] on th "Customers" at bounding box center [168, 156] width 84 height 10
click at [219, 143] on div "Moved in +425" at bounding box center [209, 137] width 167 height 28
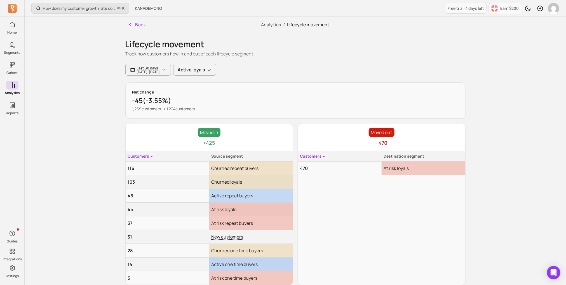
click at [205, 135] on p "Moved in" at bounding box center [209, 132] width 23 height 9
click at [398, 179] on div "Moved out - 470 Customers Destination segment 470 At risk loyals" at bounding box center [382, 204] width 168 height 162
click at [400, 165] on td "At risk loyals" at bounding box center [424, 169] width 84 height 14
click at [391, 106] on p "1,269 customers → 1,224 customers" at bounding box center [295, 109] width 326 height 6
click at [133, 23] on icon "button" at bounding box center [131, 25] width 6 height 6
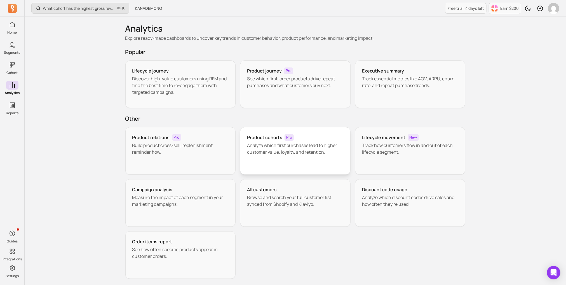
click at [287, 168] on div "Product cohorts Pro Analyze which first purchases lead to higher customer value…" at bounding box center [295, 151] width 111 height 48
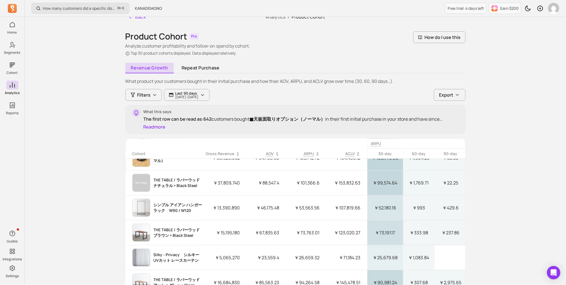
scroll to position [0, 83]
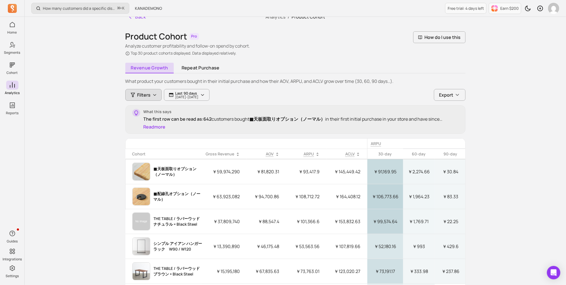
click at [153, 94] on icon "button" at bounding box center [155, 95] width 4 height 4
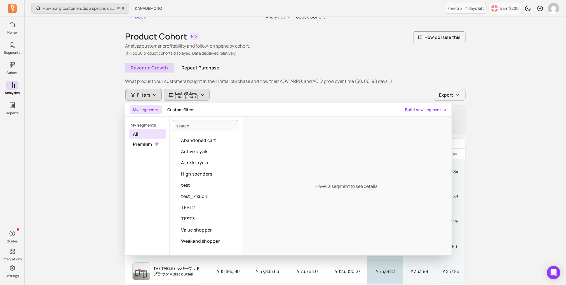
click at [176, 96] on p "2025-05-31 - 2025-08-29" at bounding box center [187, 96] width 23 height 3
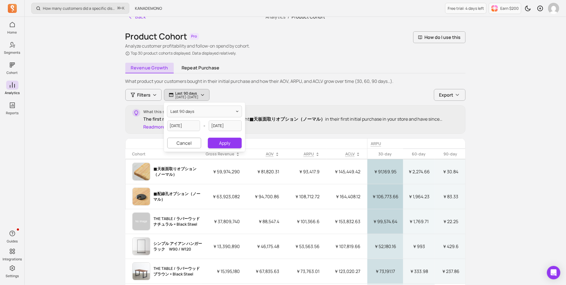
click at [185, 78] on p "What product your customers bought in their initial purchase and how their AOV,…" at bounding box center [295, 81] width 340 height 7
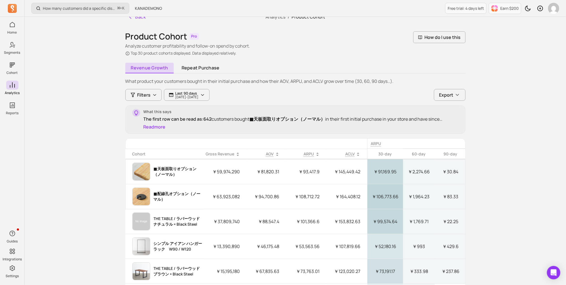
scroll to position [0, 0]
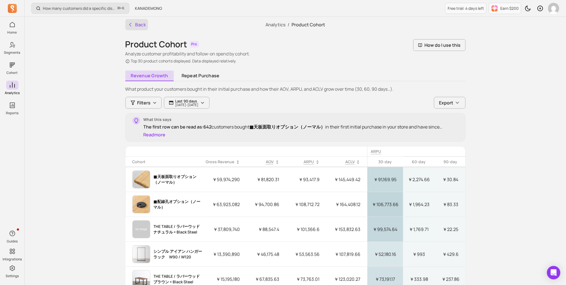
click at [129, 23] on icon "button" at bounding box center [131, 25] width 6 height 6
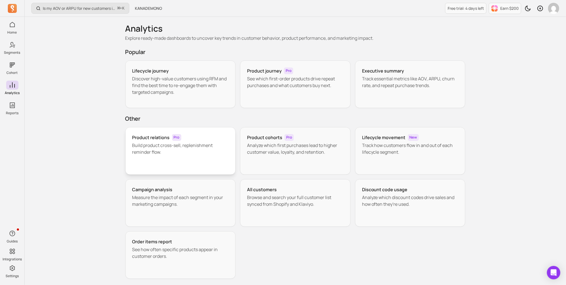
click at [190, 139] on div "Product relations Pro" at bounding box center [180, 137] width 97 height 7
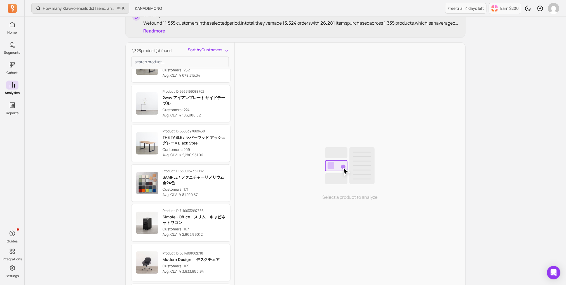
scroll to position [225, 0]
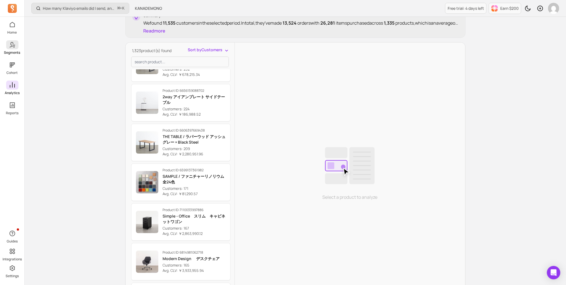
click at [11, 50] on link "Segments" at bounding box center [12, 47] width 24 height 15
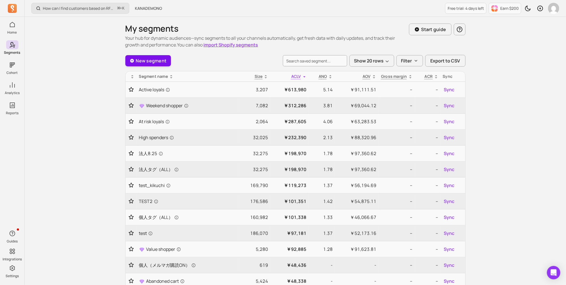
click at [165, 63] on link "New segment" at bounding box center [148, 60] width 46 height 11
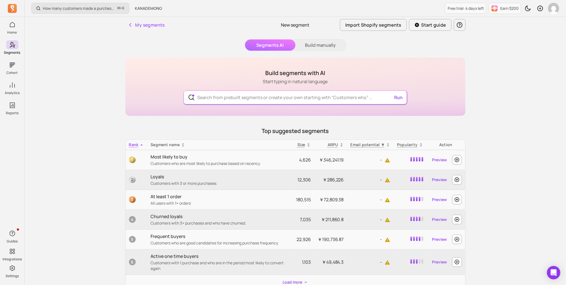
click at [227, 99] on input "text" at bounding box center [295, 97] width 205 height 13
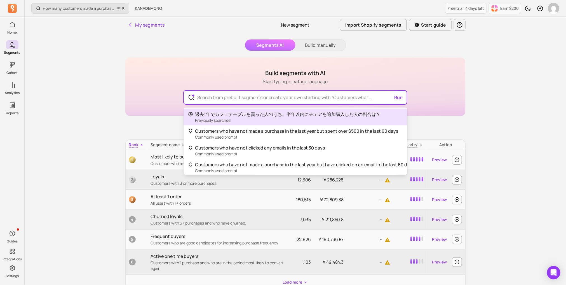
click at [227, 118] on span "Previously searched" at bounding box center [213, 120] width 36 height 5
type input "過去1年でカフェテーブルを買った人のうち、半年以内にチェアを追加購入した人の割合は？"
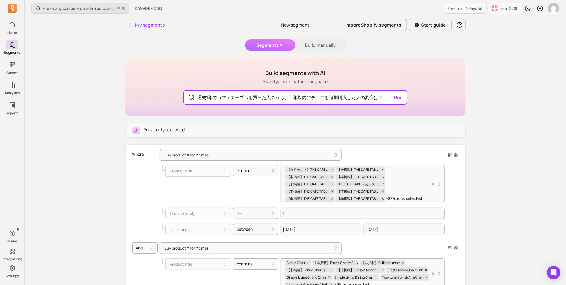
click at [230, 97] on input "過去1年でカフェテーブルを買った人のうち、半年以内にチェアを追加購入した人の割合は？" at bounding box center [295, 97] width 205 height 13
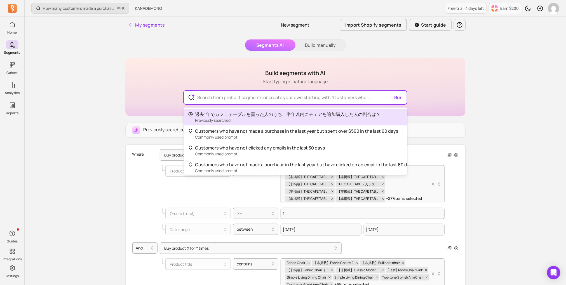
click at [168, 95] on div "Build segments with AI Start typing in natural language Run 過去1年でカフェテーブルを買った人のう…" at bounding box center [295, 87] width 340 height 58
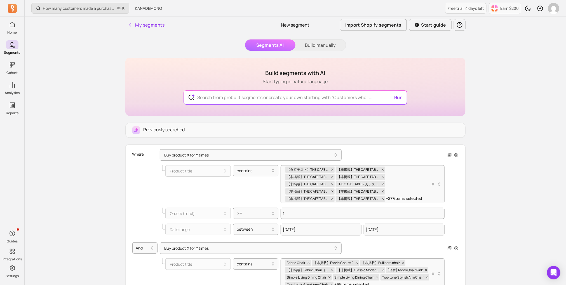
scroll to position [3, 0]
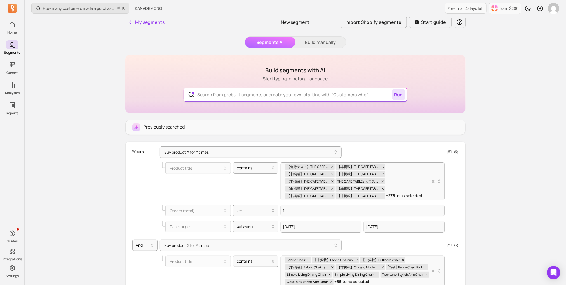
click at [396, 96] on button "Run" at bounding box center [399, 94] width 13 height 11
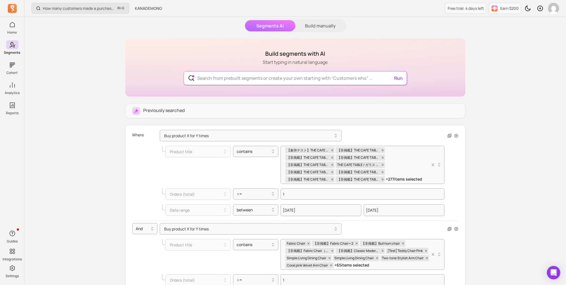
scroll to position [0, 0]
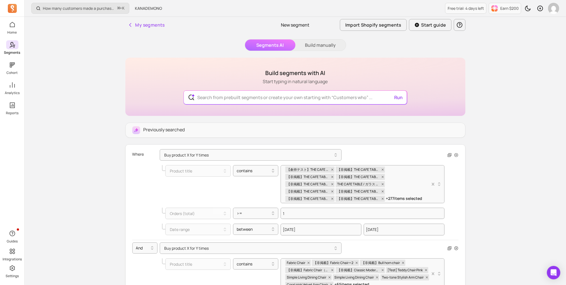
click at [13, 48] on icon at bounding box center [12, 44] width 7 height 7
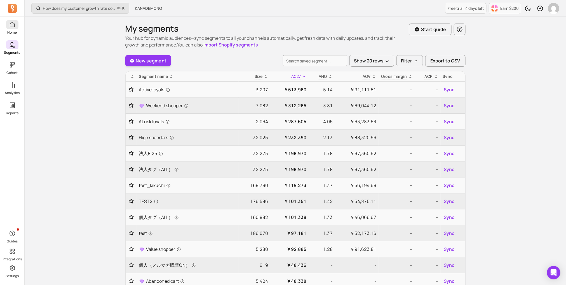
click at [13, 23] on icon at bounding box center [12, 24] width 5 height 5
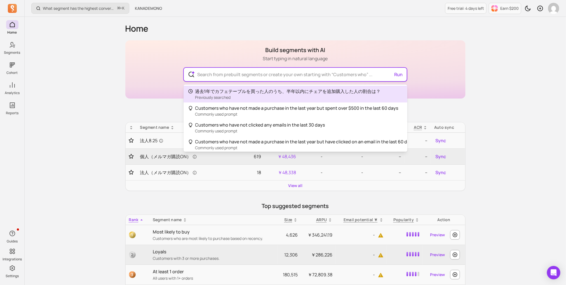
click at [360, 69] on input "text" at bounding box center [295, 74] width 205 height 13
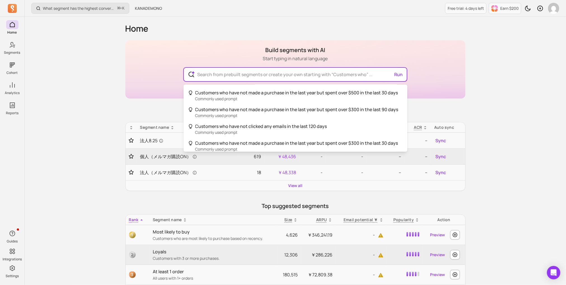
scroll to position [39, 0]
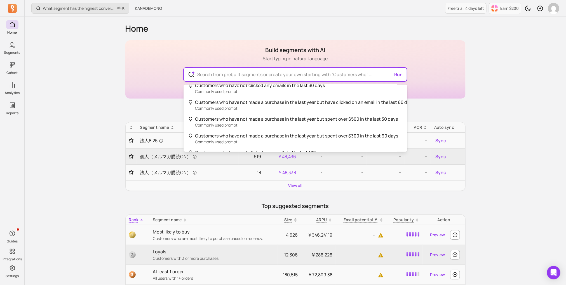
click at [187, 71] on div "Run" at bounding box center [295, 74] width 223 height 13
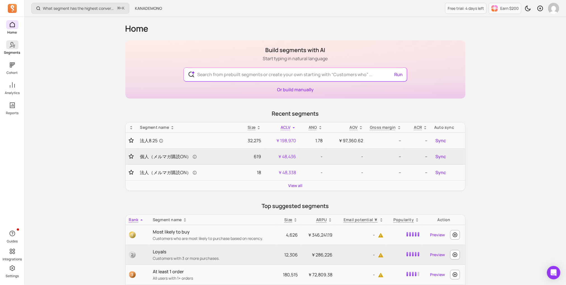
click at [12, 47] on icon at bounding box center [12, 44] width 7 height 7
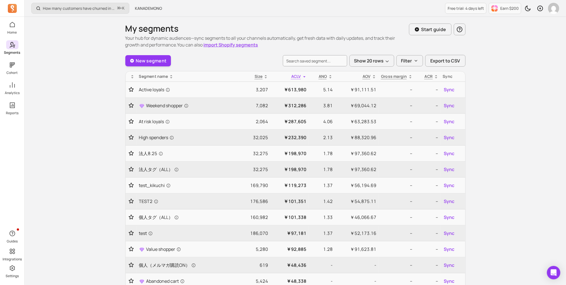
scroll to position [2, 0]
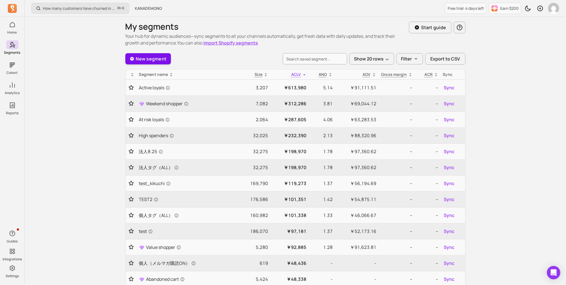
click at [148, 59] on link "New segment" at bounding box center [148, 58] width 46 height 11
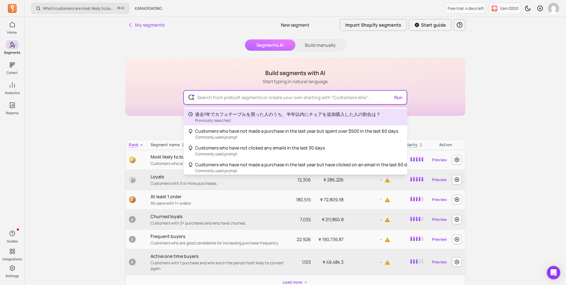
click at [209, 99] on input "text" at bounding box center [295, 97] width 205 height 13
click at [193, 98] on input "text" at bounding box center [295, 97] width 205 height 13
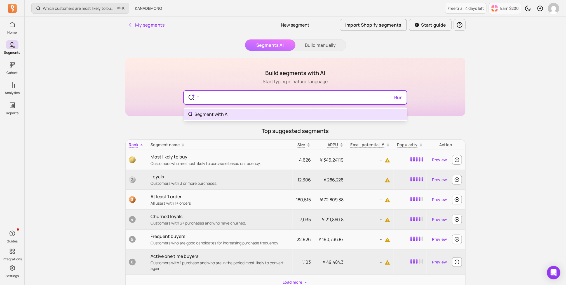
click at [227, 99] on input "f" at bounding box center [295, 97] width 205 height 13
type input "f"
click at [221, 92] on input "f" at bounding box center [295, 97] width 205 height 13
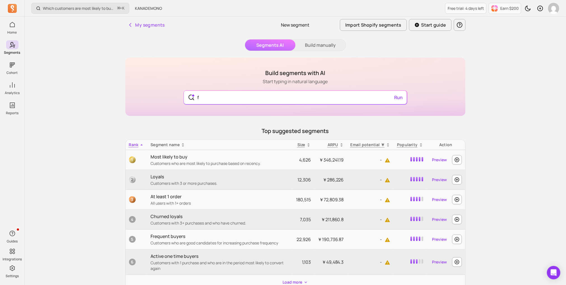
click at [131, 21] on div "My segments New segment Import Shopify segments Start guide Segments AI Build m…" at bounding box center [295, 166] width 358 height 298
click at [131, 24] on icon "button" at bounding box center [131, 25] width 6 height 6
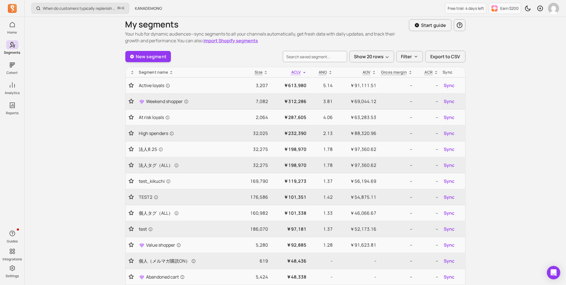
scroll to position [5, 0]
click at [145, 53] on link "New segment" at bounding box center [148, 55] width 46 height 11
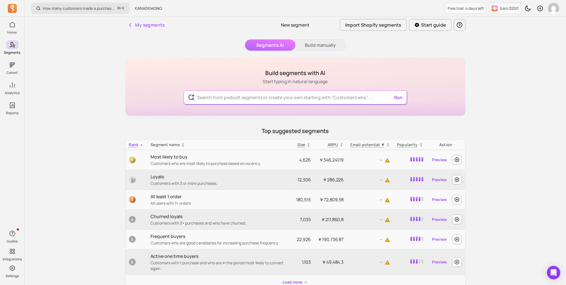
click at [214, 94] on input "text" at bounding box center [295, 97] width 205 height 13
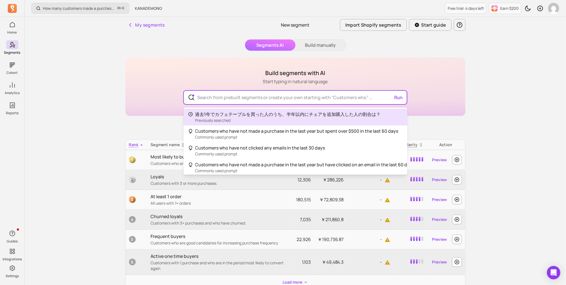
click at [142, 113] on div "Build segments with AI Start typing in natural language Run 過去1年でカフェテーブルを買った人のう…" at bounding box center [295, 87] width 340 height 58
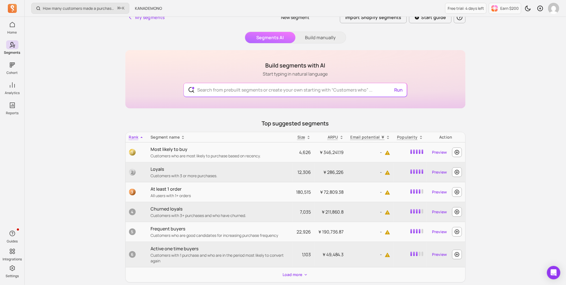
scroll to position [10, 0]
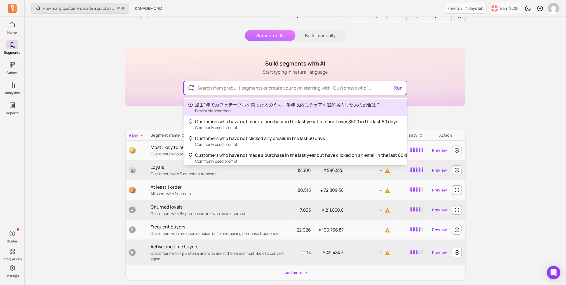
click at [203, 88] on input "text" at bounding box center [295, 87] width 205 height 13
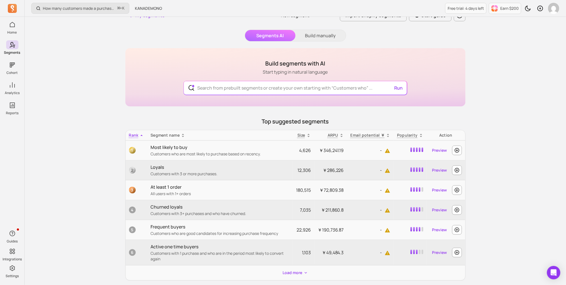
click at [126, 95] on div "Build segments with AI Start typing in natural language Run 過去1年でカフェテーブルを買った人のう…" at bounding box center [295, 77] width 340 height 58
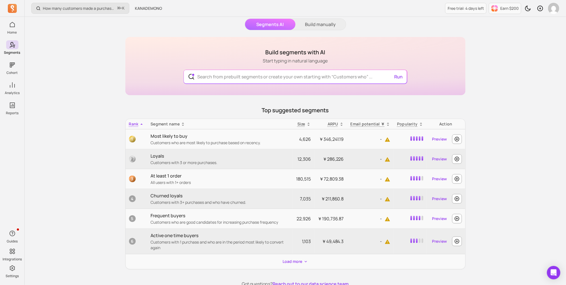
scroll to position [0, 0]
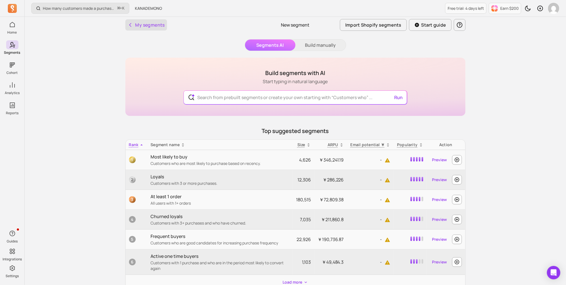
click at [131, 27] on icon "button" at bounding box center [131, 25] width 6 height 6
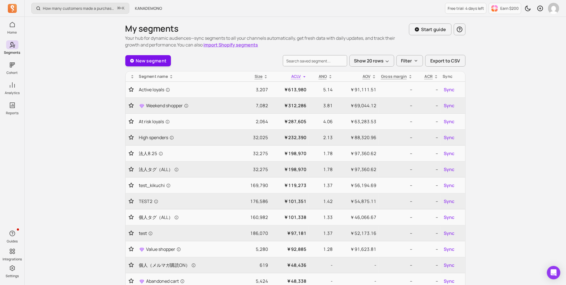
click at [143, 57] on link "New segment" at bounding box center [148, 60] width 46 height 11
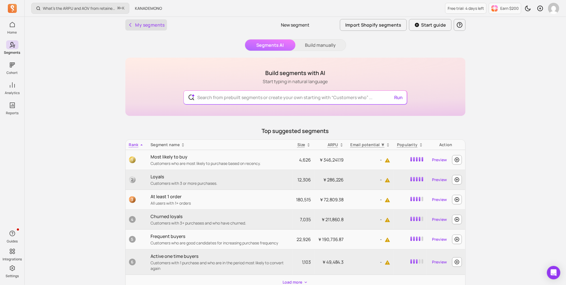
click at [144, 23] on button "My segments" at bounding box center [146, 24] width 42 height 11
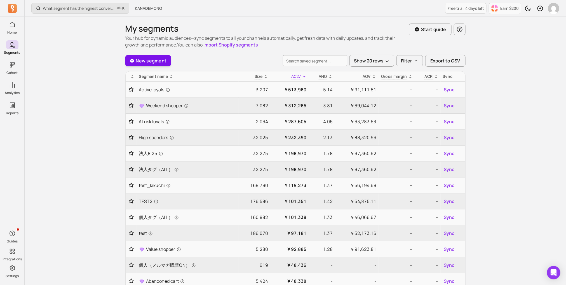
click at [157, 58] on link "New segment" at bounding box center [148, 60] width 46 height 11
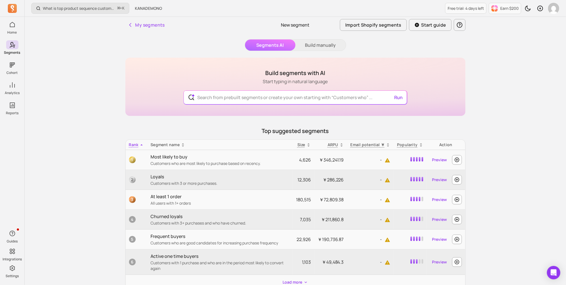
click at [120, 18] on div "My segments New segment Import Shopify segments Start guide Segments AI Build m…" at bounding box center [295, 166] width 358 height 298
click at [125, 19] on div "My segments New segment Import Shopify segments Start guide Segments AI Build m…" at bounding box center [295, 166] width 358 height 298
click at [134, 27] on button "My segments" at bounding box center [146, 24] width 42 height 11
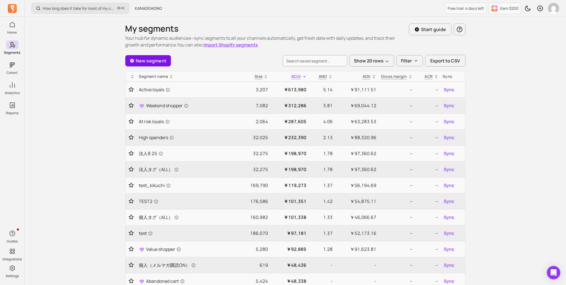
click at [158, 60] on link "New segment" at bounding box center [148, 60] width 46 height 11
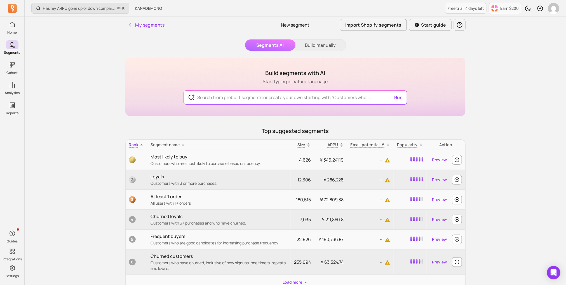
click at [155, 31] on div "My segments" at bounding box center [181, 25] width 113 height 16
click at [155, 26] on button "My segments" at bounding box center [146, 24] width 42 height 11
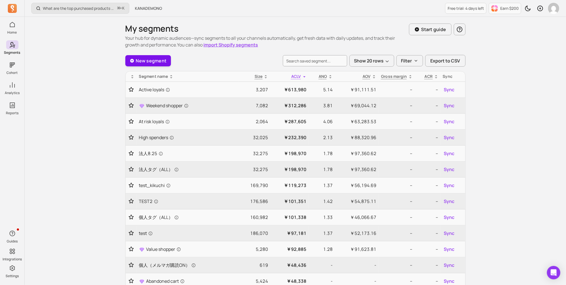
click at [151, 55] on link "New segment" at bounding box center [148, 60] width 46 height 11
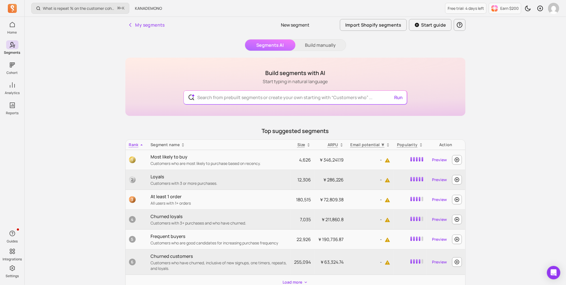
click at [151, 55] on div "Segments AI Build manually Build segments with AI Start typing in natural langu…" at bounding box center [295, 173] width 340 height 269
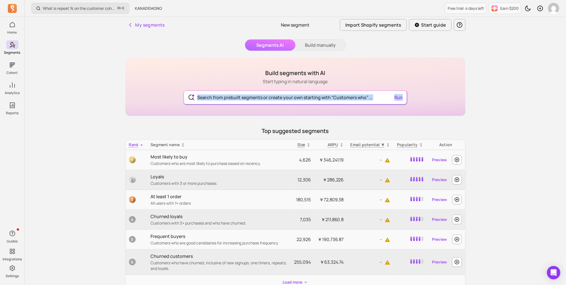
click at [188, 93] on span at bounding box center [189, 97] width 11 height 14
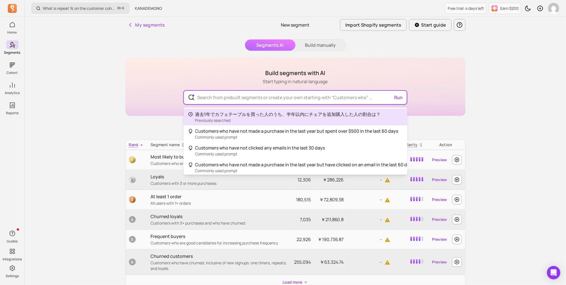
click at [219, 95] on input "text" at bounding box center [295, 97] width 205 height 13
click at [219, 96] on input "text" at bounding box center [295, 97] width 205 height 13
click at [149, 110] on div "Build segments with AI Start typing in natural language Run 過去1年でカフェテーブルを買った人のう…" at bounding box center [295, 87] width 340 height 58
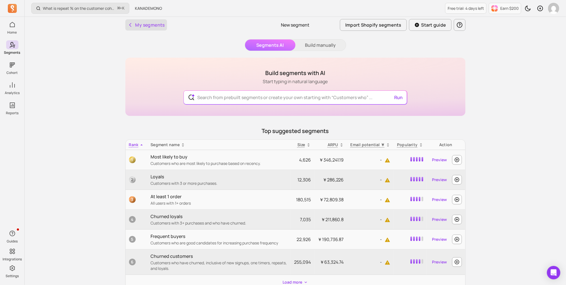
click at [132, 23] on icon "button" at bounding box center [131, 25] width 6 height 6
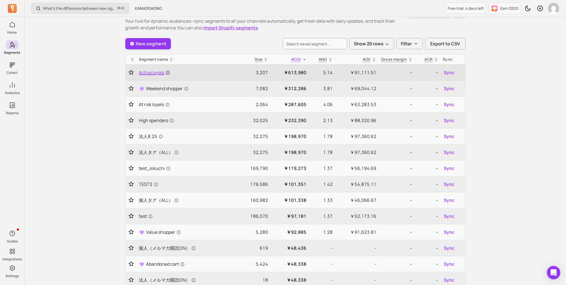
scroll to position [20, 0]
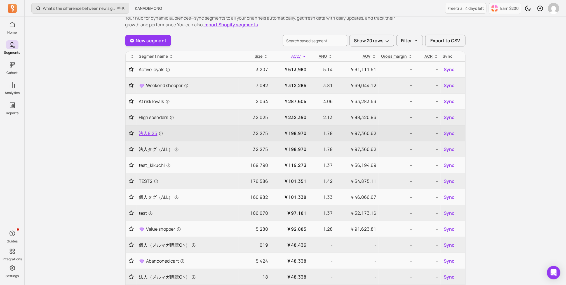
click at [150, 131] on span "法人8.25" at bounding box center [151, 133] width 24 height 7
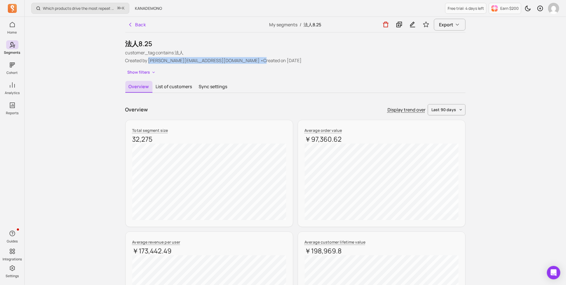
copy p "[EMAIL_ADDRESS][DOMAIN_NAME] • C"
drag, startPoint x: 149, startPoint y: 59, endPoint x: 236, endPoint y: 61, distance: 87.7
click at [236, 61] on p "Created by [PERSON_NAME][EMAIL_ADDRESS][DOMAIN_NAME] • Created on [DATE]" at bounding box center [295, 60] width 340 height 7
click at [161, 89] on button "List of customers" at bounding box center [174, 87] width 43 height 12
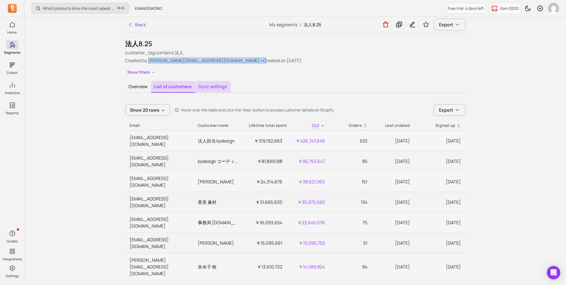
click at [206, 87] on button "Sync settings" at bounding box center [212, 87] width 35 height 12
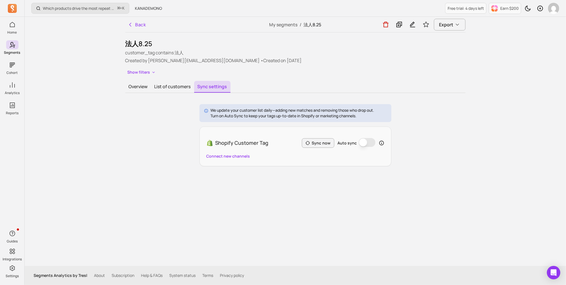
click at [211, 109] on p "We update your customer list daily—adding new matches and removing those who dr…" at bounding box center [293, 111] width 164 height 6
copy div "We update your customer list daily—adding new matches and removing those who dr…"
drag, startPoint x: 211, startPoint y: 109, endPoint x: 377, endPoint y: 117, distance: 167.1
click at [375, 117] on div "We update your customer list daily—adding new matches and removing those who dr…" at bounding box center [293, 113] width 164 height 11
click at [132, 87] on button "Overview" at bounding box center [138, 87] width 26 height 12
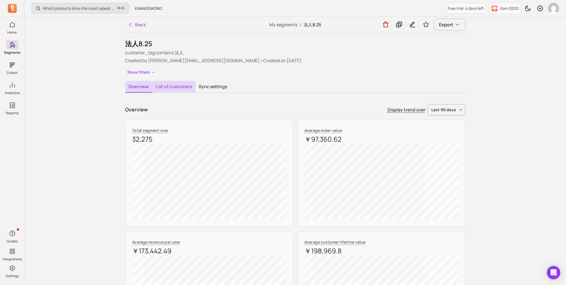
click at [172, 88] on button "List of customers" at bounding box center [174, 87] width 43 height 12
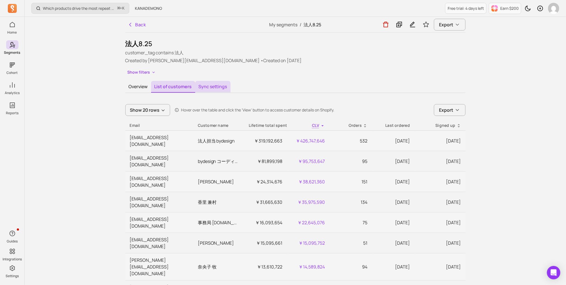
click at [211, 83] on button "Sync settings" at bounding box center [212, 87] width 35 height 12
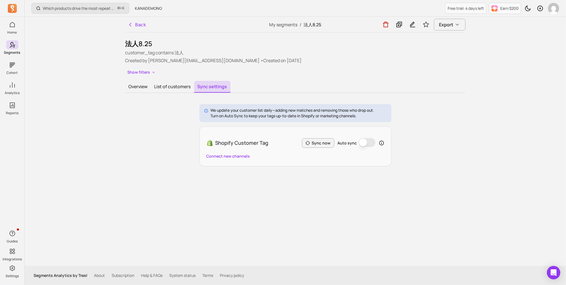
click at [222, 109] on p "We update your customer list daily—adding new matches and removing those who dr…" at bounding box center [293, 111] width 164 height 6
click at [228, 113] on p "Turn on Auto Sync to keep your tags up-to-date in Shopify or marketing channels." at bounding box center [293, 116] width 164 height 6
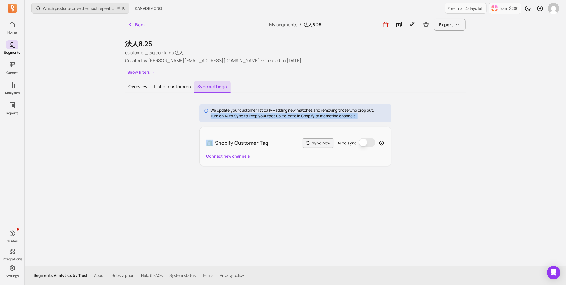
click at [228, 113] on p "Turn on Auto Sync to keep your tags up-to-date in Shopify or marketing channels." at bounding box center [293, 116] width 164 height 6
click at [228, 111] on p "We update your customer list daily—adding new matches and removing those who dr…" at bounding box center [293, 111] width 164 height 6
copy div "We update your customer list daily—adding new matches and removing those who dr…"
drag, startPoint x: 368, startPoint y: 118, endPoint x: 210, endPoint y: 107, distance: 158.0
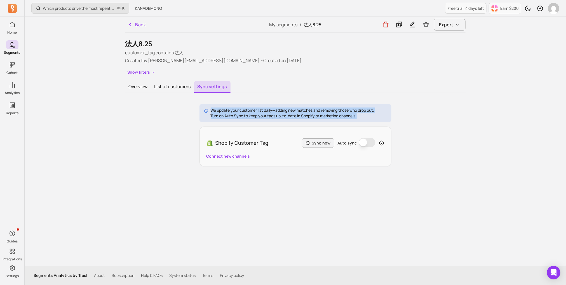
click at [210, 107] on div "We update your customer list daily—adding new matches and removing those who dr…" at bounding box center [296, 113] width 192 height 18
click at [500, 216] on div "Which products drive the most repeat purchases? ⌘ + [PERSON_NAME] Free trial: 4…" at bounding box center [296, 142] width 542 height 285
drag, startPoint x: 405, startPoint y: 167, endPoint x: 206, endPoint y: 105, distance: 209.4
click at [206, 105] on div "Back My segments / 法人8.25 Export 法人8.25 customer_tag contains 法人 Created by [PE…" at bounding box center [295, 141] width 358 height 249
copy div "We update your customer list daily—adding new matches and removing those who dr…"
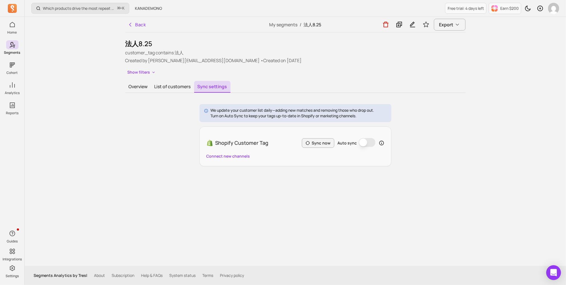
click at [554, 267] on div "Open Intercom Messenger" at bounding box center [554, 272] width 15 height 15
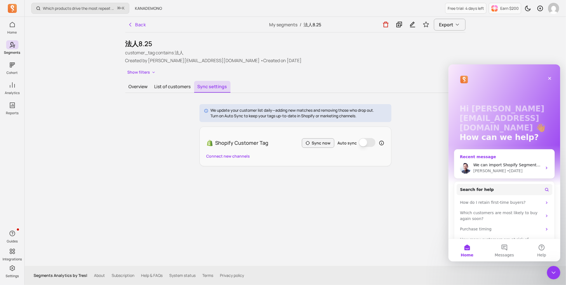
click at [470, 163] on div "Intercom messenger" at bounding box center [465, 167] width 11 height 11
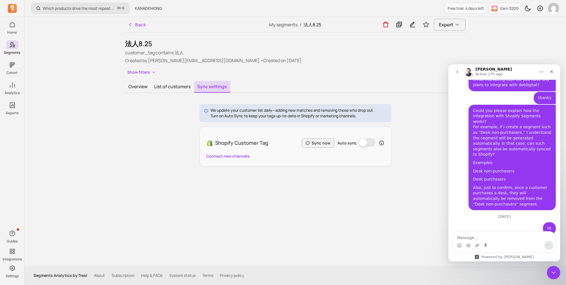
scroll to position [2044, 0]
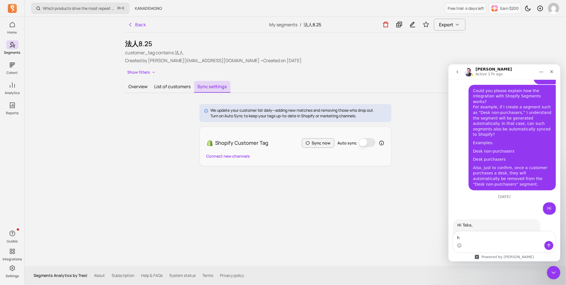
type textarea "hi"
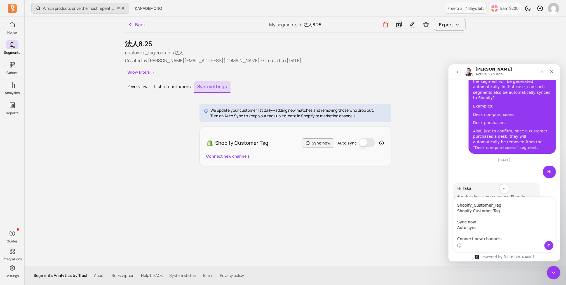
scroll to position [2077, 0]
type textarea "We update your customer list daily—adding new matches and removing those who dr…"
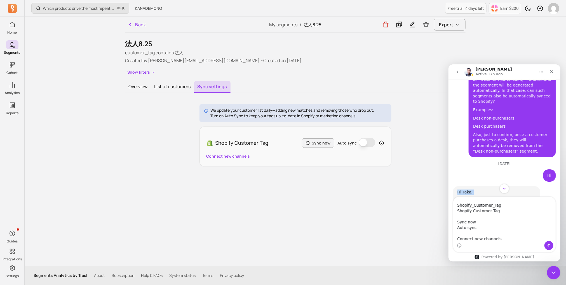
copy div "Hi Taka, For dot digital you can use Shopify tags. First sync to Shopify as cus…"
drag, startPoint x: 487, startPoint y: 179, endPoint x: 457, endPoint y: 105, distance: 80.2
click at [482, 219] on textarea "We update your customer list daily—adding new matches and removing those who dr…" at bounding box center [504, 219] width 102 height 44
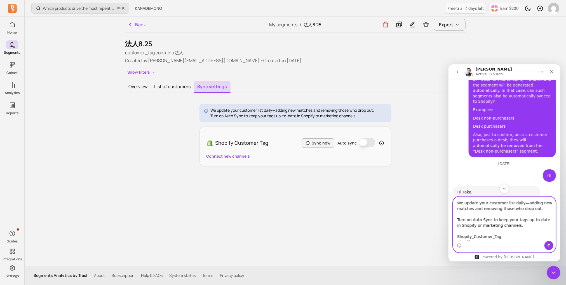
drag, startPoint x: 504, startPoint y: 239, endPoint x: 447, endPoint y: 169, distance: 89.7
click html "[PERSON_NAME] Active 17h ago Hi there! You're speaking with Segments AI. I'm we…"
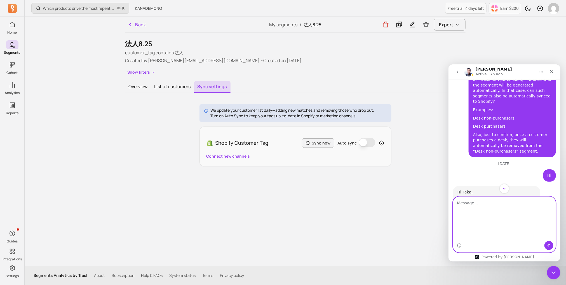
scroll to position [2069, 0]
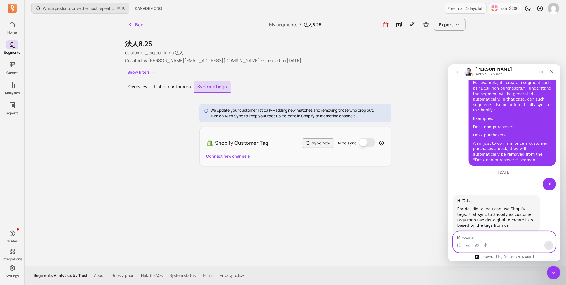
paste textarea "So the flow looks like this!"
type textarea "So the flow looks like this!"
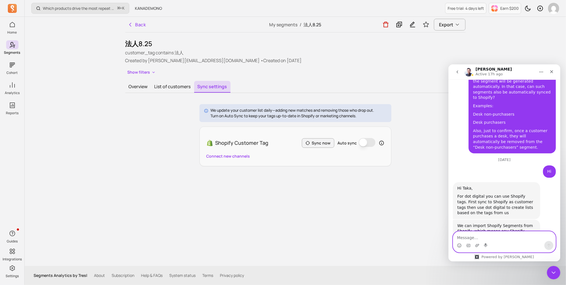
paste textarea "APP Segments → Shopify Customer tag → Dotdigital Segments"
type textarea "APP Segments → Shopify Customer tag → Dotdigital Segments"
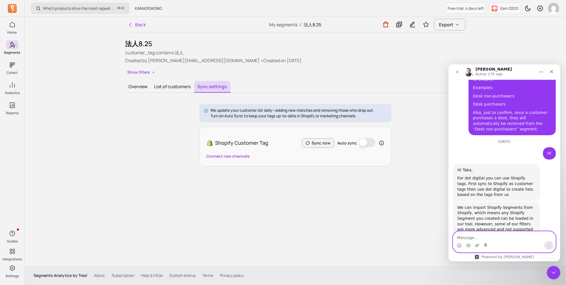
scroll to position [2105, 0]
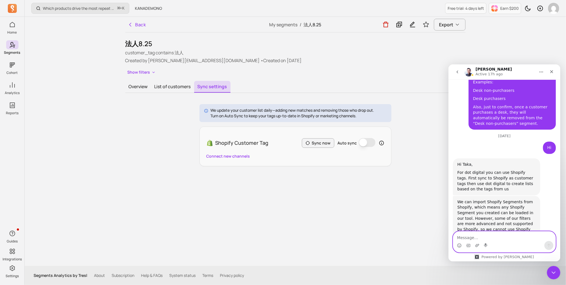
paste textarea "In this case, if a user is removed from the segment created in the APP, will th…"
type textarea "In this case, if a user is removed from the segment created in the APP, will th…"
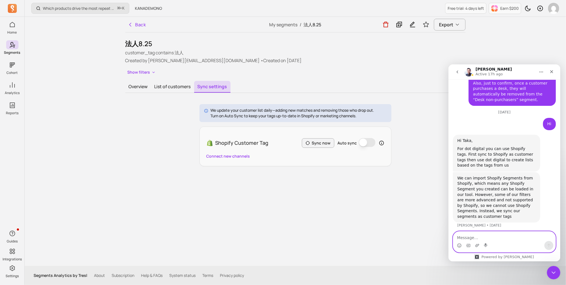
scroll to position [2128, 0]
click at [183, 89] on button "List of customers" at bounding box center [172, 87] width 43 height 12
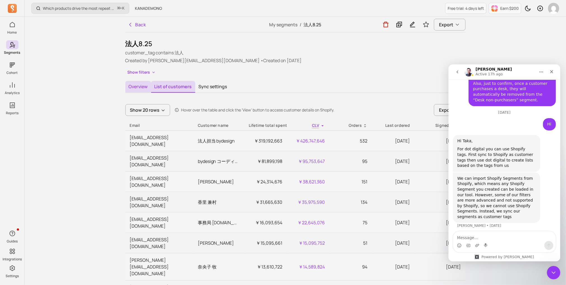
click at [142, 88] on button "Overview" at bounding box center [138, 87] width 26 height 12
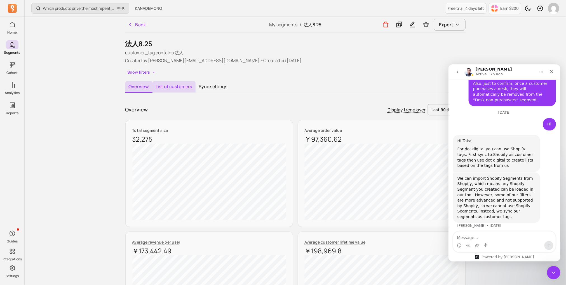
click at [172, 85] on button "List of customers" at bounding box center [174, 87] width 43 height 12
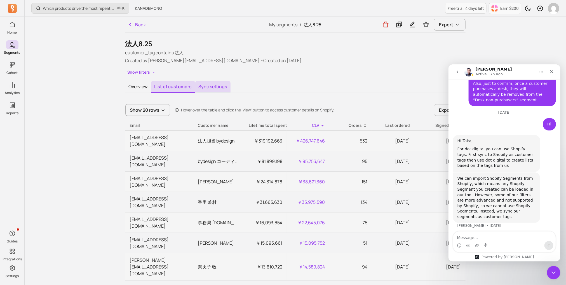
click at [210, 86] on button "Sync settings" at bounding box center [212, 87] width 35 height 12
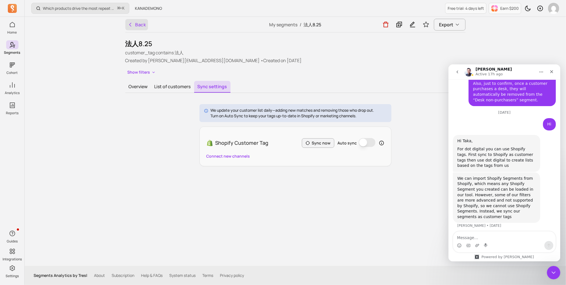
click at [135, 21] on button "Back" at bounding box center [136, 24] width 23 height 11
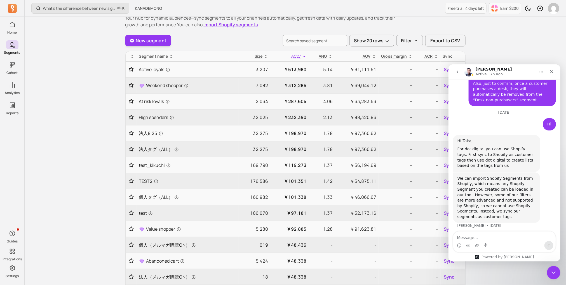
scroll to position [8, 0]
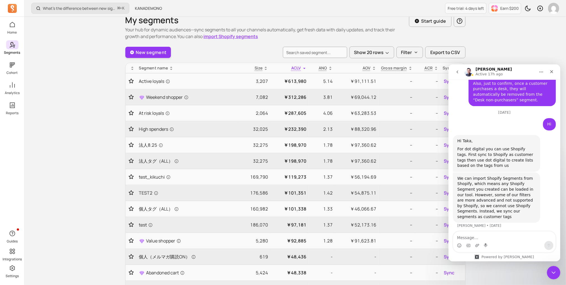
click at [17, 46] on span at bounding box center [12, 44] width 12 height 9
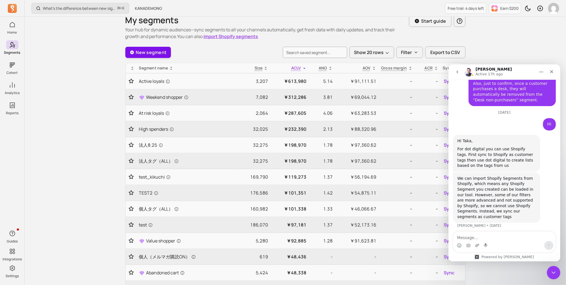
click at [139, 51] on link "New segment" at bounding box center [148, 52] width 46 height 11
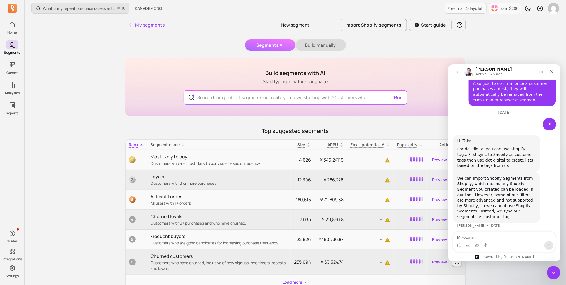
click at [336, 44] on button "Build manually" at bounding box center [321, 44] width 50 height 11
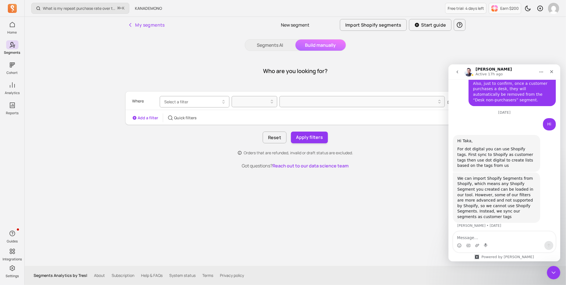
click at [219, 99] on button "Select a filter" at bounding box center [195, 101] width 70 height 11
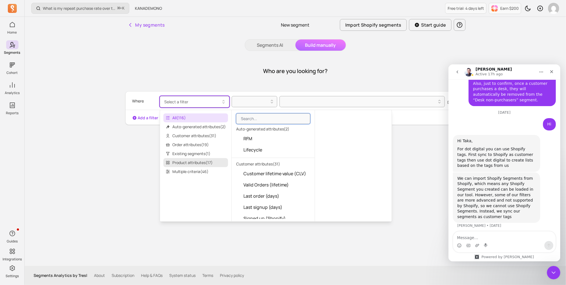
click at [210, 161] on span "Product attributes ( 17 )" at bounding box center [196, 162] width 65 height 9
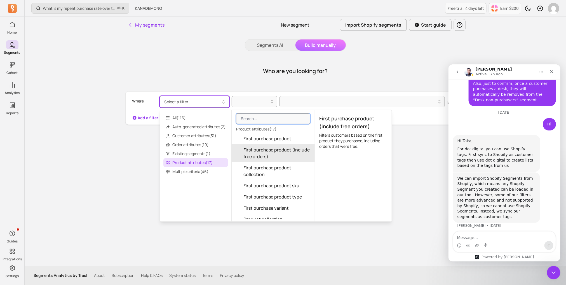
scroll to position [5, 0]
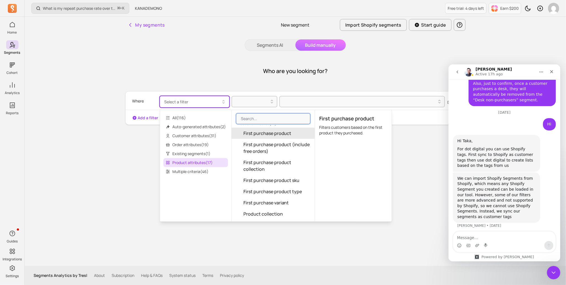
click at [272, 134] on span "First purchase product" at bounding box center [268, 133] width 48 height 7
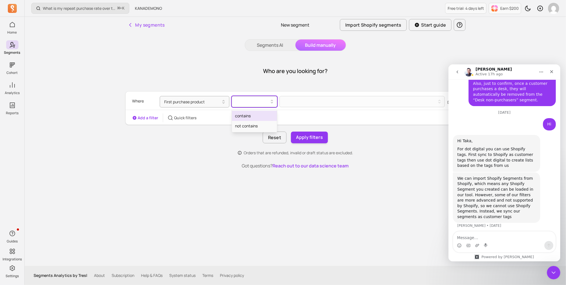
click at [273, 100] on icon at bounding box center [272, 101] width 2 height 2
click at [271, 116] on div "contains" at bounding box center [254, 116] width 45 height 10
click at [296, 101] on div at bounding box center [360, 102] width 152 height 2
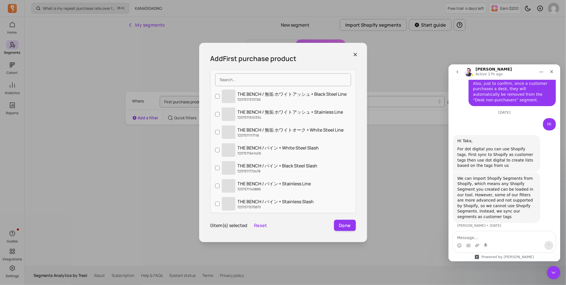
type input "In this case, if a user is removed from the segment created in the APP, will th…"
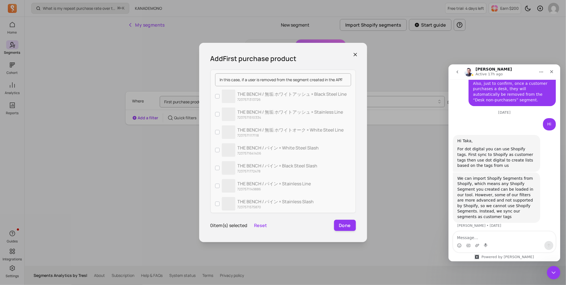
scroll to position [0, 88]
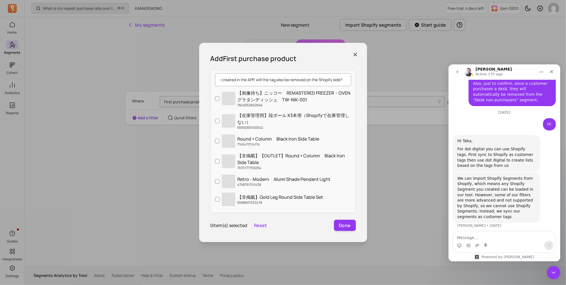
click at [296, 77] on input "In this case, if a user is removed from the segment created in the APP, will th…" at bounding box center [283, 79] width 136 height 13
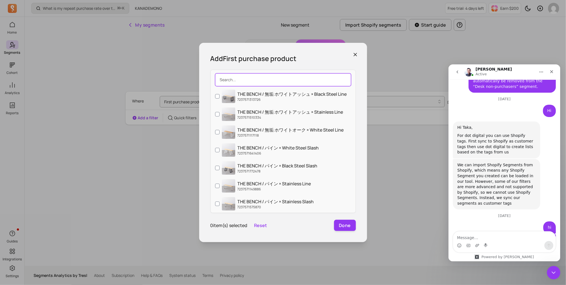
scroll to position [2145, 0]
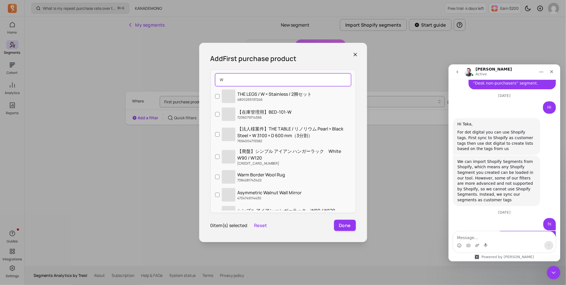
type input "W"
click at [491, 240] on textarea "Message…" at bounding box center [504, 236] width 102 height 10
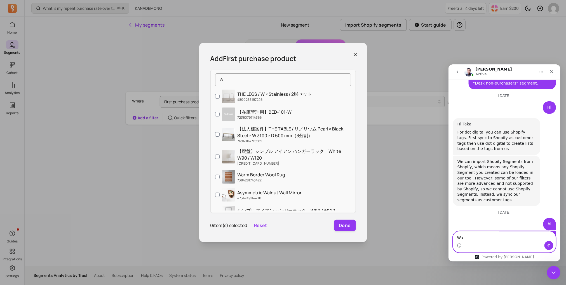
type textarea "Wao"
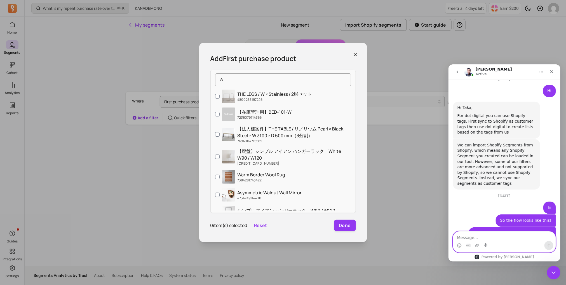
scroll to position [2162, 0]
click at [356, 57] on icon "button" at bounding box center [356, 55] width 6 height 6
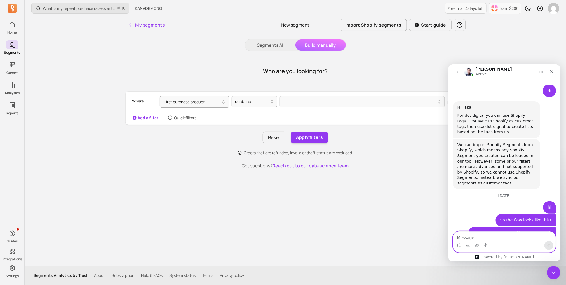
click at [489, 236] on textarea "Message…" at bounding box center [504, 236] width 102 height 10
type textarea "If so, even without being integrated with Dotdigital, can it still be used just…"
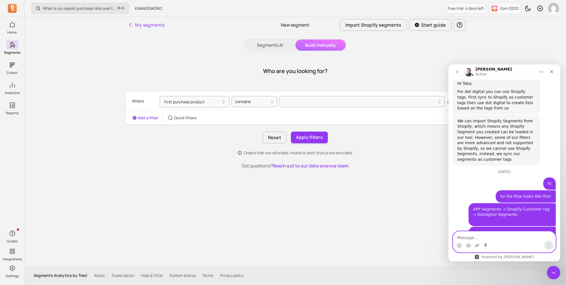
scroll to position [2186, 0]
paste textarea "Compared to Klaviyo"
type textarea "Compared to Klaviyo"
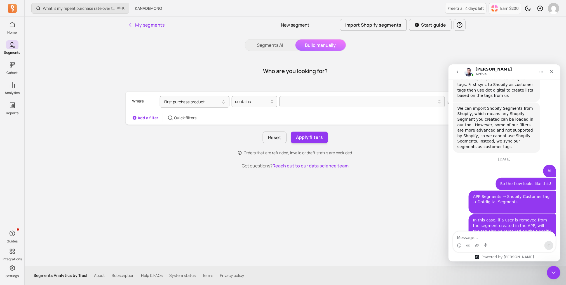
copy div "Compared to"
drag, startPoint x: 539, startPoint y: 218, endPoint x: 555, endPoint y: 215, distance: 16.2
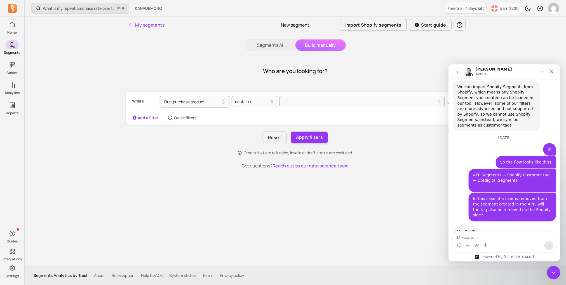
drag, startPoint x: 538, startPoint y: 220, endPoint x: 554, endPoint y: 215, distance: 16.0
copy div "[PERSON_NAME] [PERSON_NAME][EMAIL_ADDRESS][DOMAIN_NAME] • Just now Typing"
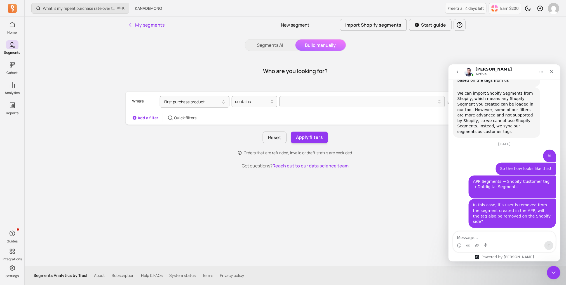
scroll to position [2215, 0]
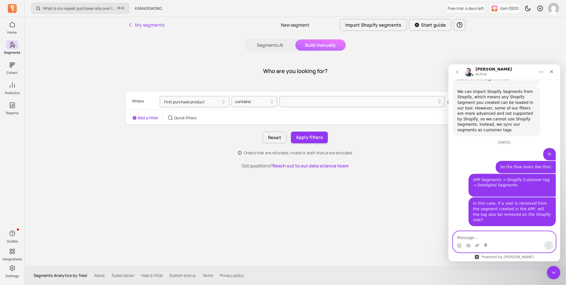
click at [486, 236] on textarea "Message…" at bounding box center [504, 236] width 102 height 10
type textarea "Wao"
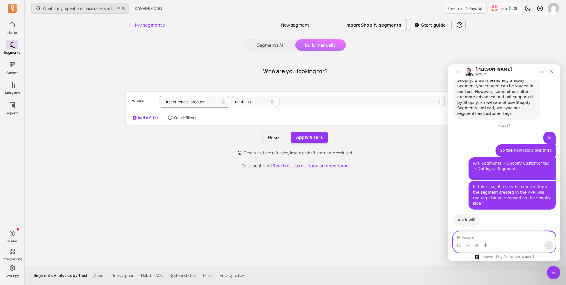
scroll to position [2232, 0]
paste textarea "On the other hand, what are the benefits if it is integrated? Is it only real-t…"
type textarea "On the other hand, what are the benefits if it is integrated? Is it only real-t…"
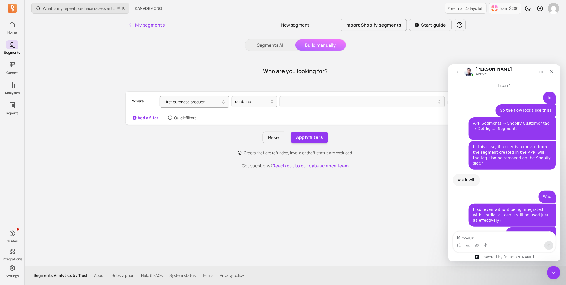
scroll to position [2278, 0]
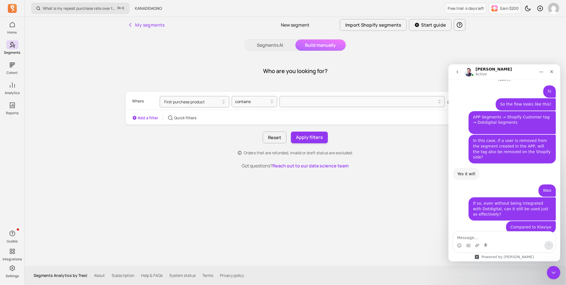
copy div "We haven’t explored Dotdigital yet so it’s hard to say, but yea I assume it cou…"
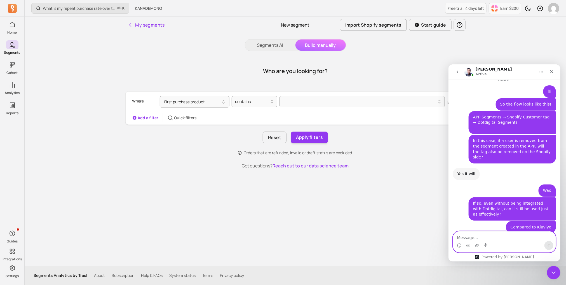
click at [469, 233] on textarea "Message…" at bounding box center [504, 236] width 102 height 10
paste textarea "And one more question,"
type textarea "nice. And one more question,"
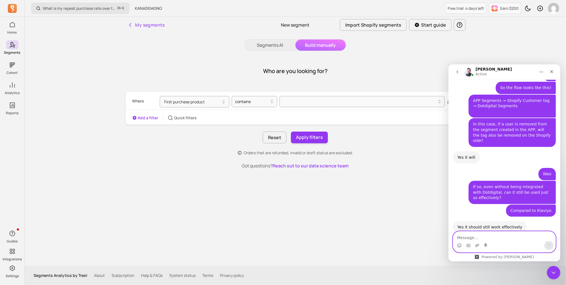
scroll to position [2300, 0]
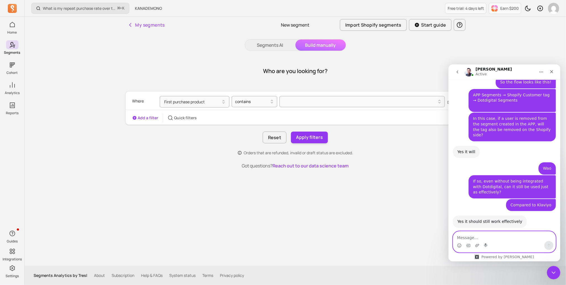
paste textarea "I believe the APP’s analytics can also be applied to optimizing the storefront.…"
type textarea "I believe the APP’s analytics can also be applied to optimizing the storefront.…"
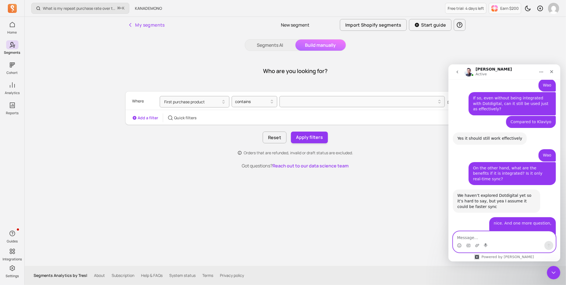
scroll to position [2384, 0]
click at [490, 238] on textarea "Message…" at bounding box center [504, 236] width 102 height 10
paste textarea "It would be great if I could export a CSV in bulk like this: Product A → Top cr…"
type textarea "It would be great if I could export a CSV in bulk like this: Product A → Top cr…"
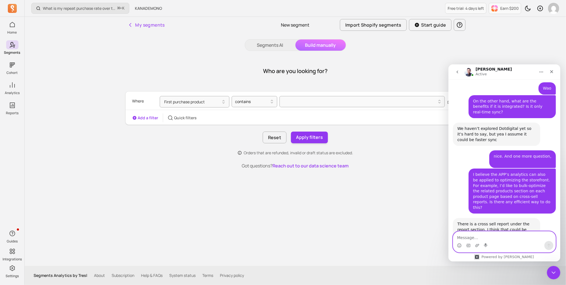
scroll to position [2453, 0]
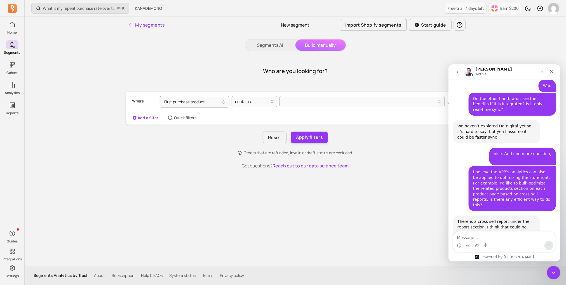
click at [476, 219] on div "There is a cross sell report under the report section. I think that could be us…" at bounding box center [496, 227] width 78 height 17
click at [529, 266] on div "Product A → Top cross-sell products: 12345 Product B → Top cross-sell products:…" at bounding box center [512, 288] width 78 height 44
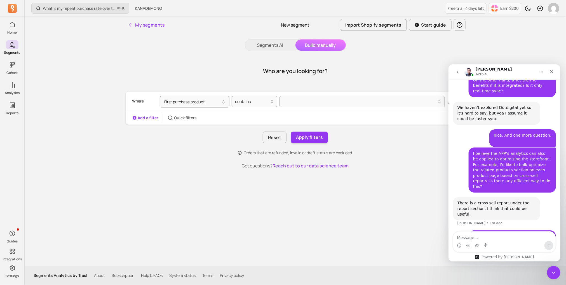
scroll to position [2472, 0]
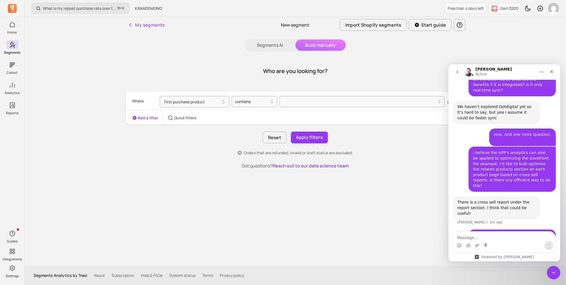
drag, startPoint x: 512, startPoint y: 215, endPoint x: 453, endPoint y: 192, distance: 63.1
copy div "Yes that’s what the cross sell report is [PERSON_NAME] • Just now If you need a…"
click at [509, 238] on textarea "Message…" at bounding box center [504, 236] width 102 height 10
paste textarea "Is it possible to extract this kind of cross-sell report in bulk? From what I c…"
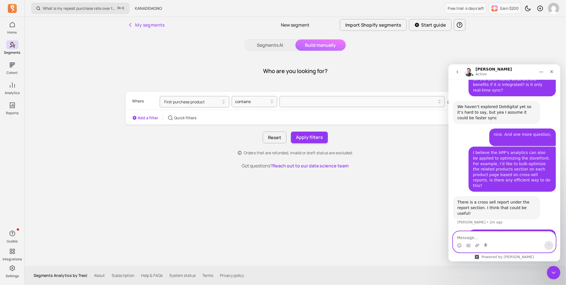
type textarea "Is it possible to extract this kind of cross-sell report in bulk? From what I c…"
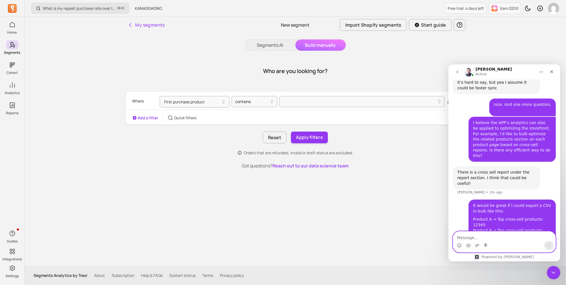
scroll to position [2505, 0]
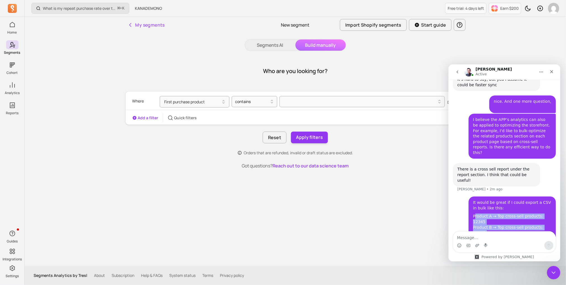
copy div "roduct A → Top cross-sell products: 12345 Product B → Top cross-sell products: …"
drag, startPoint x: 499, startPoint y: 147, endPoint x: 474, endPoint y: 107, distance: 47.6
click at [474, 213] on div "Product A → Top cross-sell products: 12345 Product B → Top cross-sell products:…" at bounding box center [512, 235] width 78 height 44
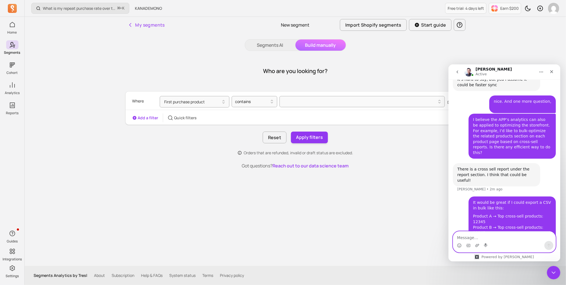
click at [489, 236] on textarea "Message…" at bounding box center [504, 236] width 102 height 10
paste textarea "roduct A → Top cross-sell products: 12345 Product B → Top cross-sell products: …"
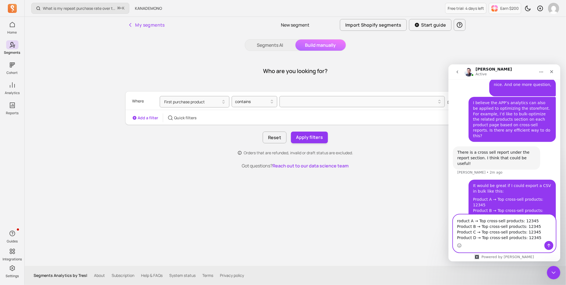
scroll to position [2527, 0]
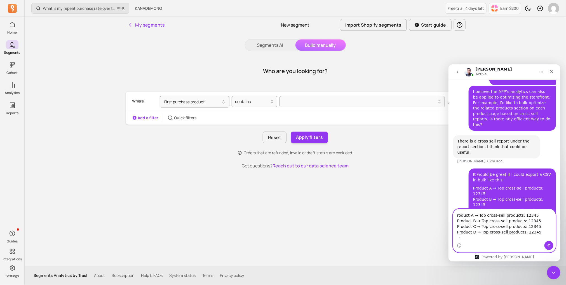
paste textarea "・"
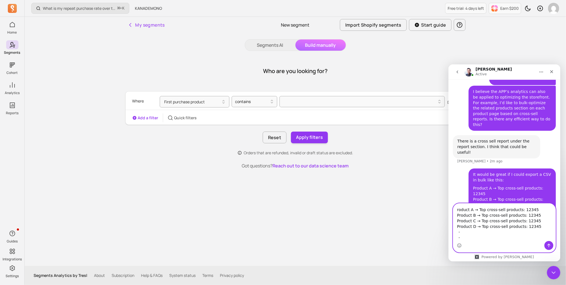
scroll to position [2539, 0]
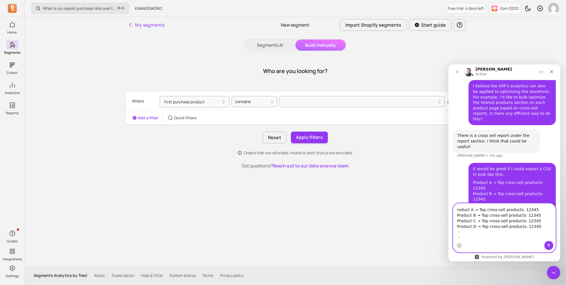
paste textarea "・"
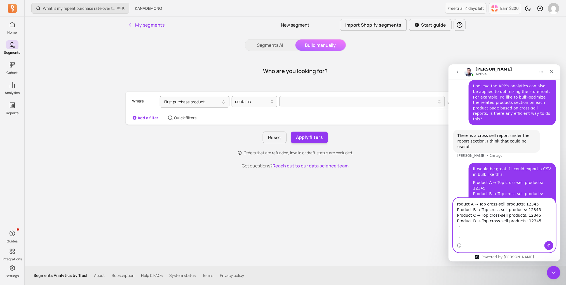
scroll to position [2540, 0]
paste textarea "・"
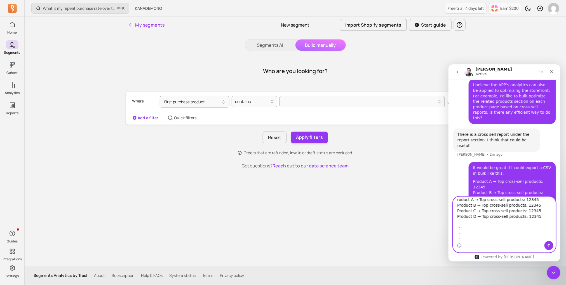
scroll to position [9, 0]
paste textarea "Product D → Top cross-sell products: 12345"
click at [475, 238] on textarea "roduct A → Top cross-sell products: 12345 Product B → Top cross-sell products: …" at bounding box center [504, 219] width 102 height 44
type textarea "roduct A → Top cross-sell products: 12345 Product B → Top cross-sell products: …"
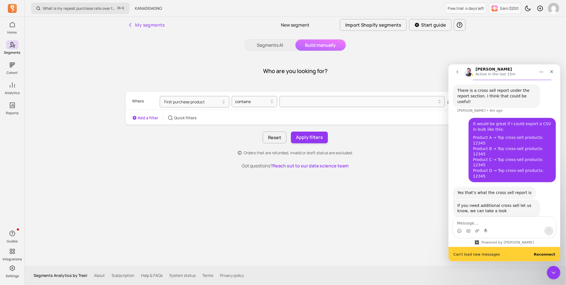
scroll to position [2597, 0]
